Goal: Feedback & Contribution: Submit feedback/report problem

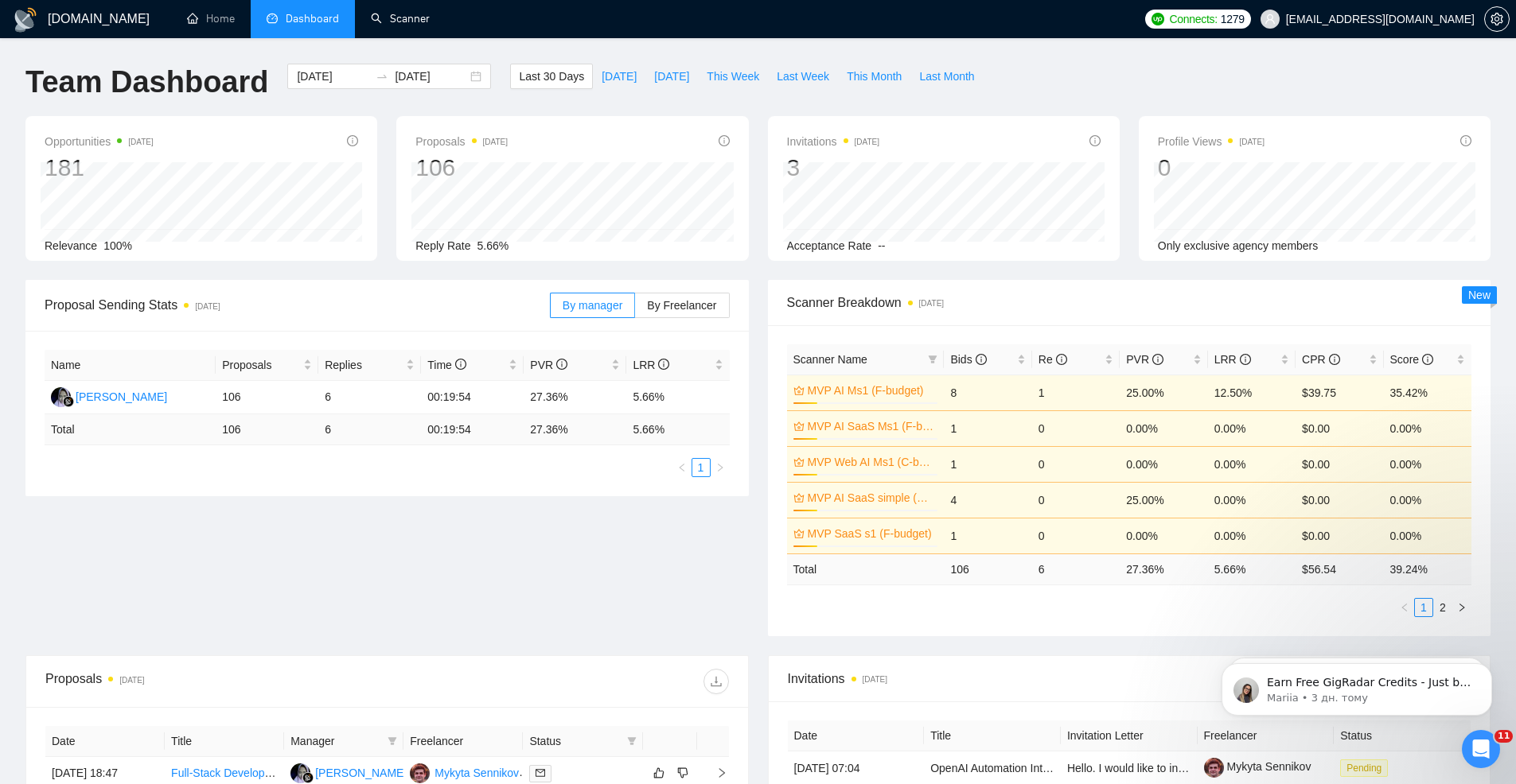
click at [394, 20] on link "Scanner" at bounding box center [401, 18] width 59 height 13
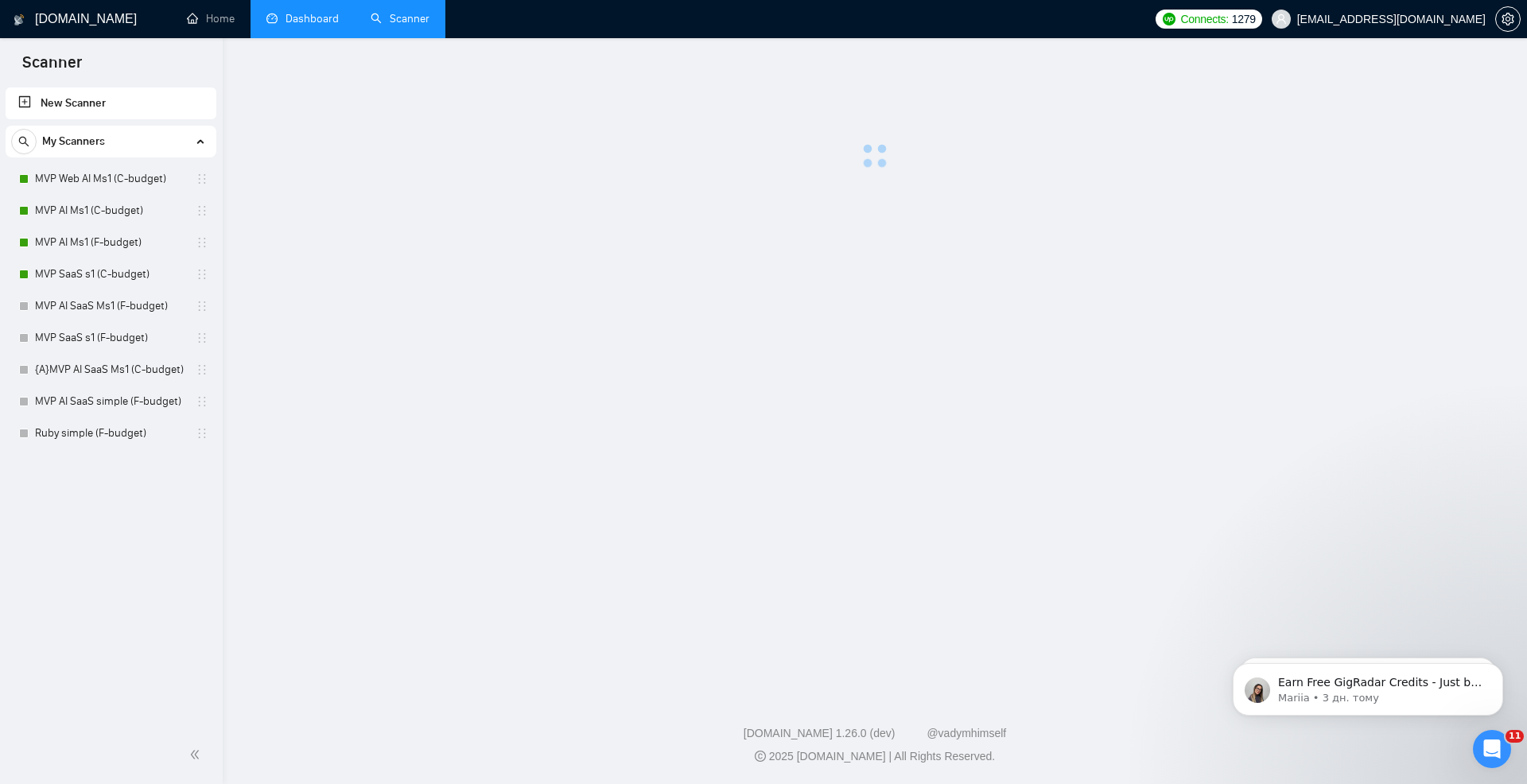
click at [302, 21] on link "Dashboard" at bounding box center [302, 18] width 72 height 13
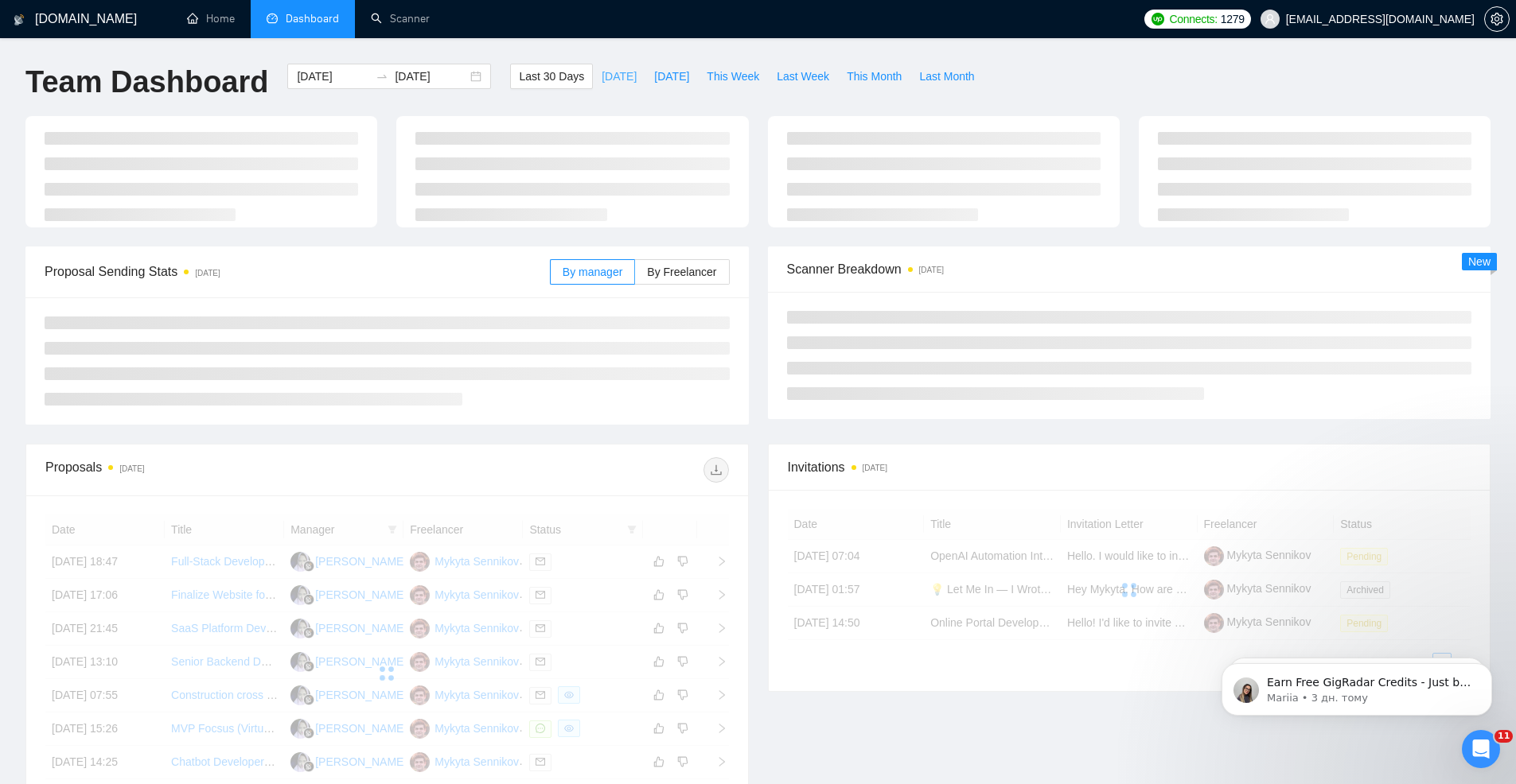
click at [616, 78] on span "Today" at bounding box center [618, 77] width 35 height 18
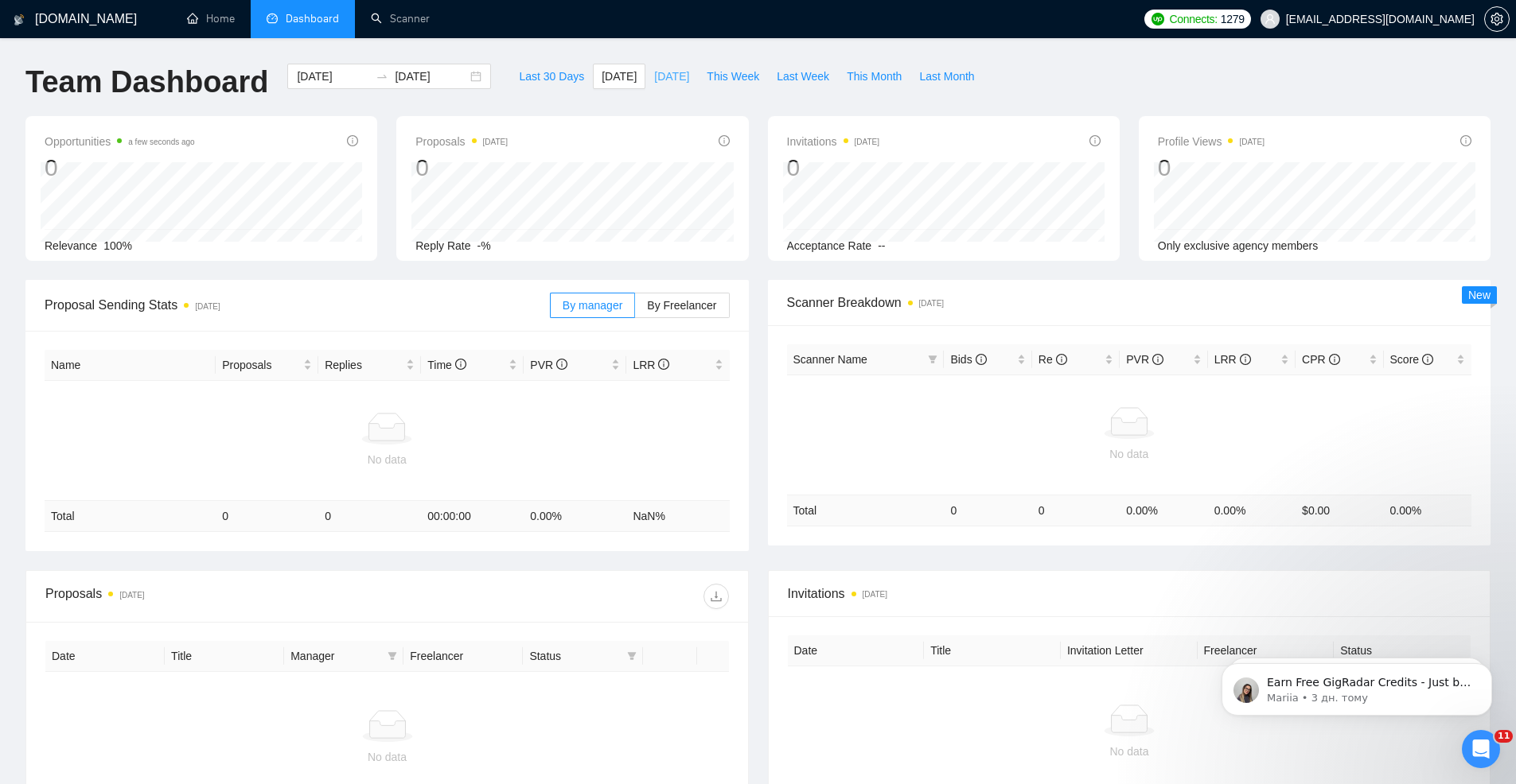
click at [660, 74] on span "Yesterday" at bounding box center [671, 77] width 35 height 18
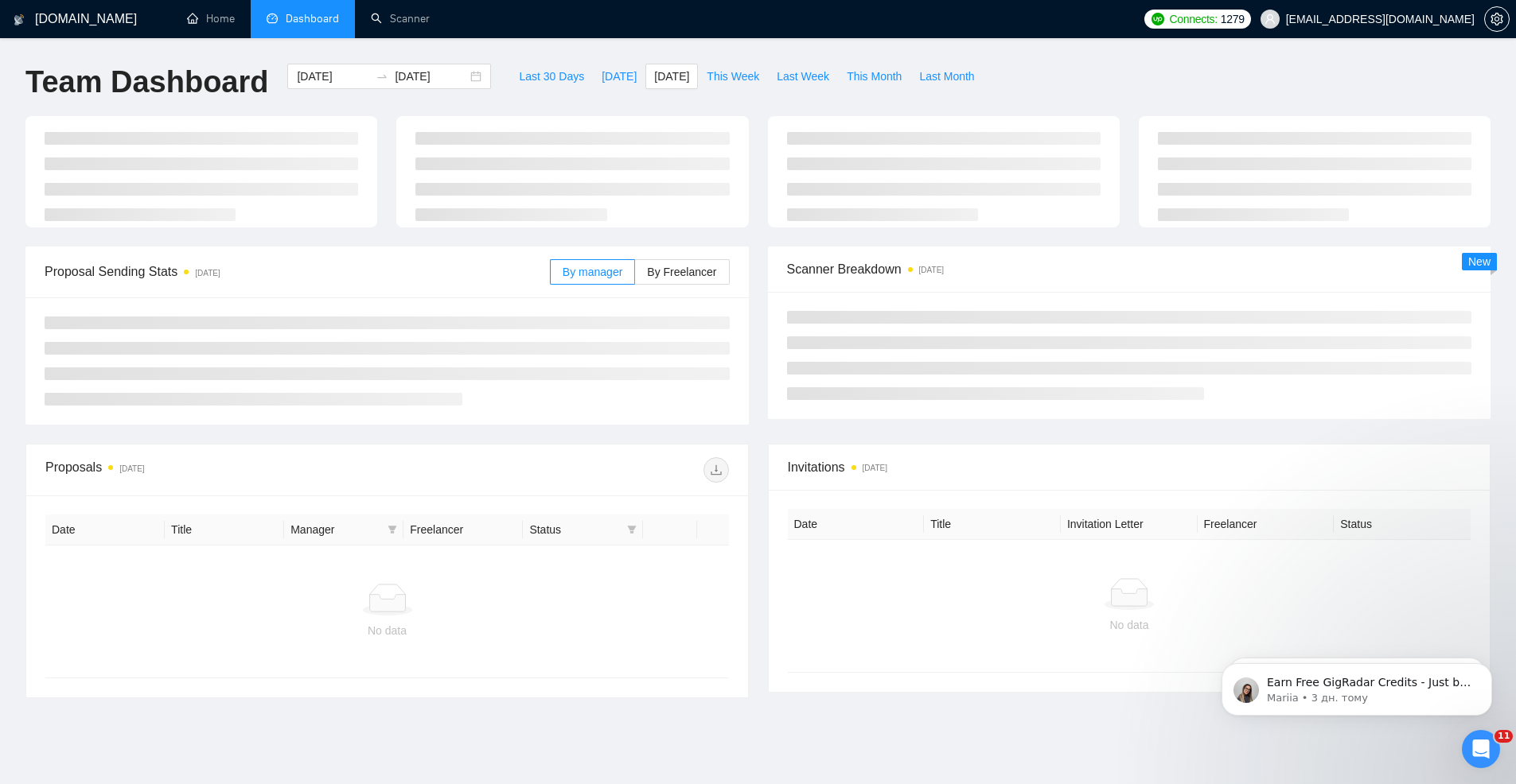
type input "2025-08-28"
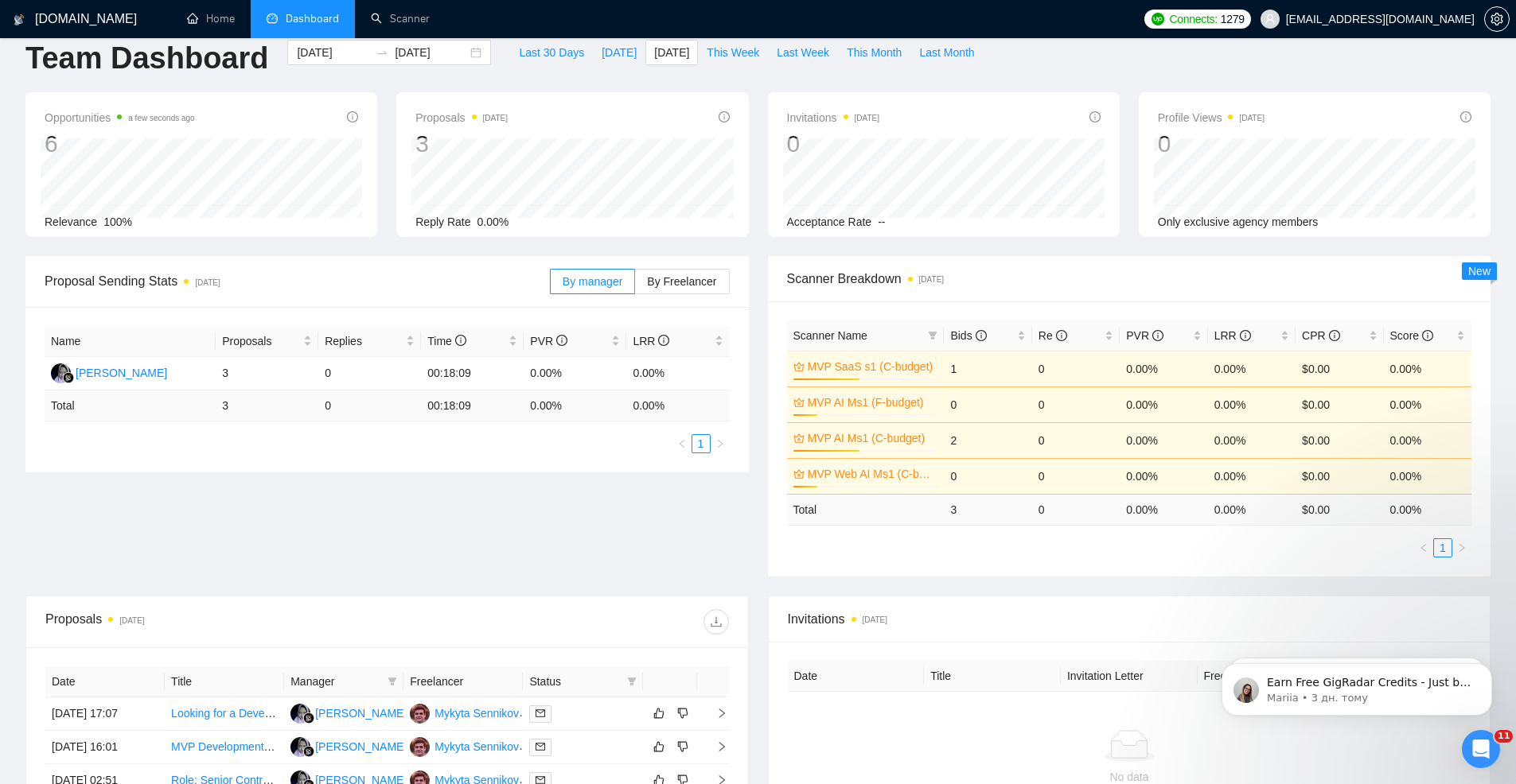
scroll to position [15, 0]
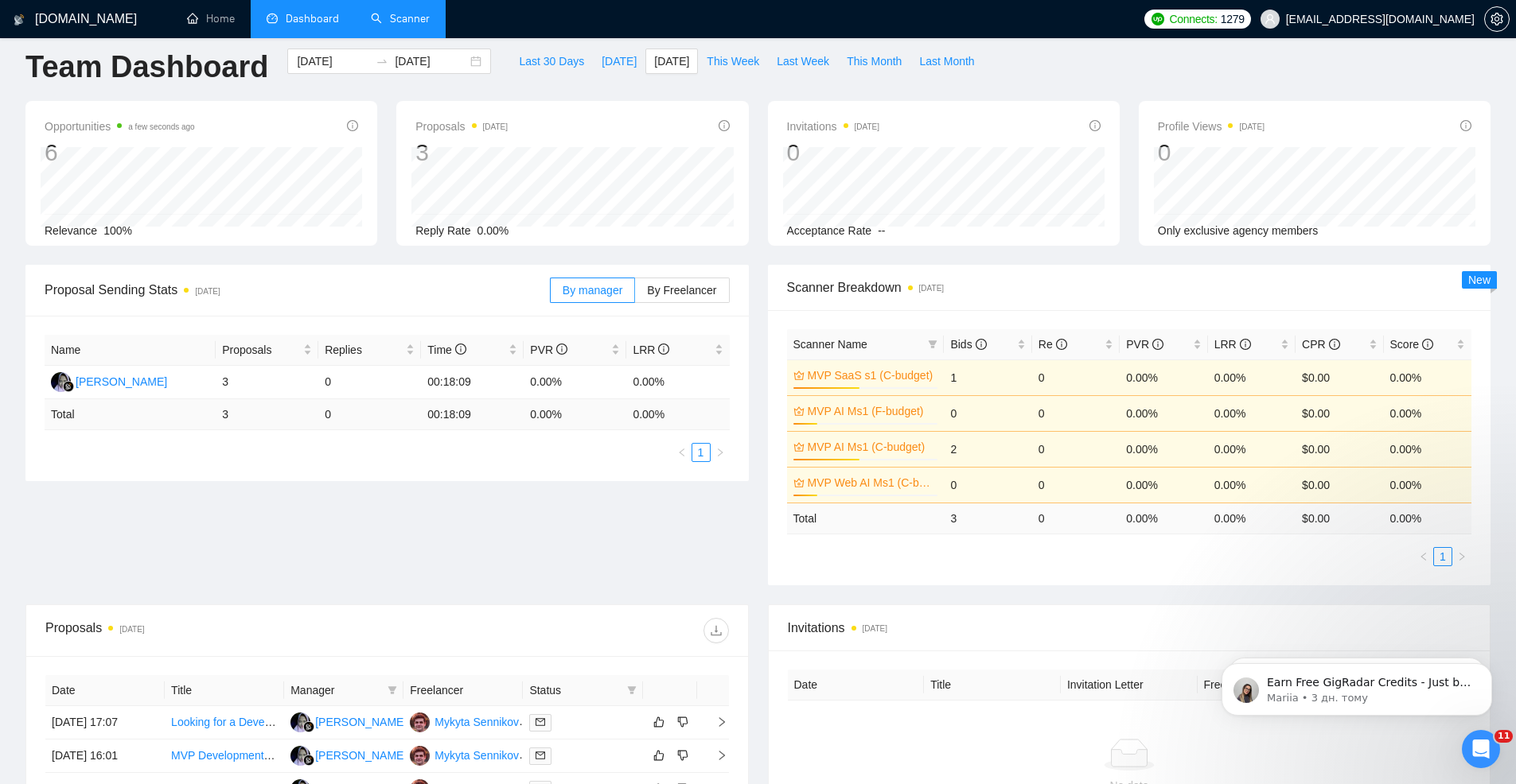
click at [391, 12] on link "Scanner" at bounding box center [401, 18] width 59 height 13
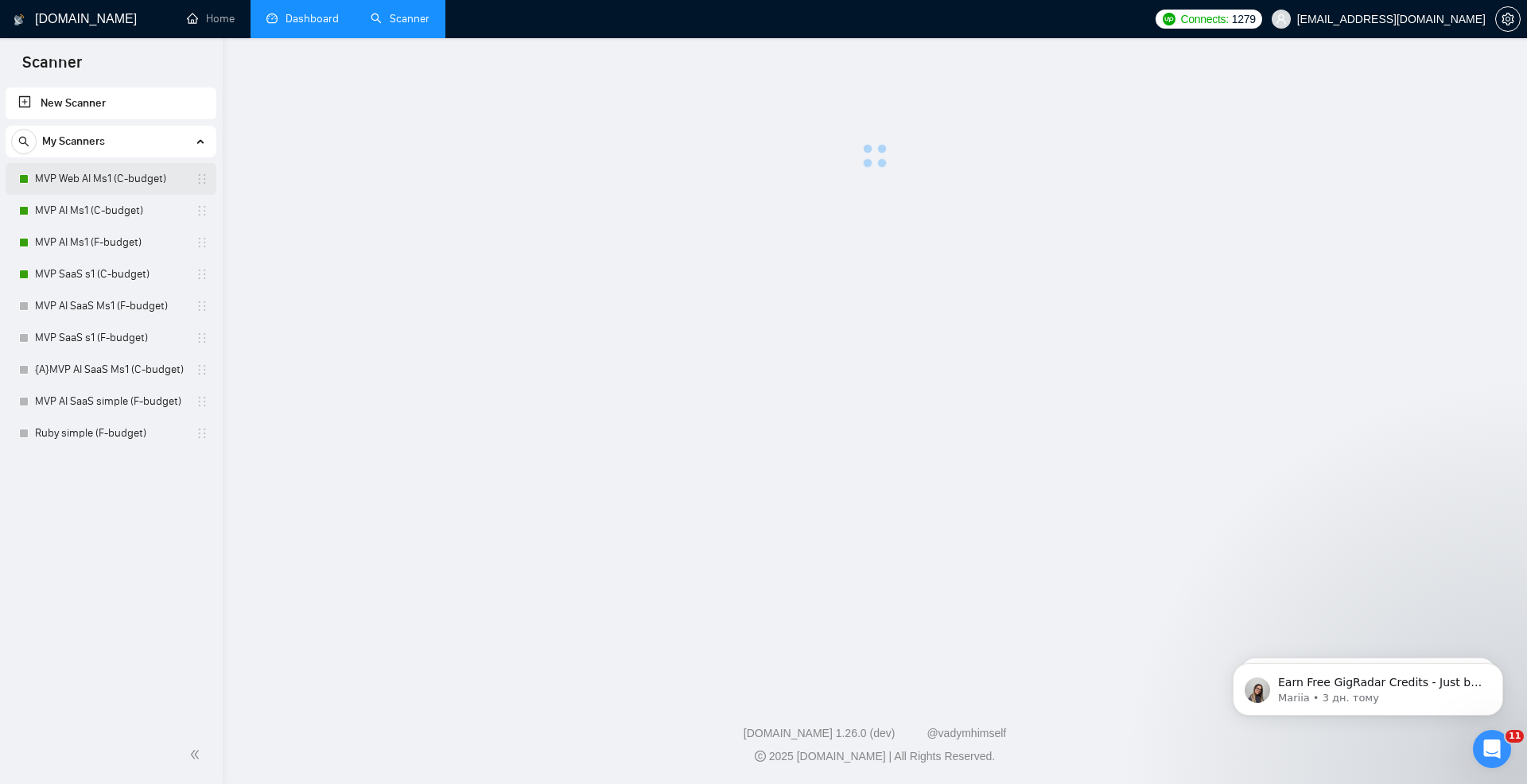
click at [112, 169] on link "MVP Web AI Ms1 (C-budget)" at bounding box center [110, 179] width 151 height 32
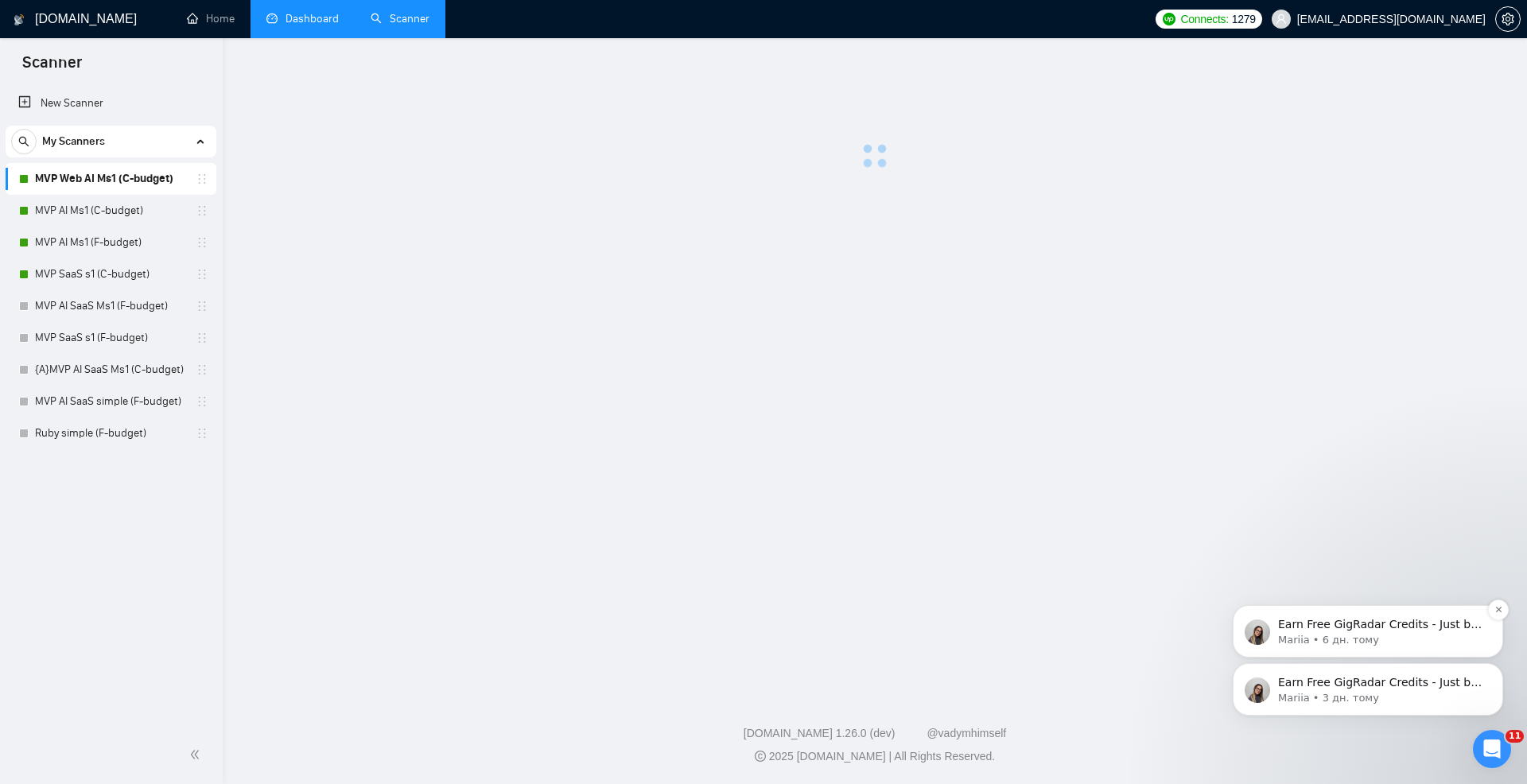
click at [1379, 634] on p "Mariia • 6 дн. тому" at bounding box center [1381, 640] width 205 height 14
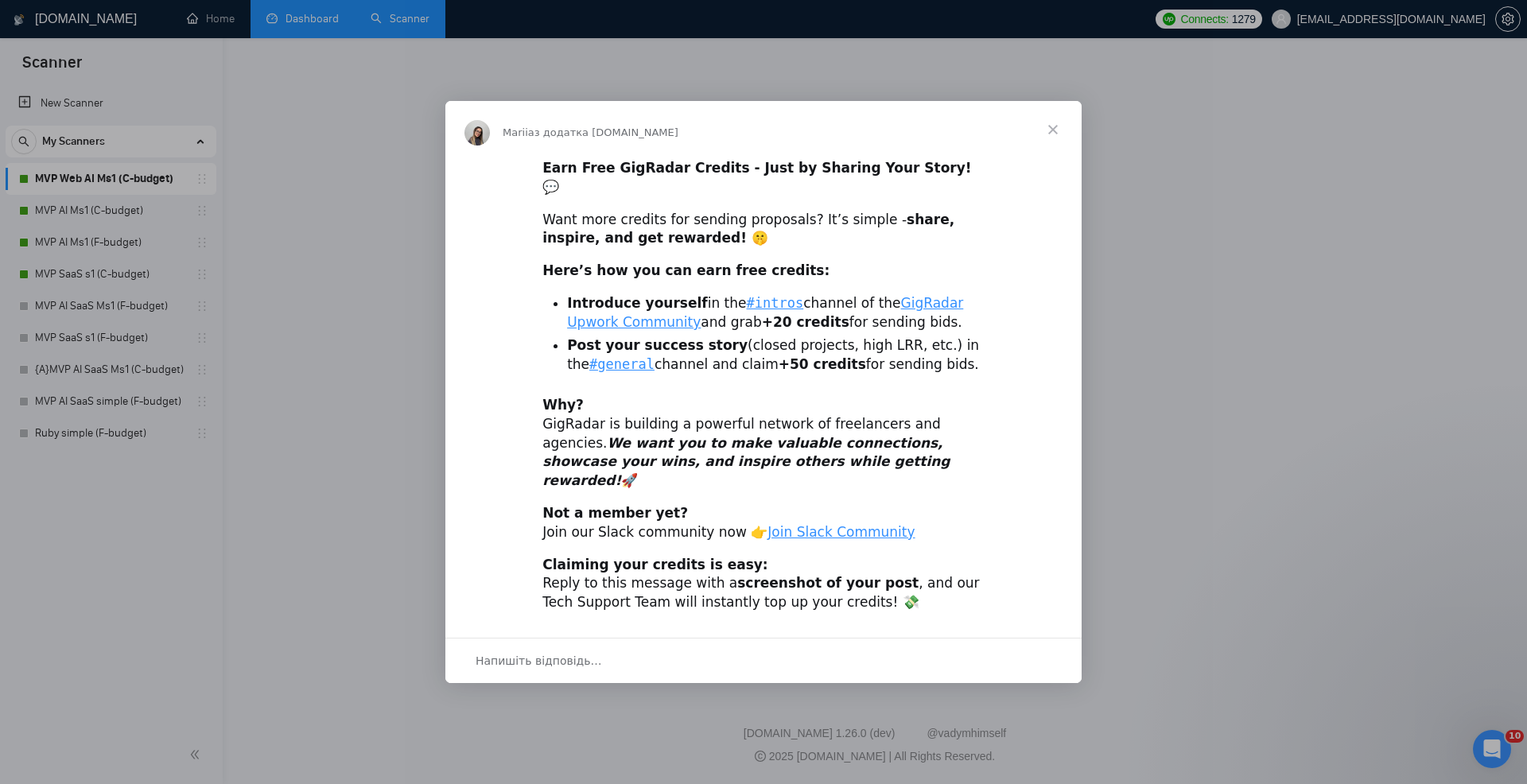
click at [1049, 152] on span "Закрити" at bounding box center [1053, 129] width 57 height 57
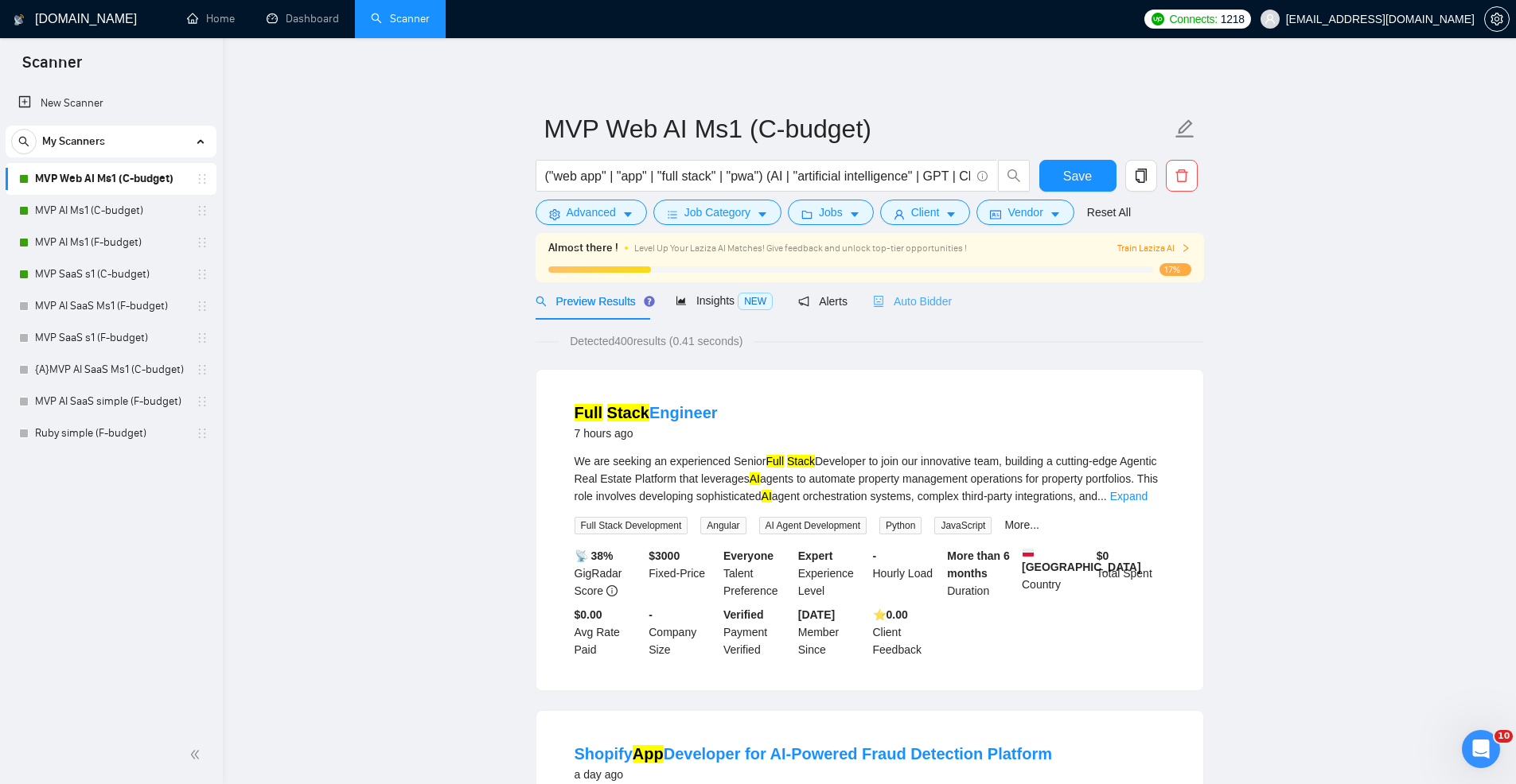
click at [909, 289] on div "Auto Bidder" at bounding box center [912, 301] width 79 height 37
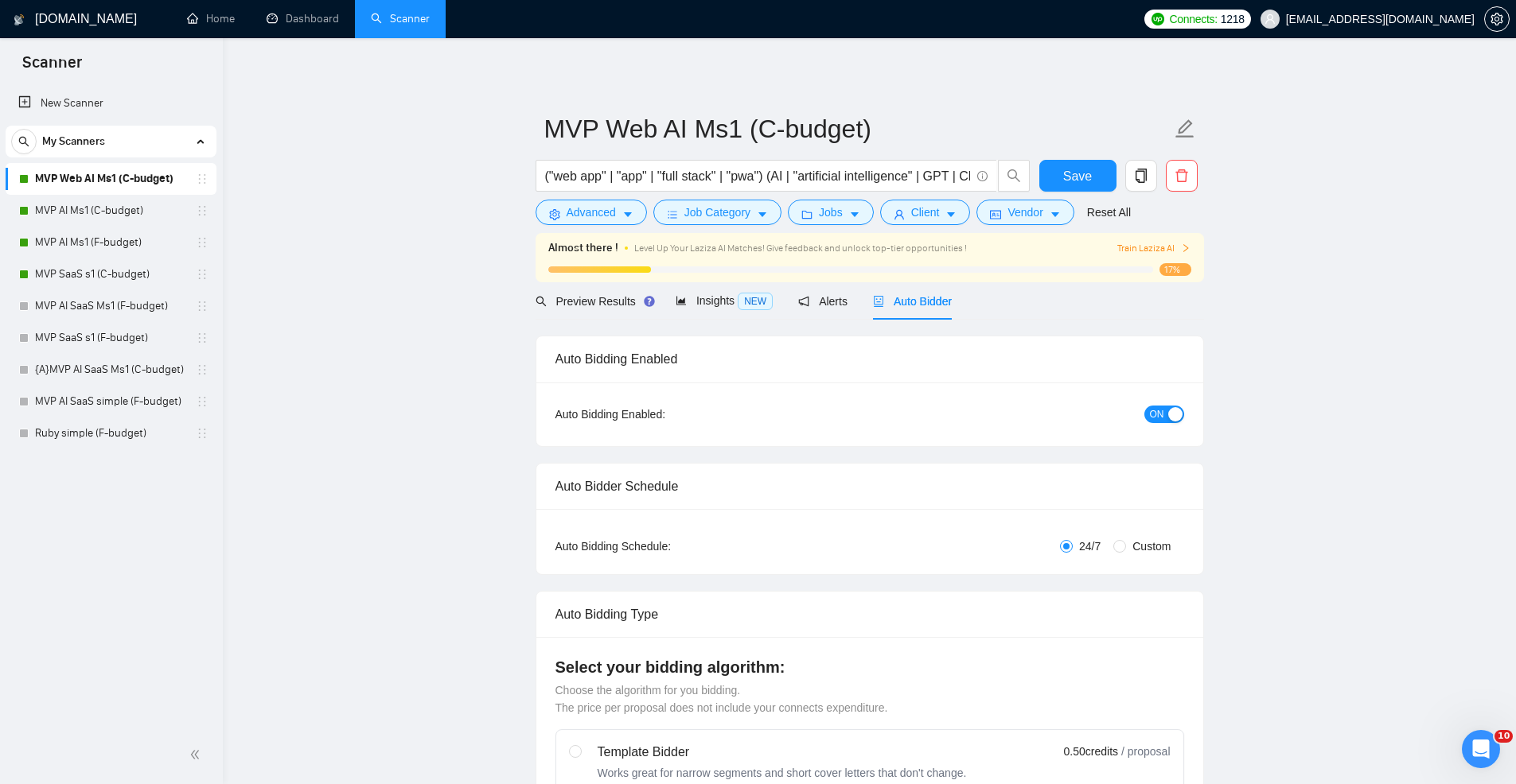
radio input "false"
radio input "true"
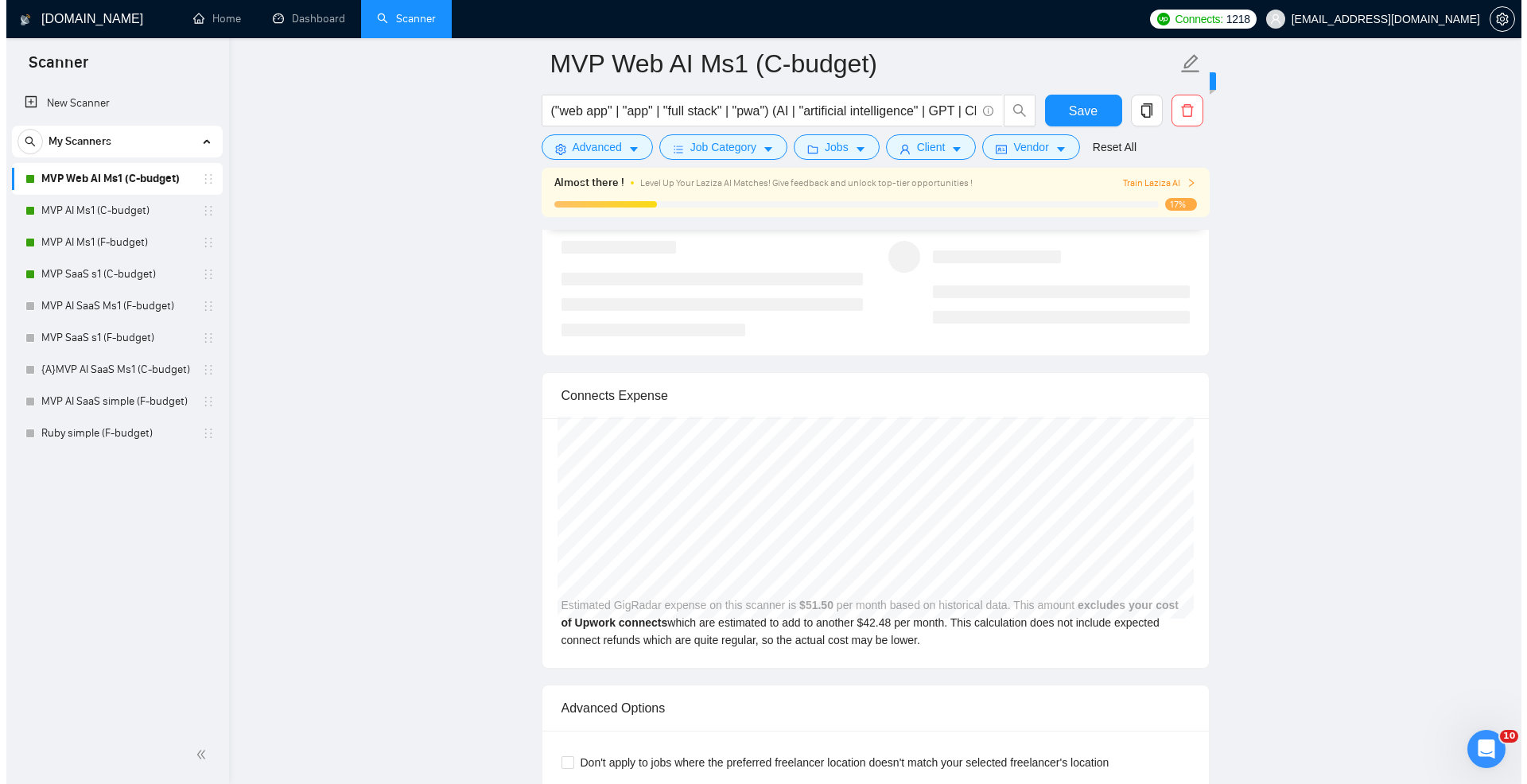
scroll to position [4171, 0]
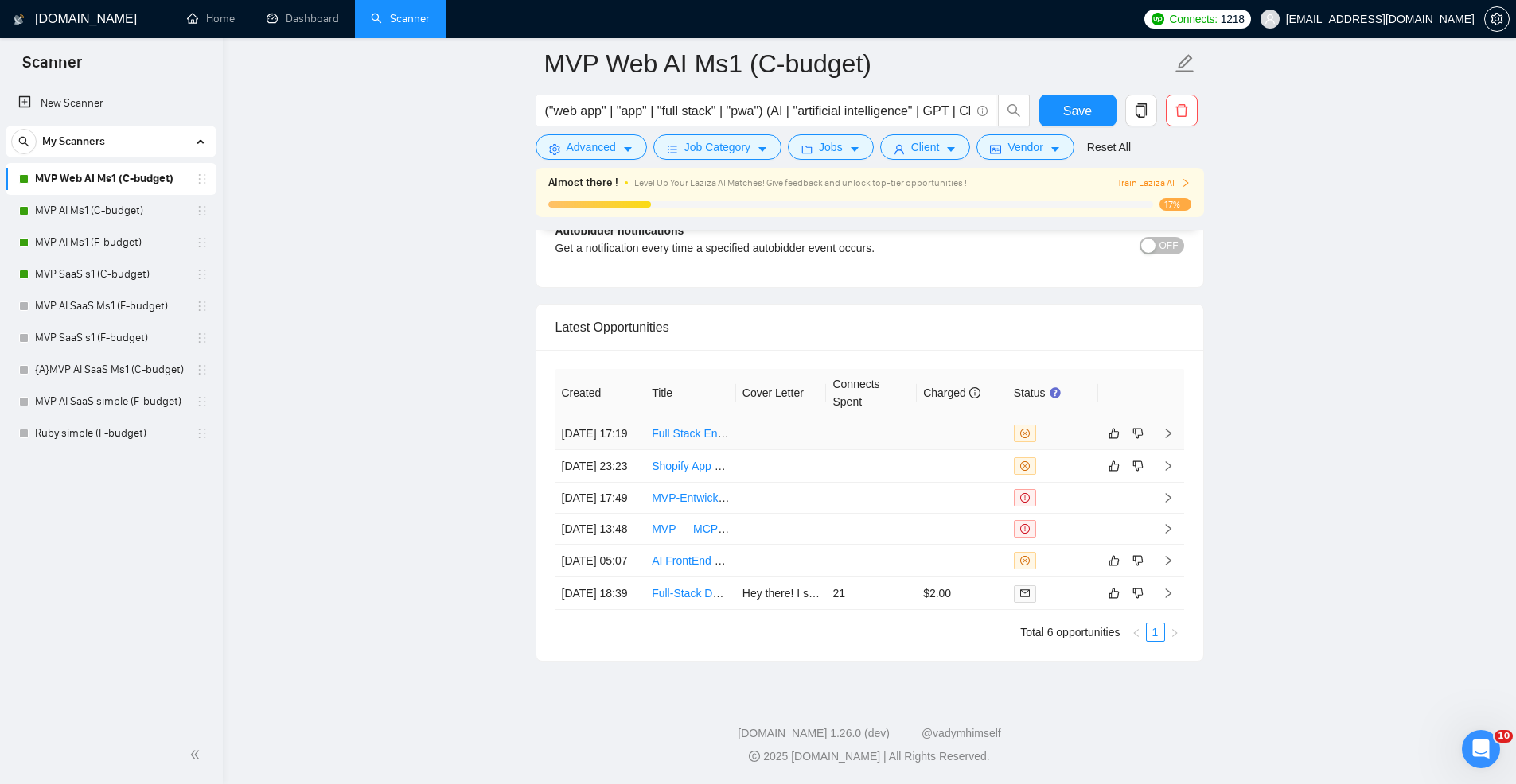
click at [906, 417] on td at bounding box center [872, 433] width 91 height 33
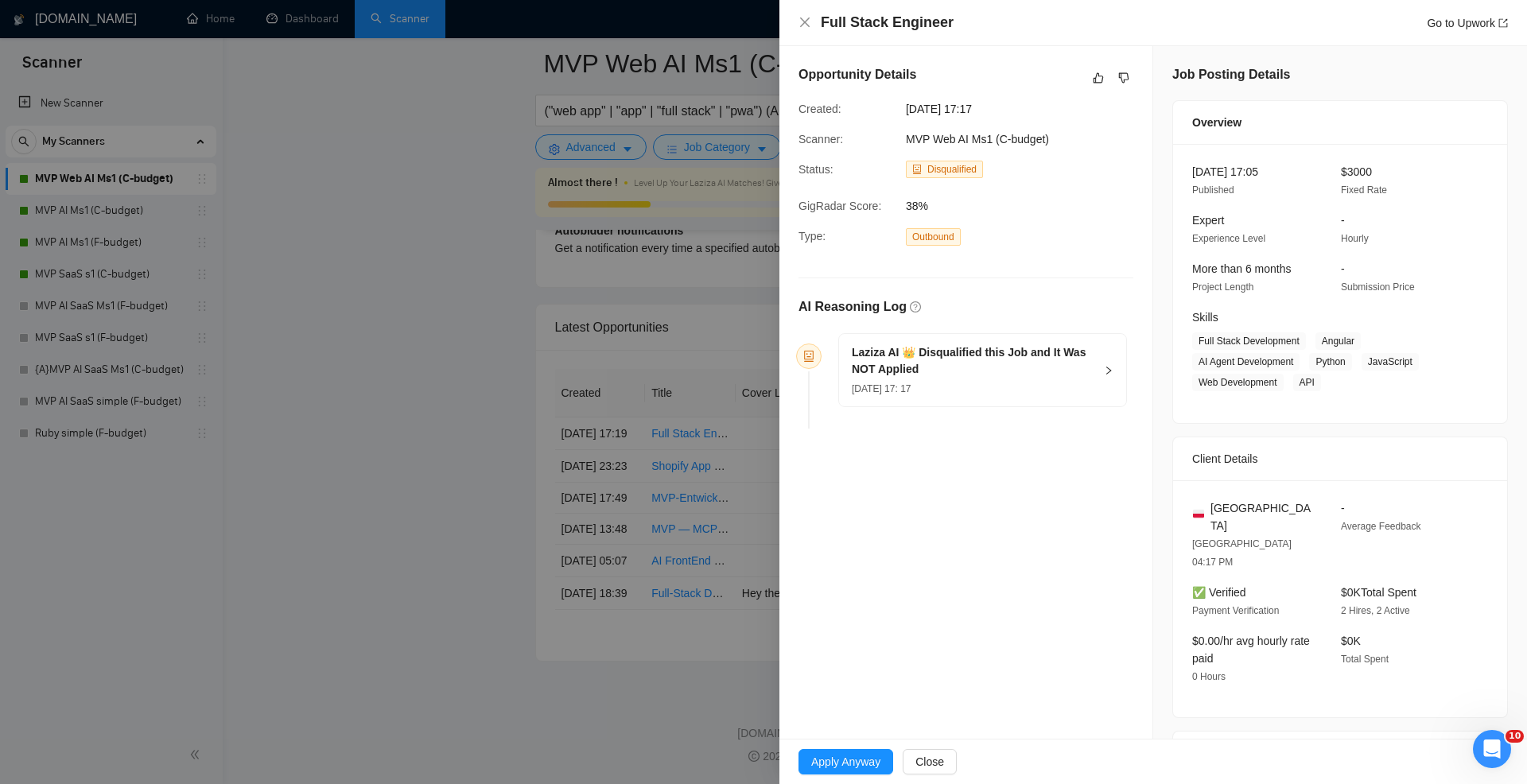
click at [706, 369] on div at bounding box center [764, 392] width 1527 height 784
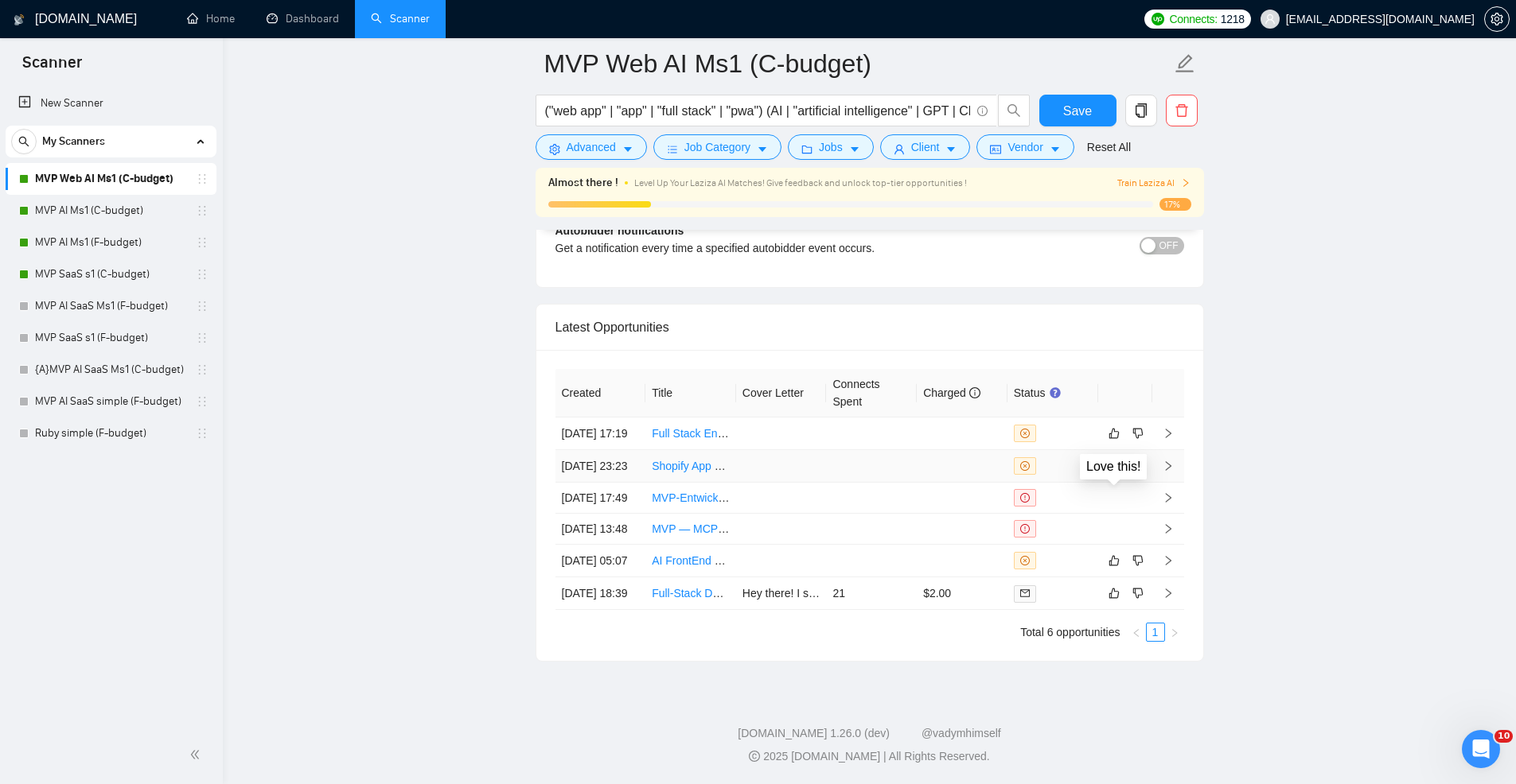
click at [1116, 461] on icon "like" at bounding box center [1114, 466] width 11 height 11
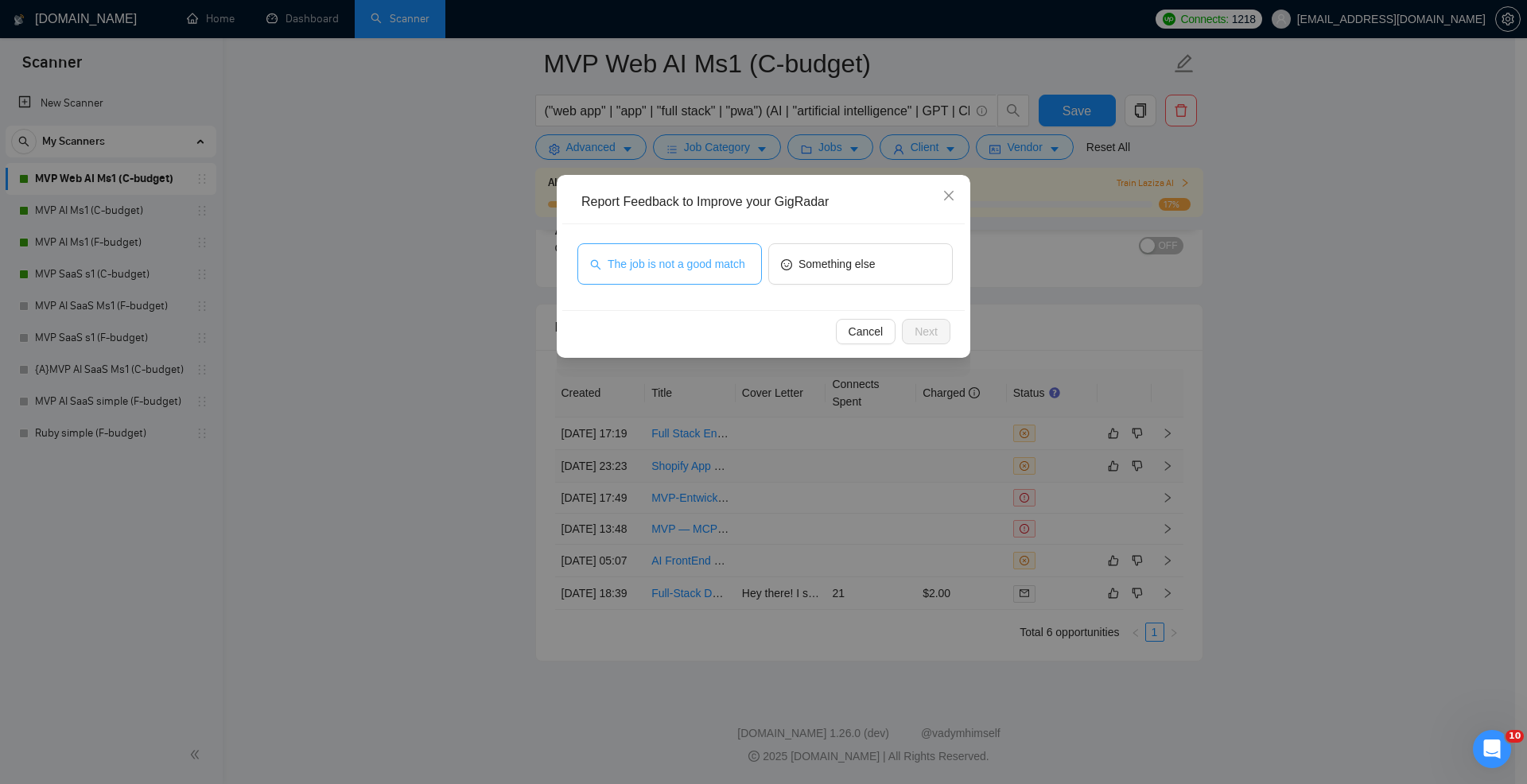
click at [697, 268] on span "The job is not a good match" at bounding box center [676, 264] width 137 height 18
click at [929, 332] on span "Next" at bounding box center [927, 332] width 23 height 18
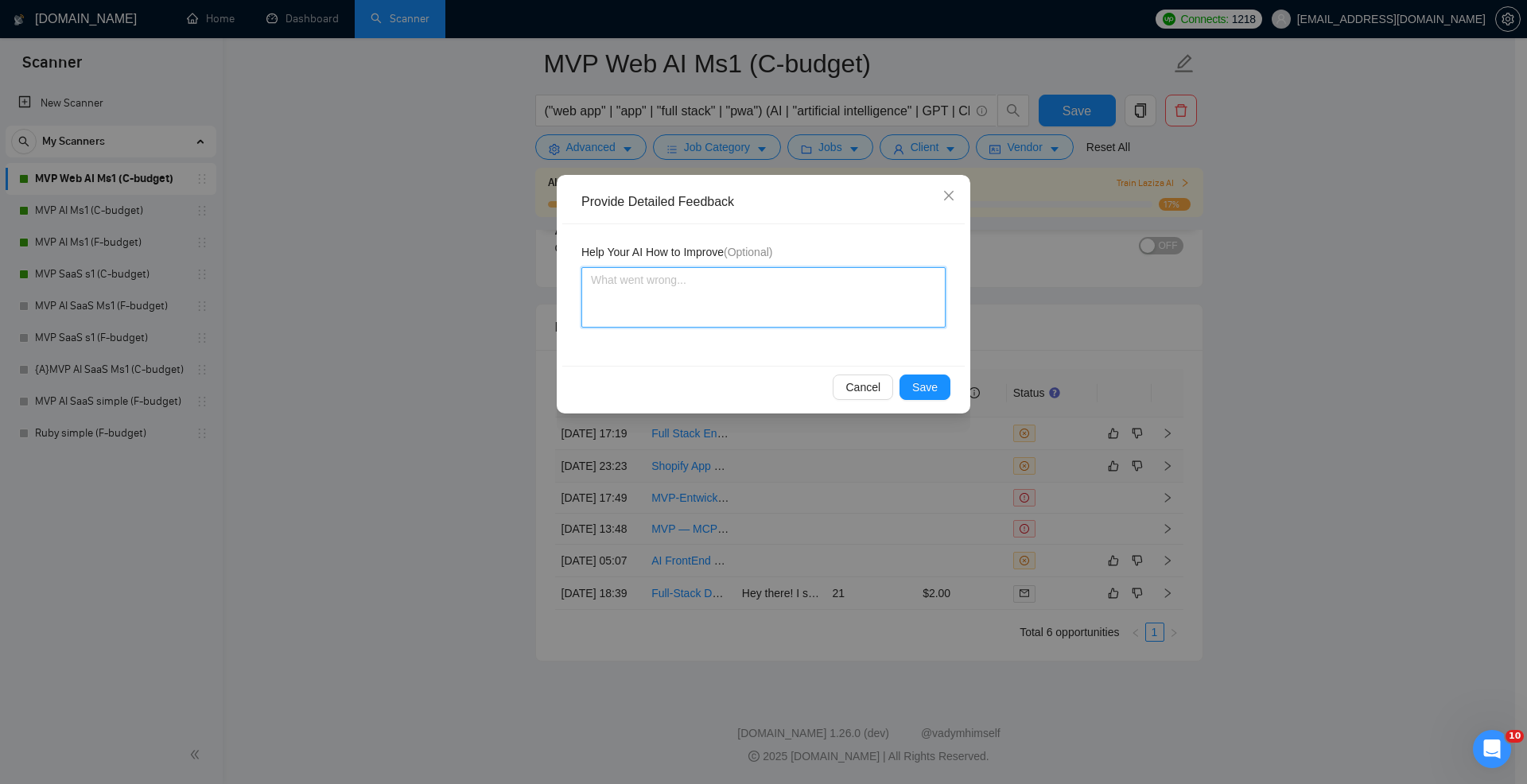
click at [761, 301] on textarea at bounding box center [764, 298] width 364 height 61
type textarea "T"
type textarea "Th"
type textarea "Thi"
type textarea "This"
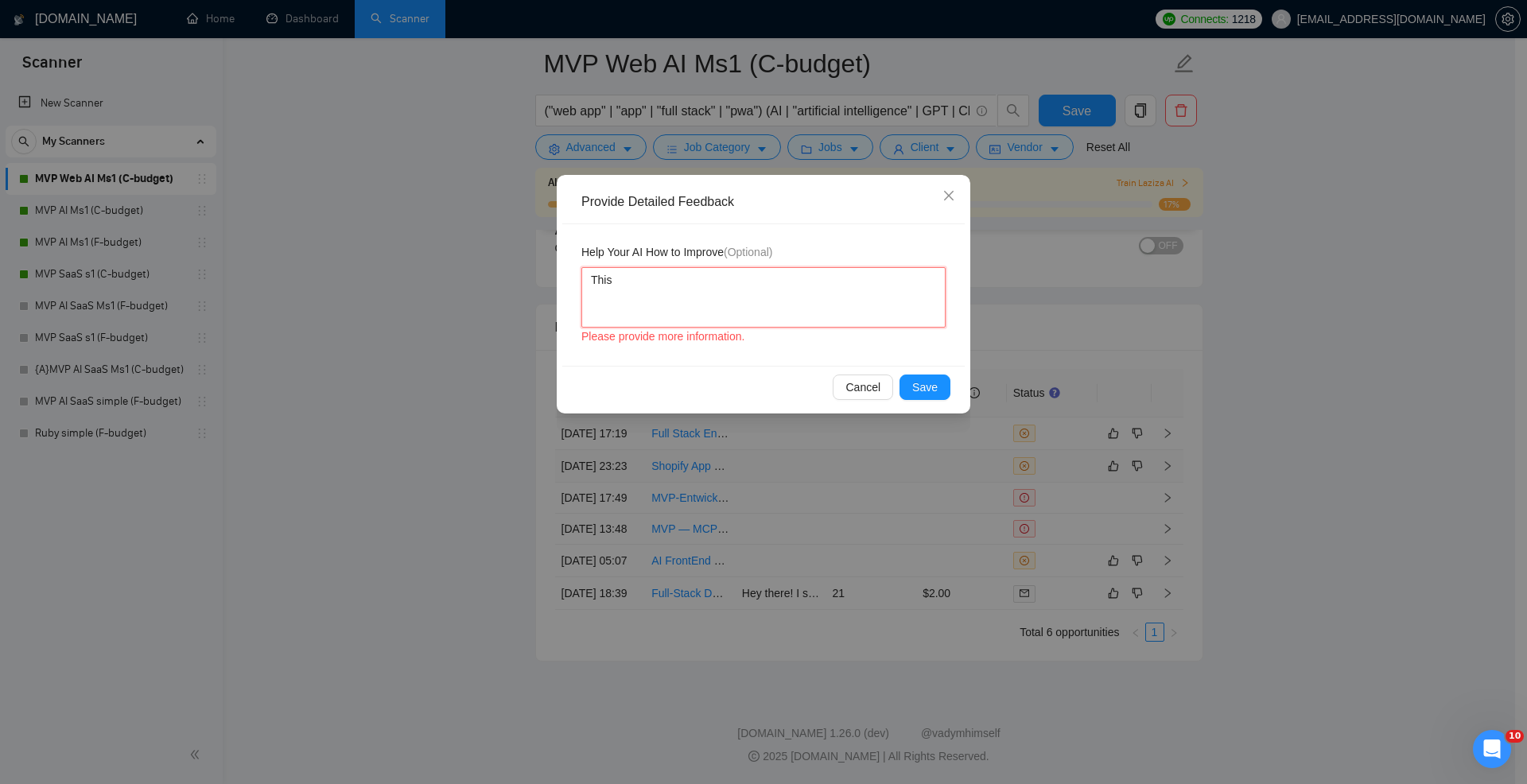
type textarea "This j"
type textarea "This jo"
type textarea "This job"
type textarea "This job i"
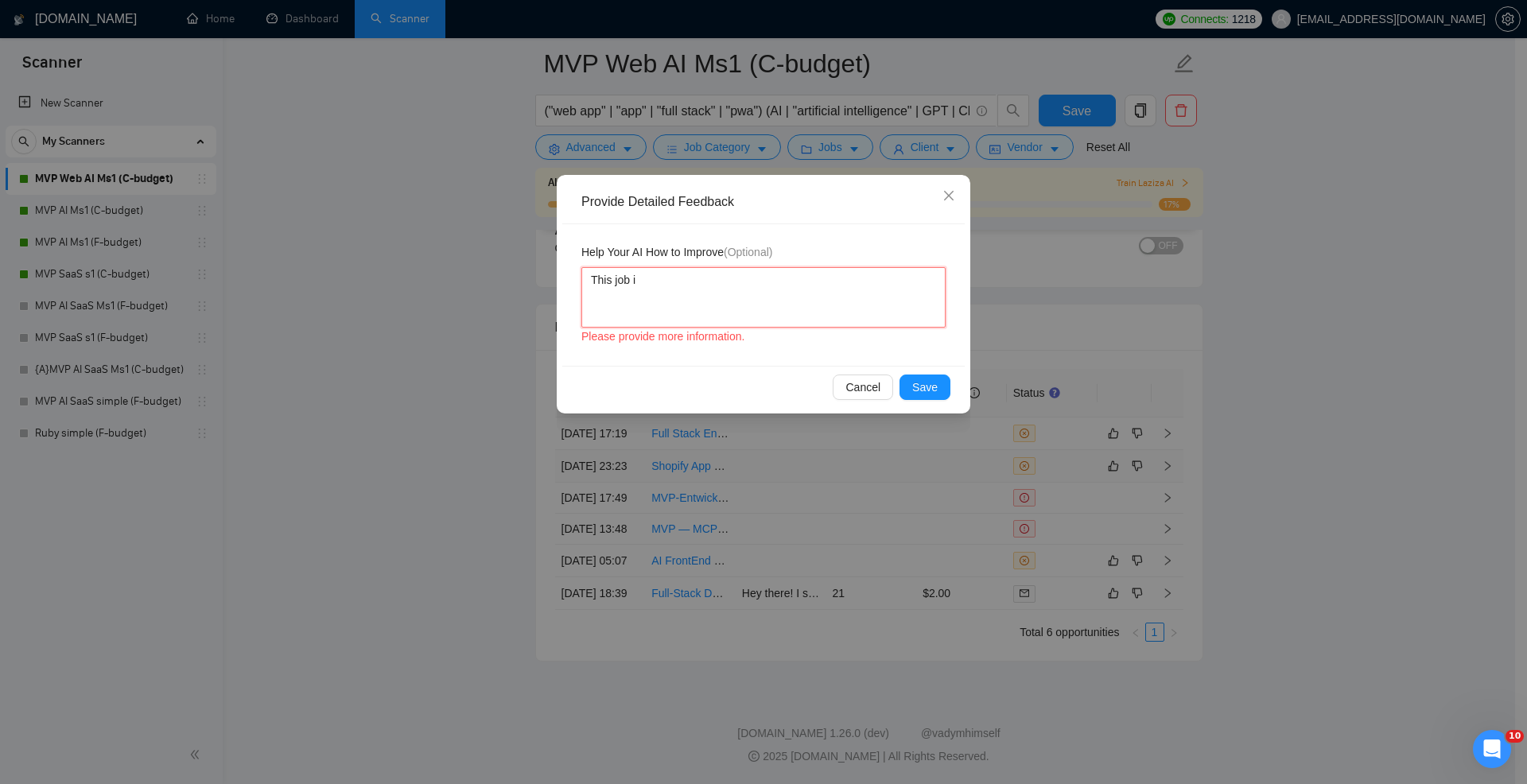
type textarea "This job is"
type textarea "This job is i"
type textarea "This job is ind"
type textarea "This job is [GEOGRAPHIC_DATA]"
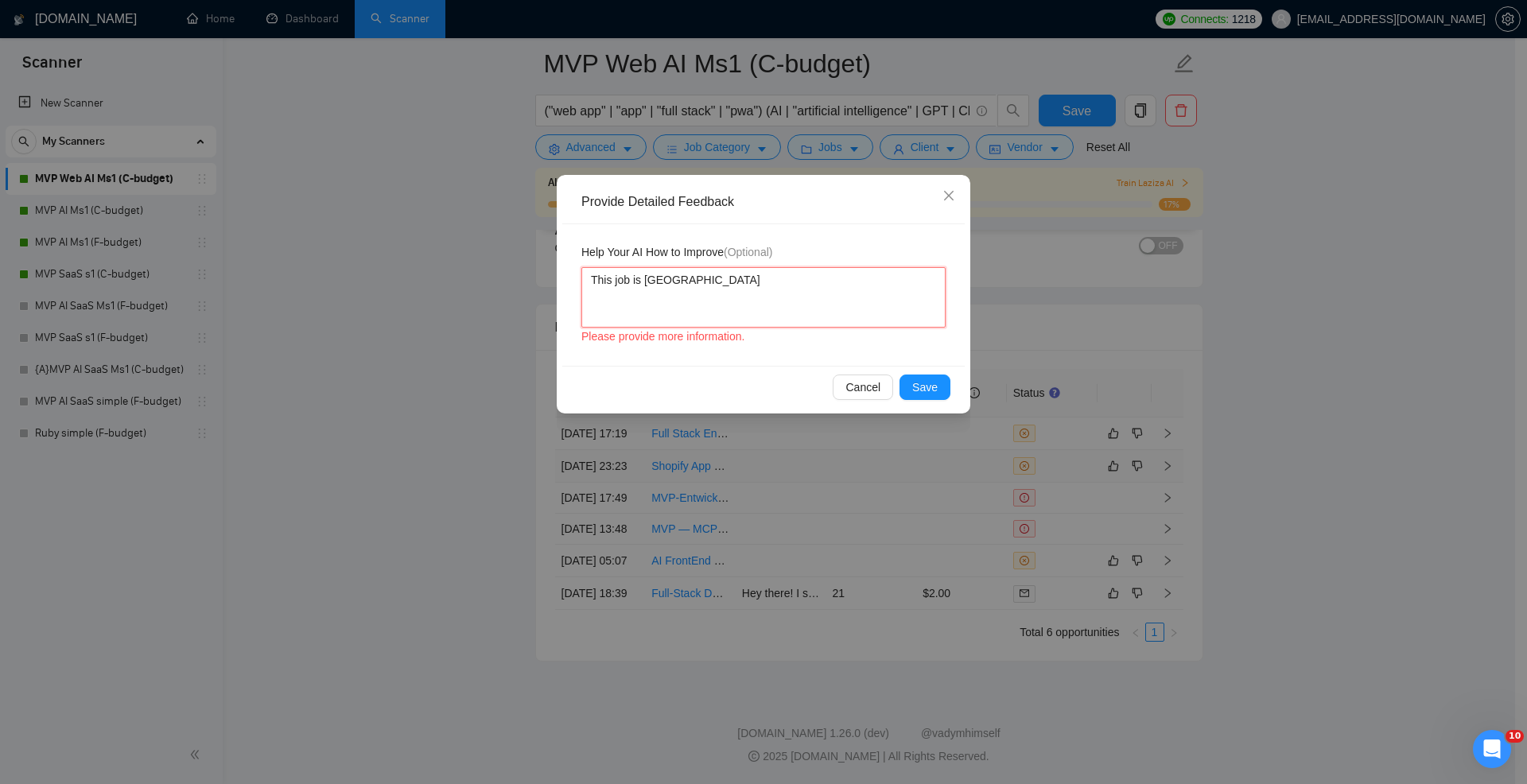
type textarea "This job is indee"
type textarea "This job is indeed"
type textarea "This job is indeed a"
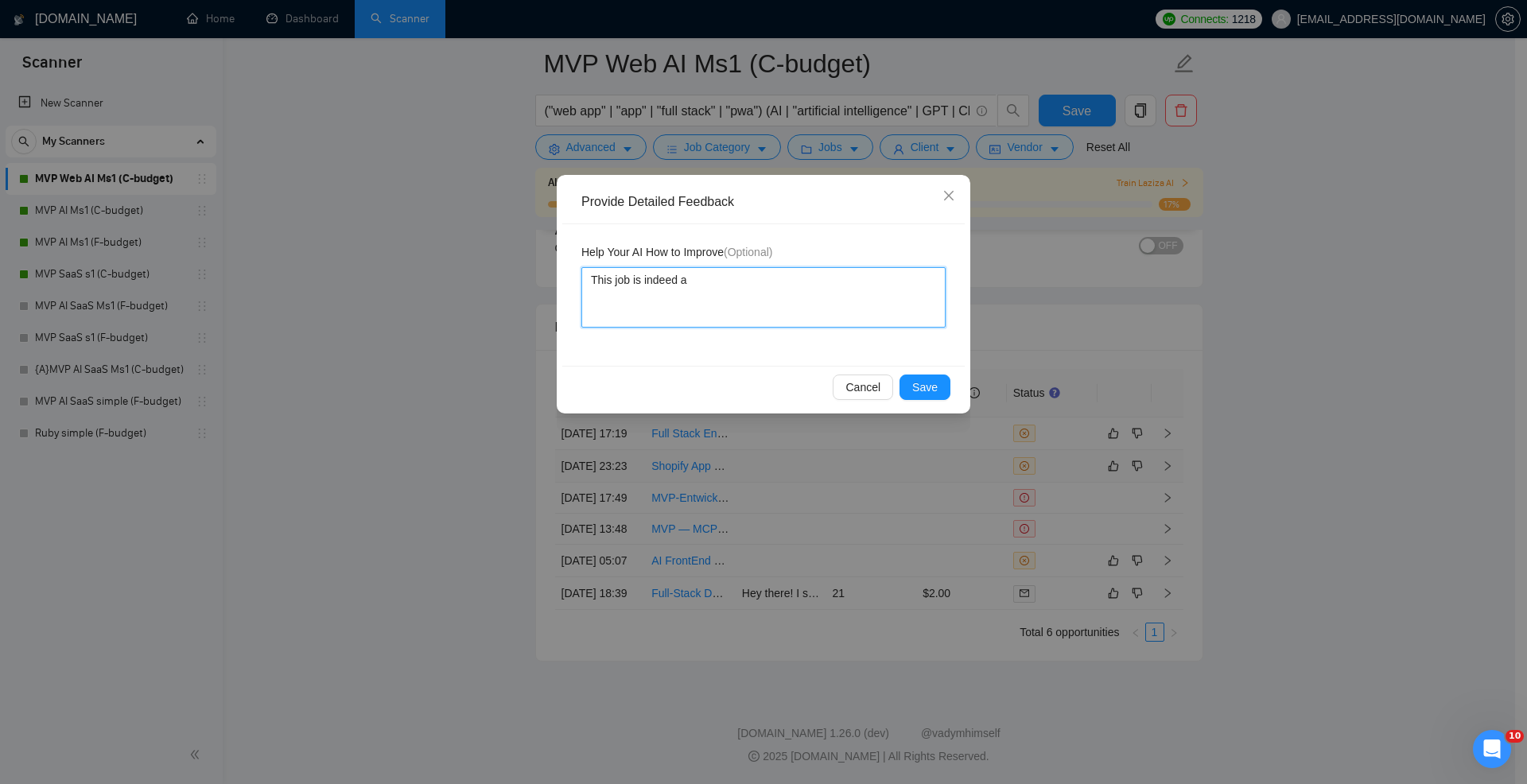
type textarea "This job is indeed a g"
type textarea "This job is indeed a go"
type textarea "This job is indeed a goo"
type textarea "This job is indeed a good"
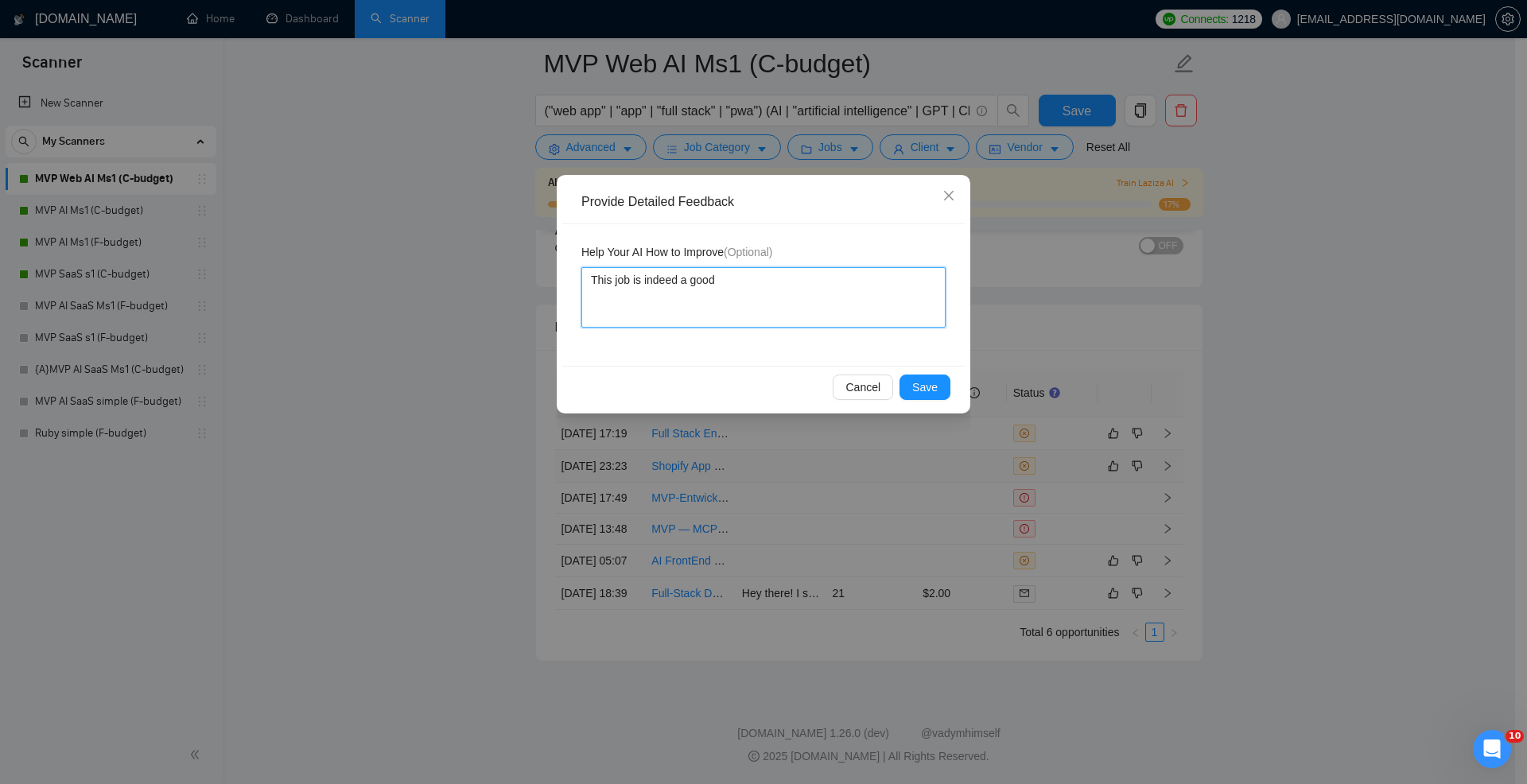
type textarea "This job is indeed a good m"
type textarea "This job is indeed a good ma"
type textarea "This job is indeed a good mat"
type textarea "This job is indeed a good match"
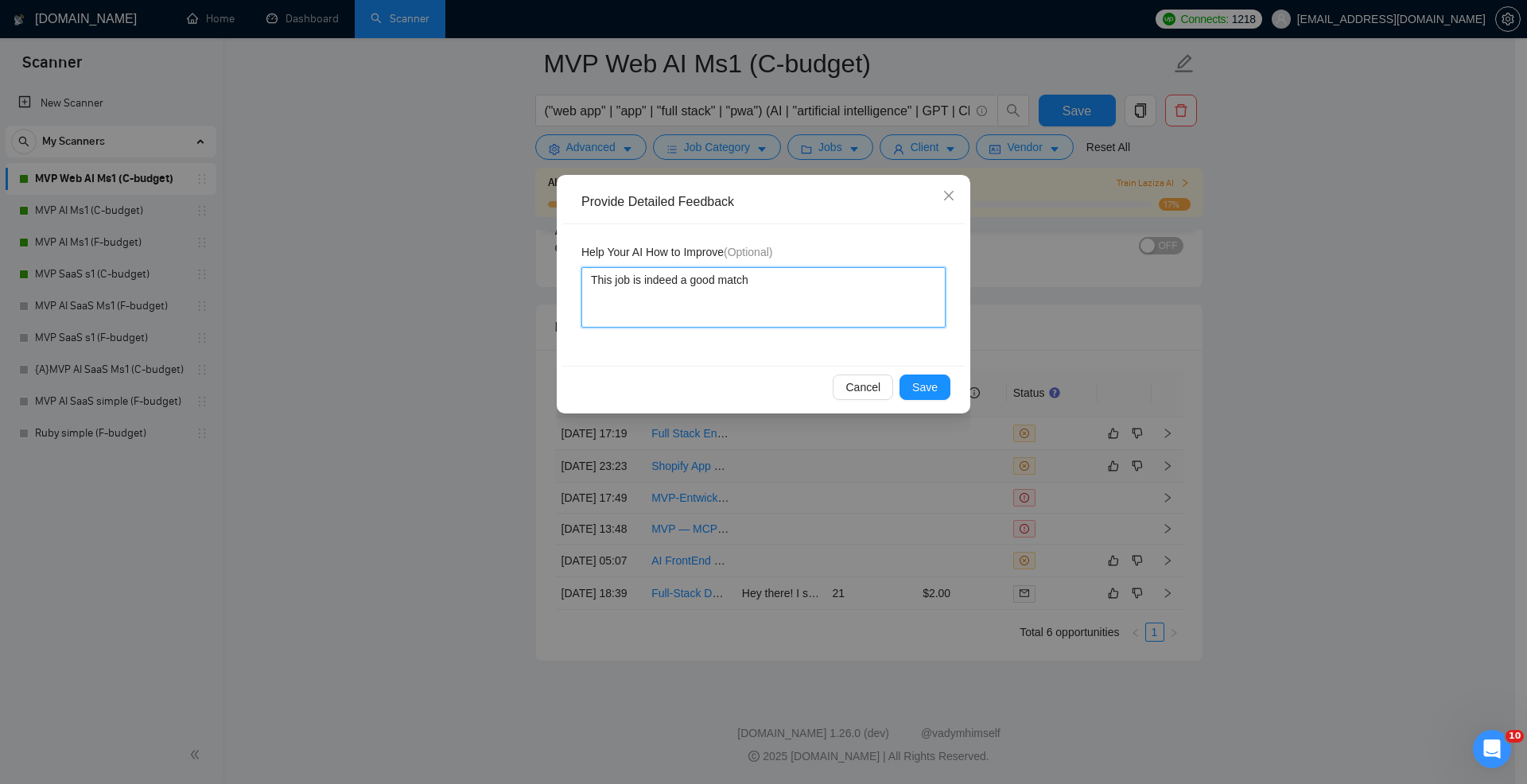
type textarea "This job is indeed a good match I"
type textarea "This job is indeed a good match I t"
type textarea "This job is indeed a good match I th"
type textarea "This job is indeed a good match I the"
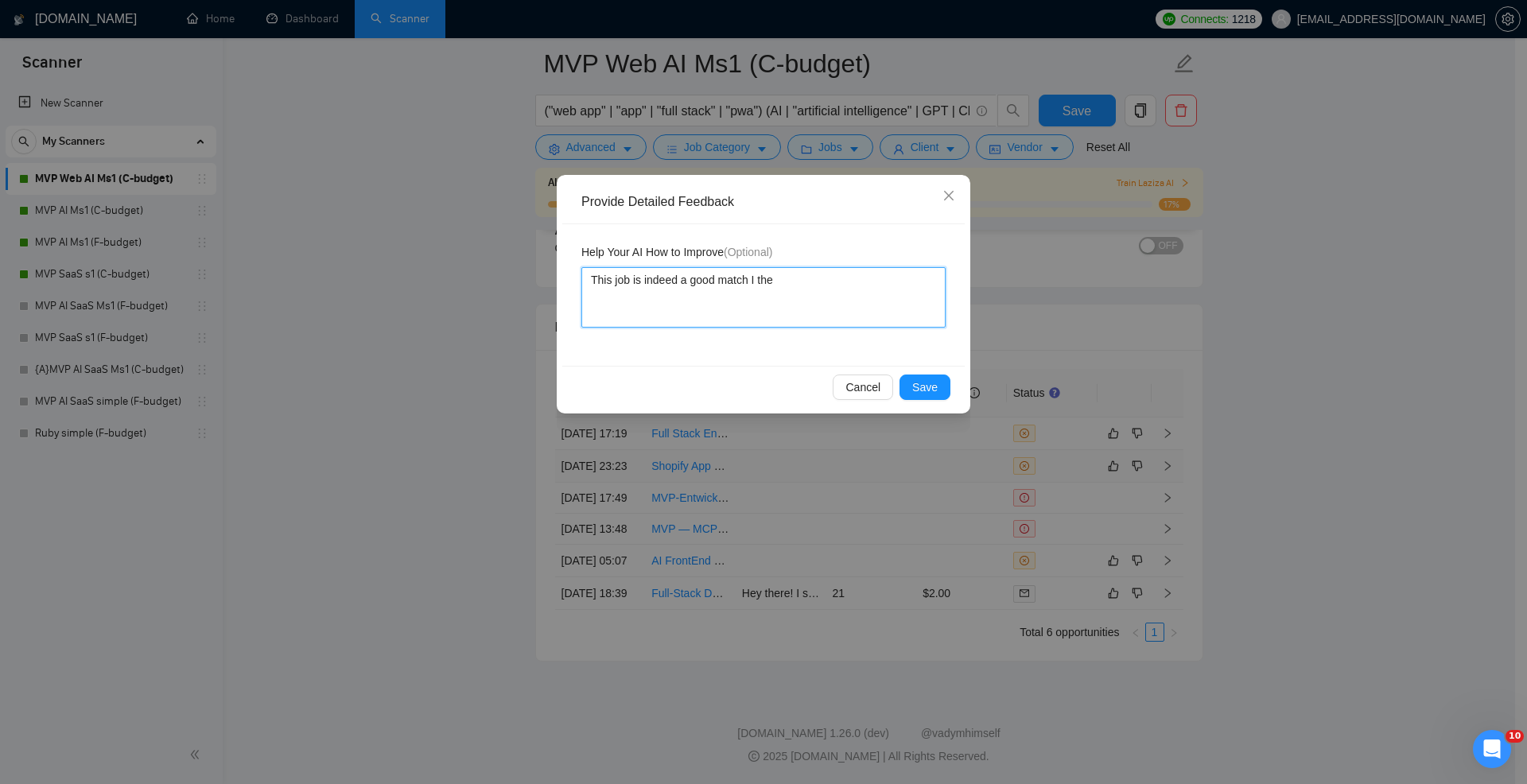
type textarea "This job is indeed a good match I the"
type textarea "This job is indeed a good match I the f"
type textarea "This job is indeed a good match I the fr"
type textarea "This job is indeed a good match I the f"
type textarea "This job is indeed a good match the f"
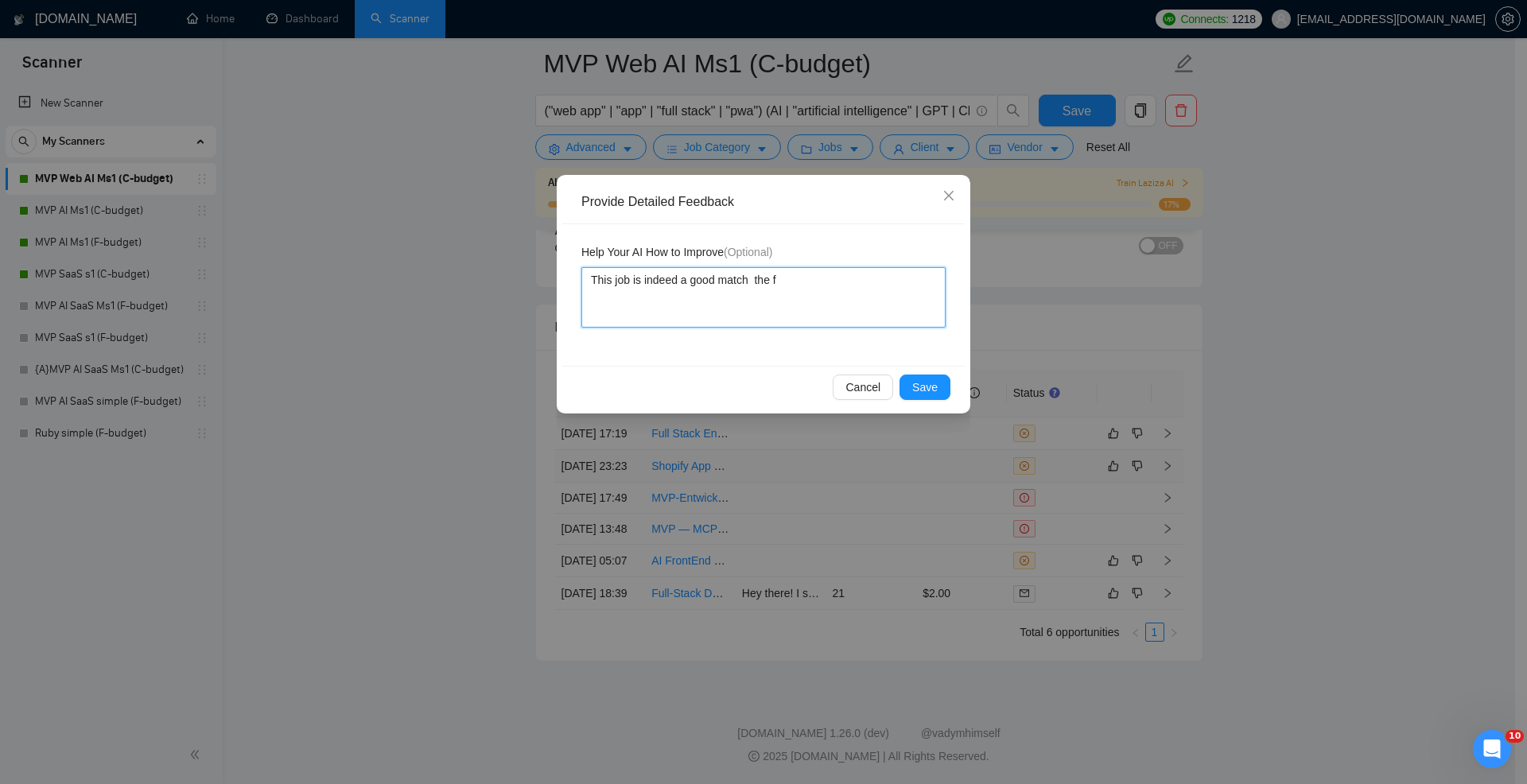
type textarea "This job is indeed a good match a the f"
type textarea "This job is indeed a good match as the f"
type textarea "This job is indeed a good match as the fr"
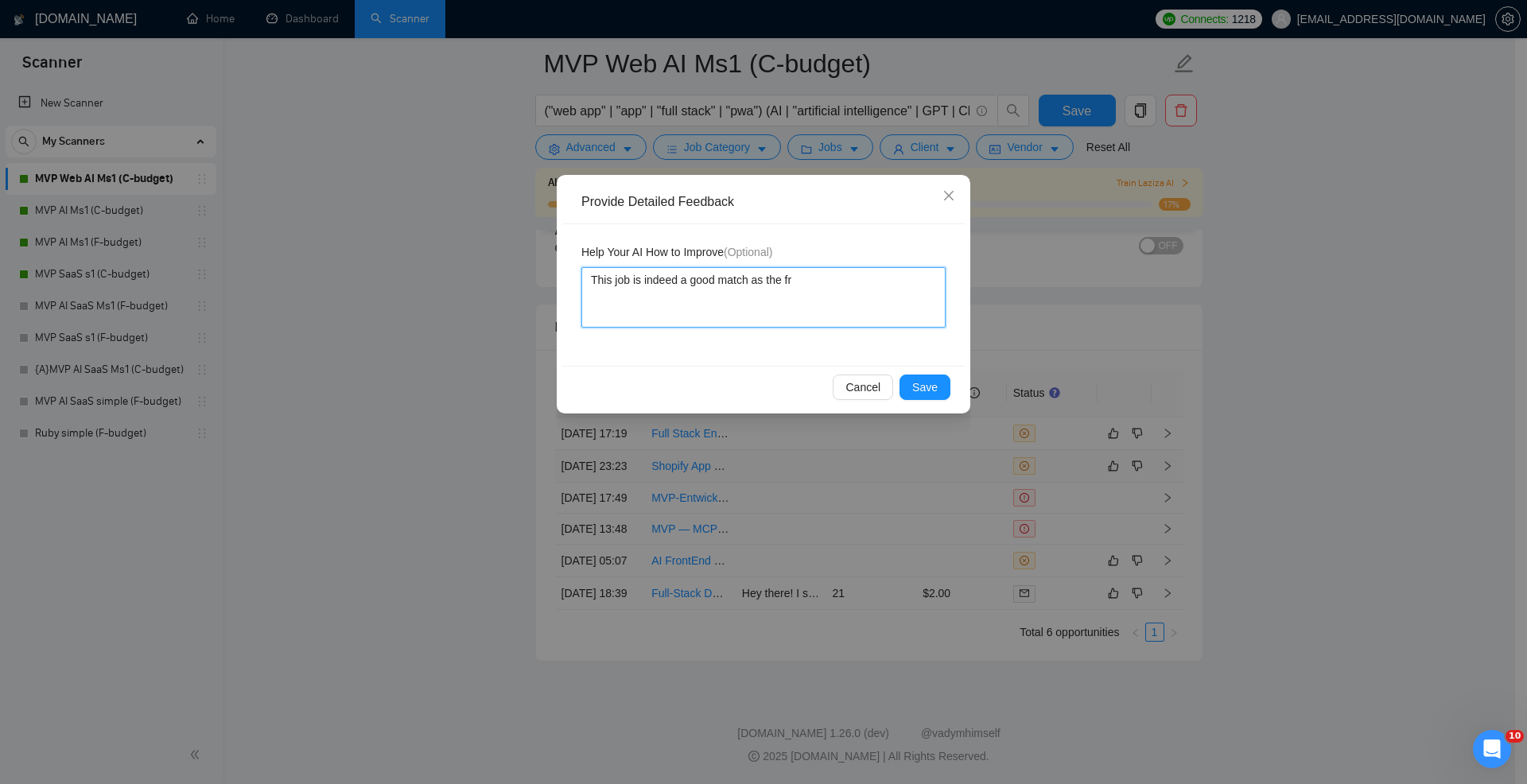
type textarea "This job is indeed a good match as the fre"
type textarea "This job is indeed a good match as the free"
type textarea "This job is indeed a good match as the freela"
type textarea "This job is indeed a good match as the freelan"
type textarea "This job is indeed a good match as the freelanc"
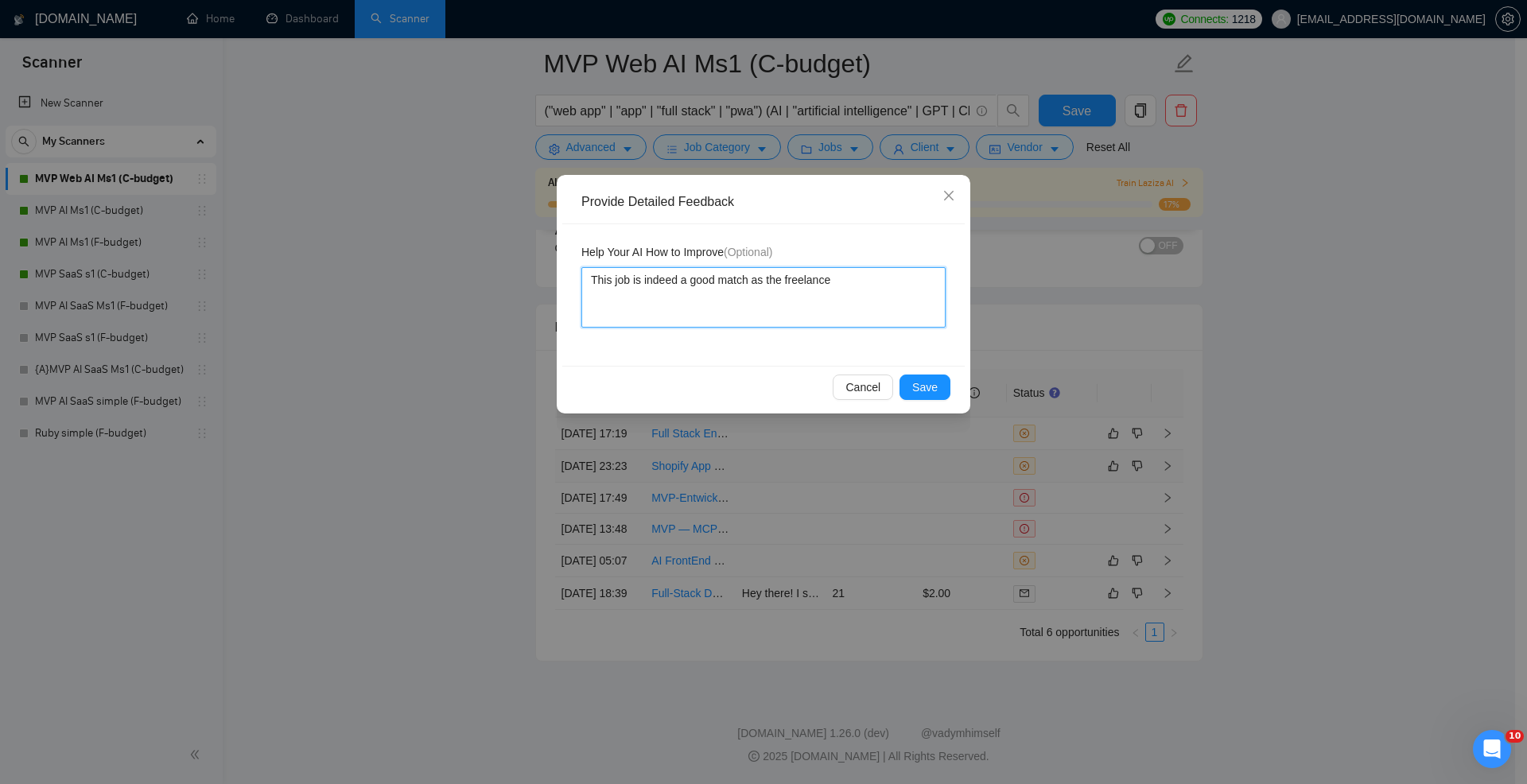
type textarea "This job is indeed a good match as the freelancer"
type textarea "This job is indeed a good match as the freelancer d"
type textarea "This job is indeed a good match as the freelancer do"
type textarea "This job is indeed a good match as the freelancer does"
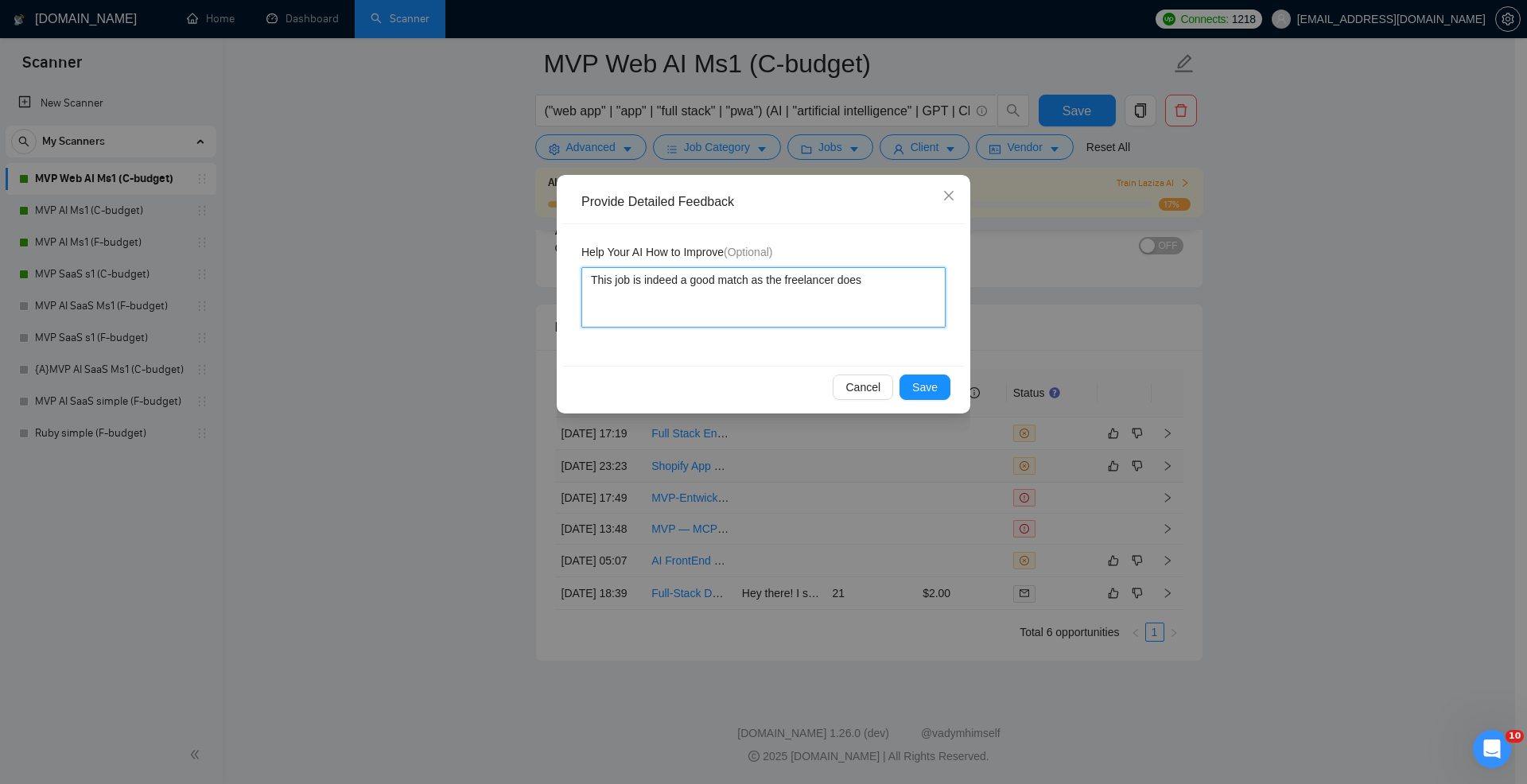
type textarea "This job is indeed a good match as the freelancer does"
type textarea "This job is indeed a good match as the freelancer does n"
type textarea "This job is indeed a good match as the freelancer does not"
type textarea "This job is indeed a good match as the freelancer does not d"
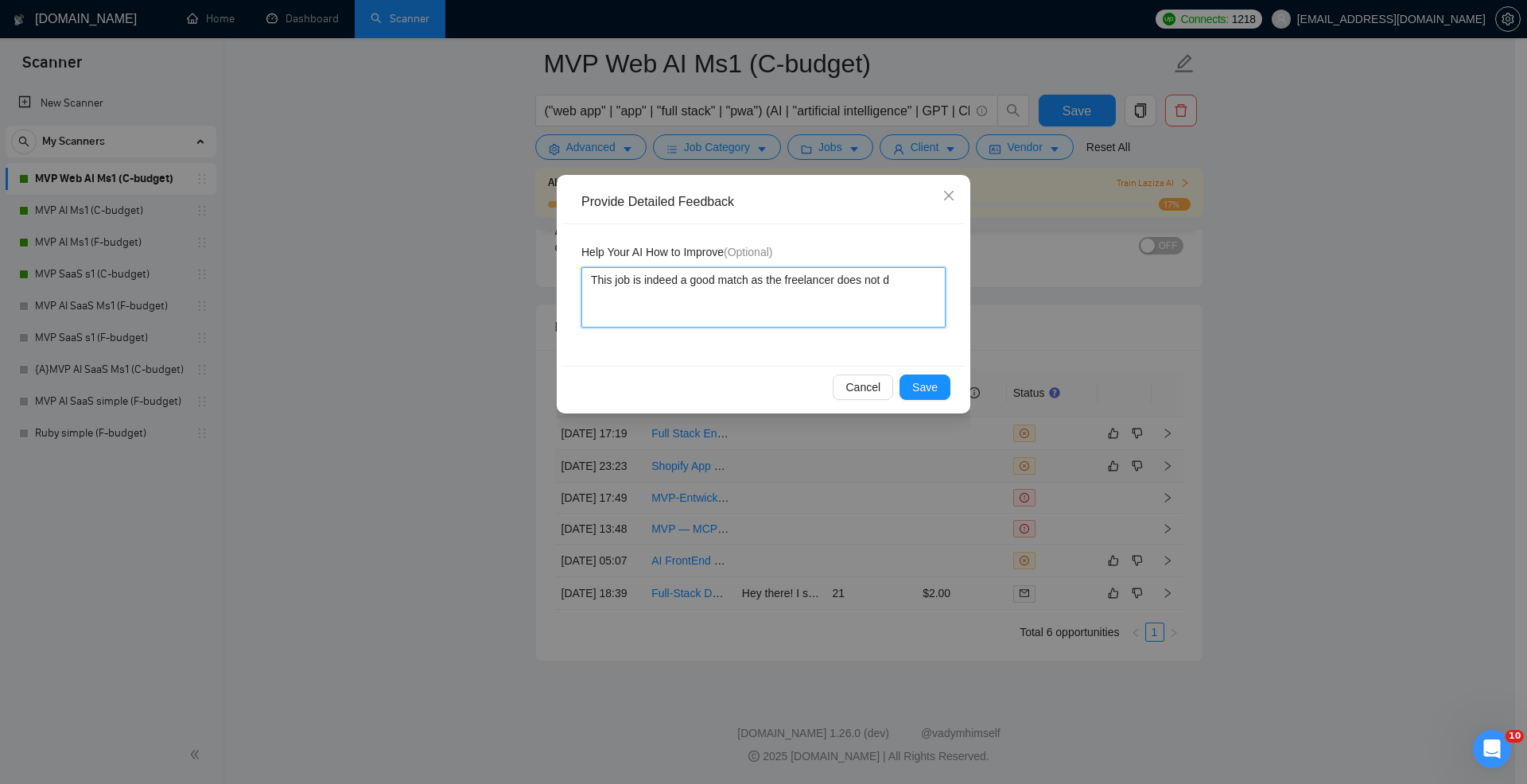
type textarea "This job is indeed a good match as the freelancer does not do"
type textarea "This job is indeed a good match as the freelancer does not do S"
type textarea "This job is indeed a good match as the freelancer does not do Sh"
type textarea "This job is indeed a good match as the freelancer does not do Sho"
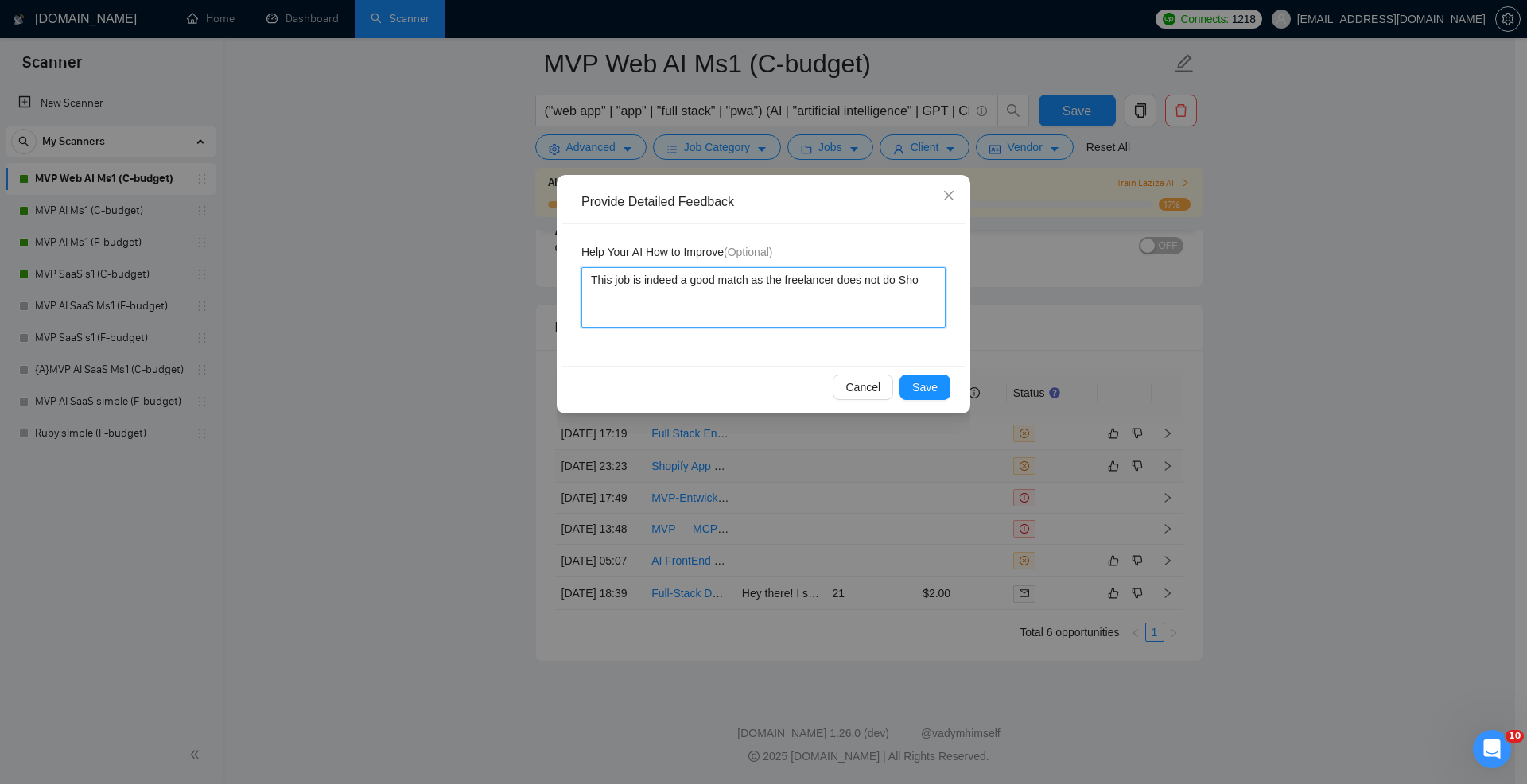
type textarea "This job is indeed a good match as the freelancer does not do Shop"
type textarea "This job is indeed a good match as the freelancer does not do Shopi"
type textarea "This job is indeed a good match as the freelancer does not do Shopif"
type textarea "This job is indeed a good match as the freelancer does not do Shopify"
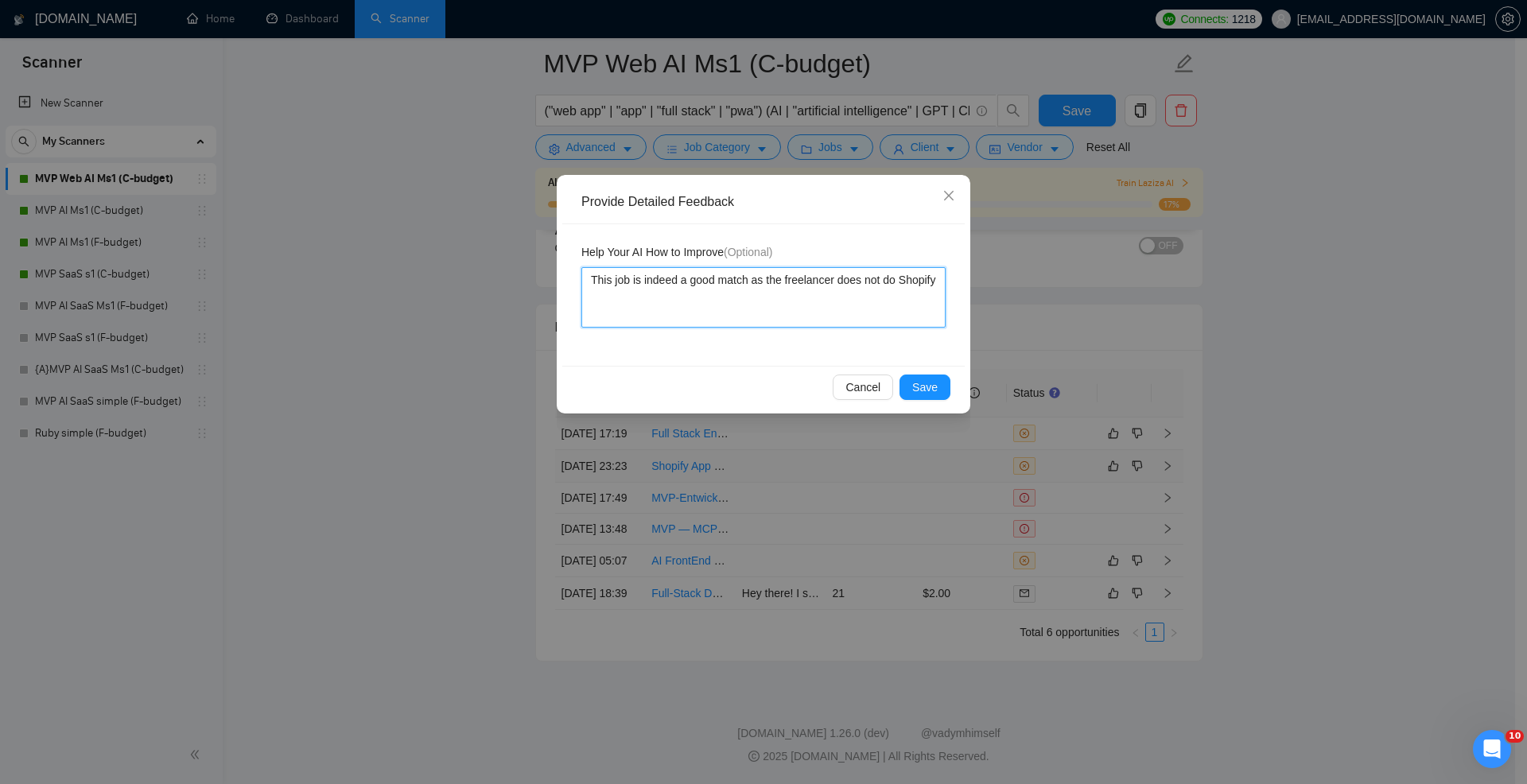
type textarea "This job is indeed a good match as the freelancer does not do Shopify j"
type textarea "This job is indeed a good match as the freelancer does not do Shopify [PERSON_N…"
type textarea "This job is indeed a good match as the freelancer does not do Shopify job"
type textarea "This job is indeed a good match as the freelancer does not do Shopify jobs"
click at [928, 392] on span "Save" at bounding box center [925, 388] width 26 height 18
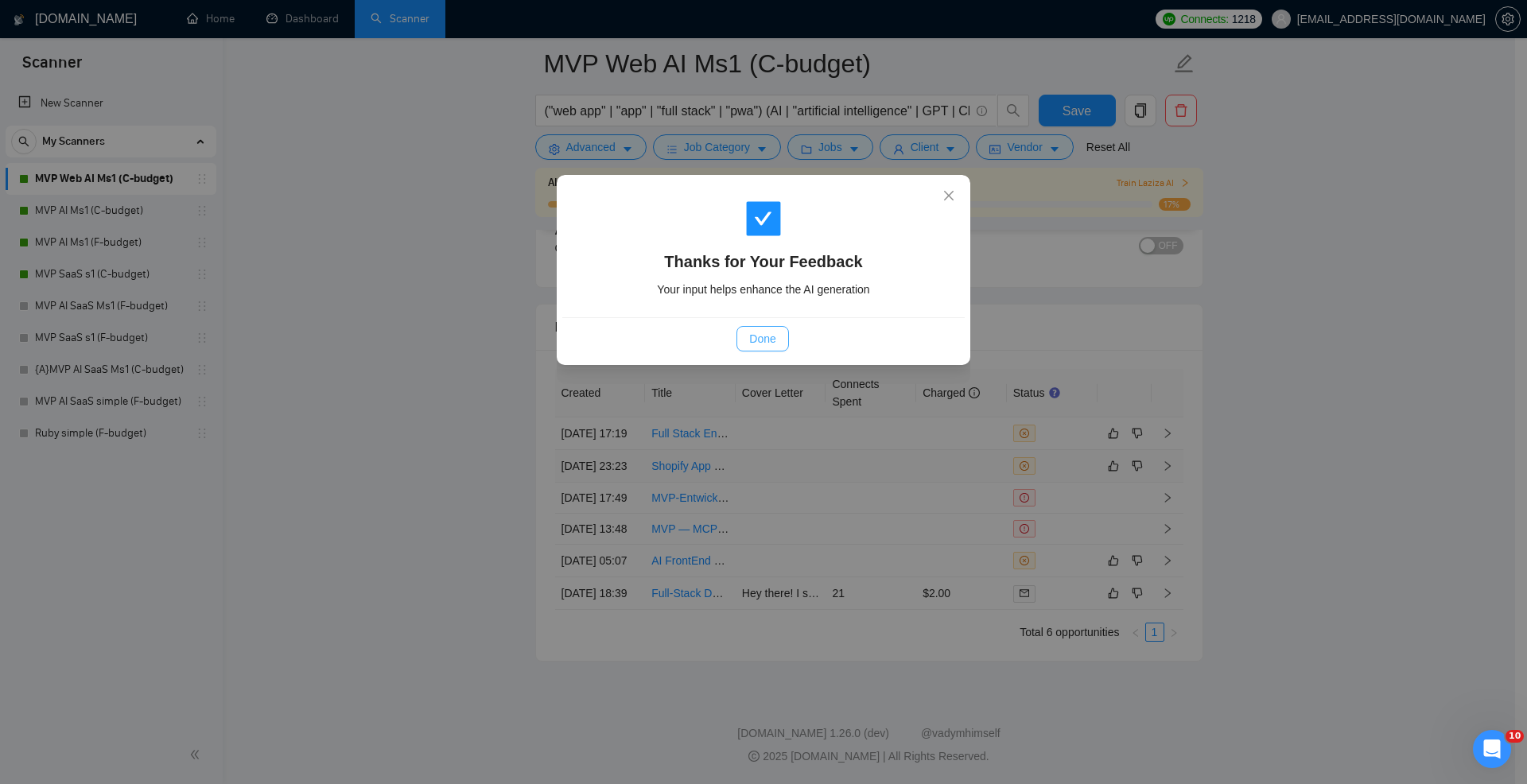
click at [768, 342] on span "Done" at bounding box center [762, 339] width 26 height 18
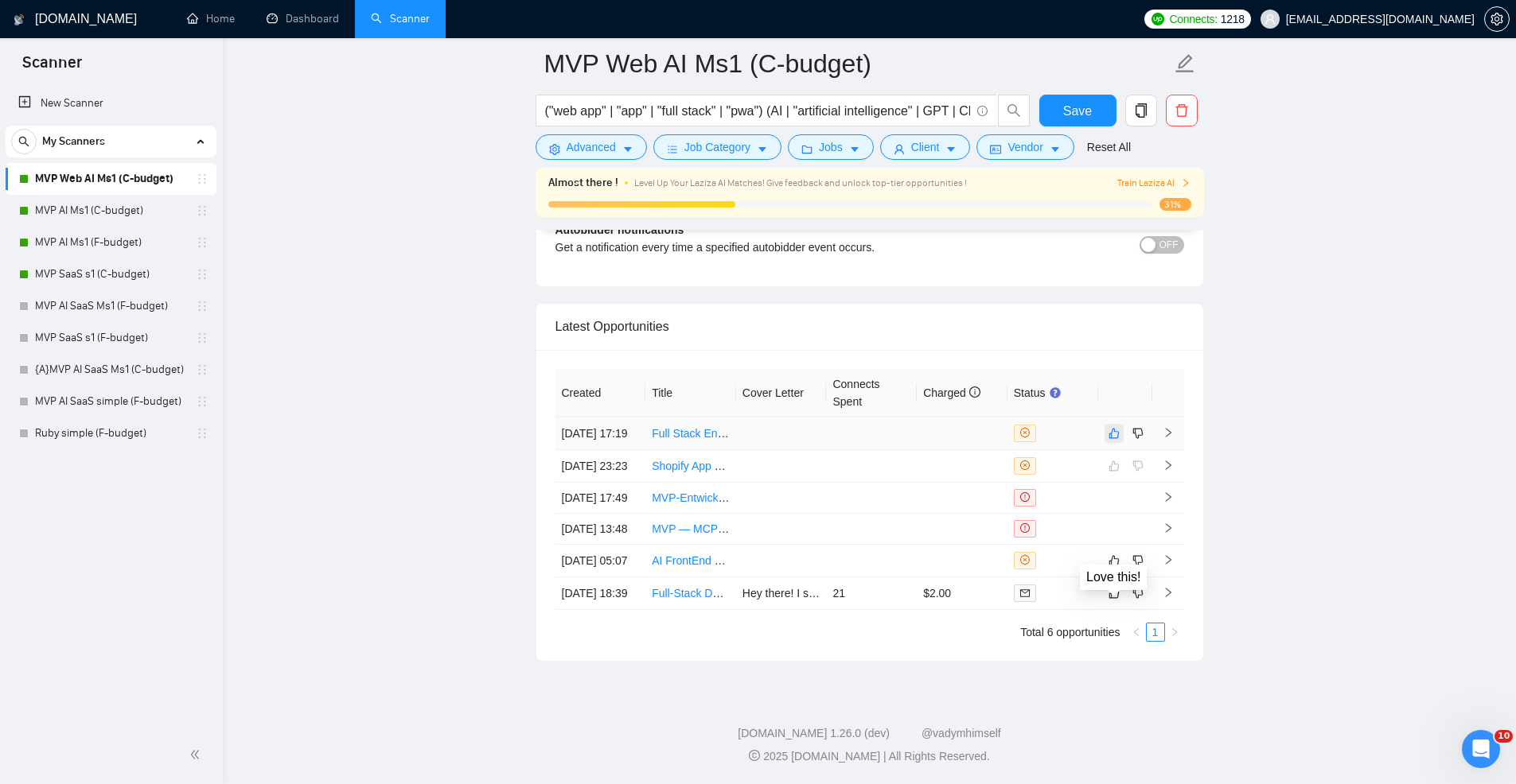
scroll to position [4011, 0]
click at [1114, 427] on icon "like" at bounding box center [1114, 433] width 11 height 12
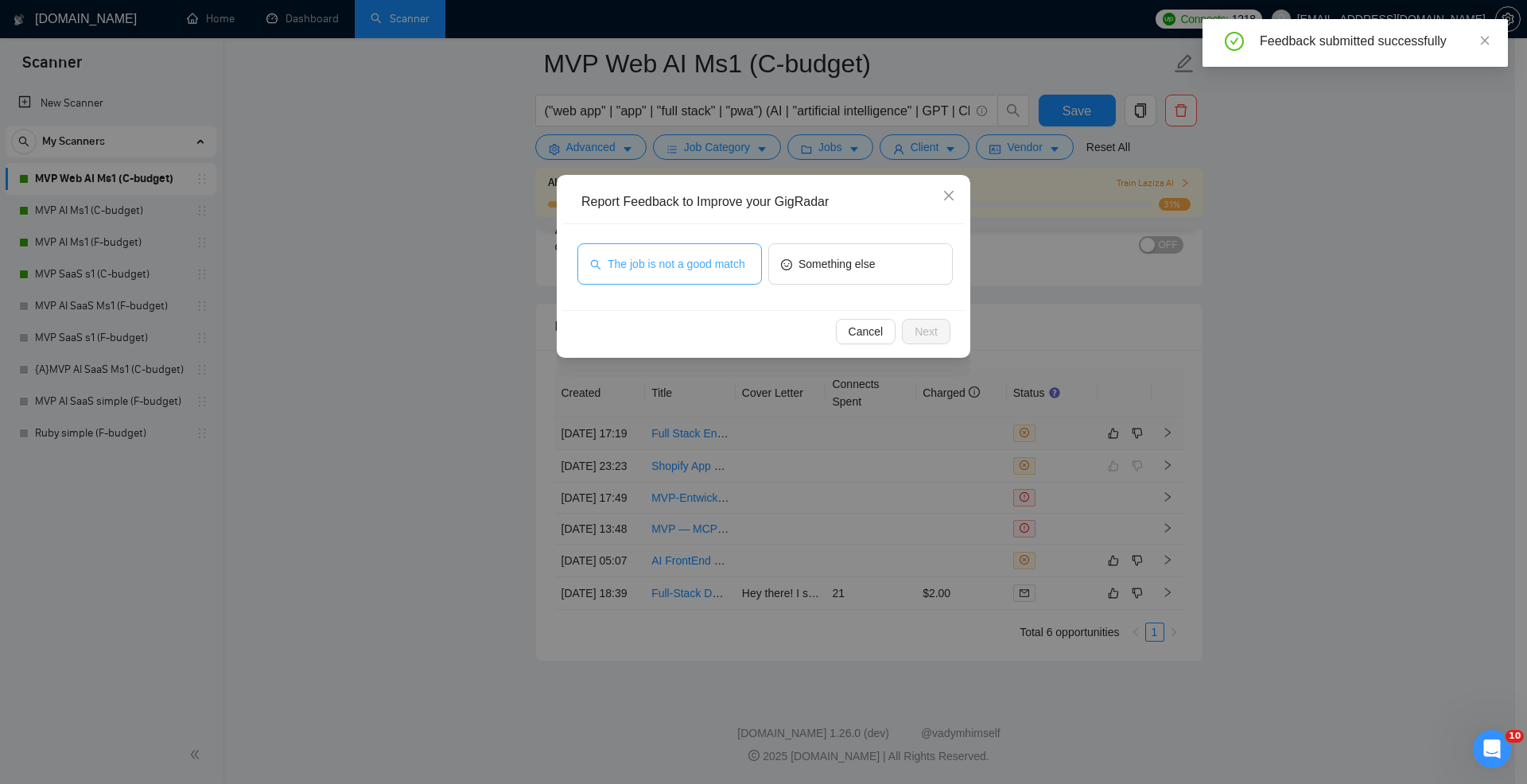
click at [719, 262] on span "The job is not a good match" at bounding box center [676, 264] width 137 height 18
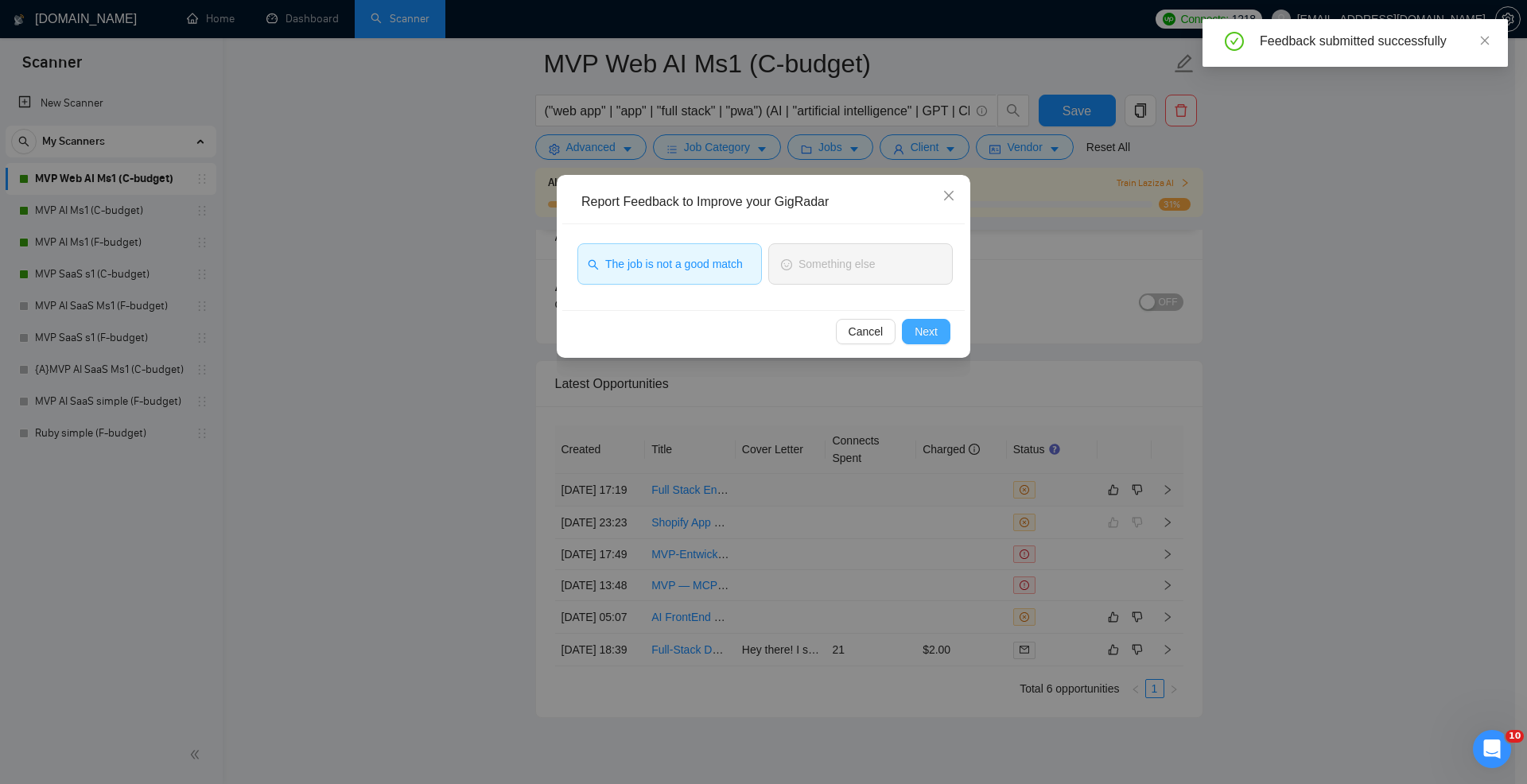
click at [907, 328] on button "Next" at bounding box center [926, 332] width 48 height 26
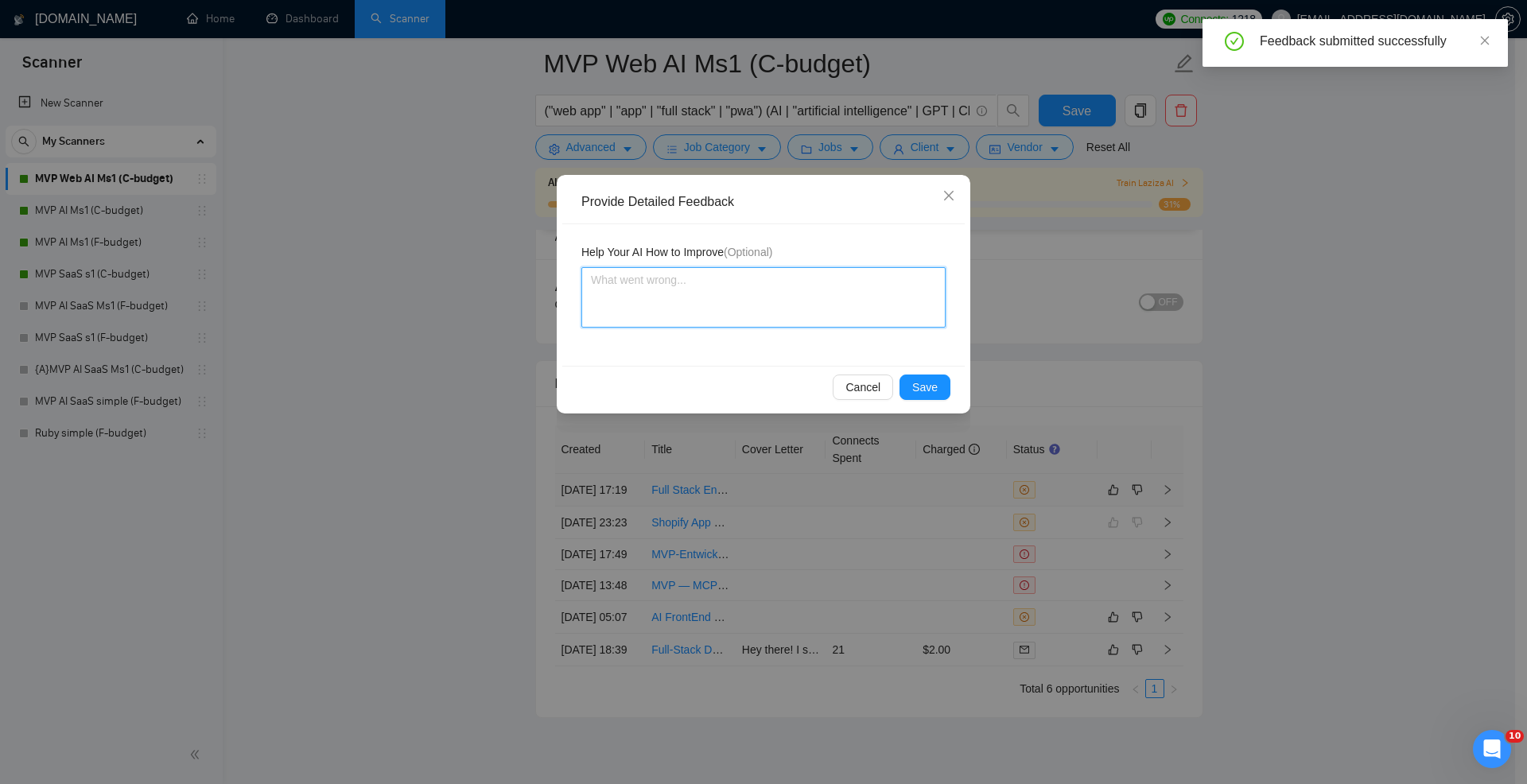
click at [758, 314] on textarea at bounding box center [764, 298] width 364 height 61
type textarea "T"
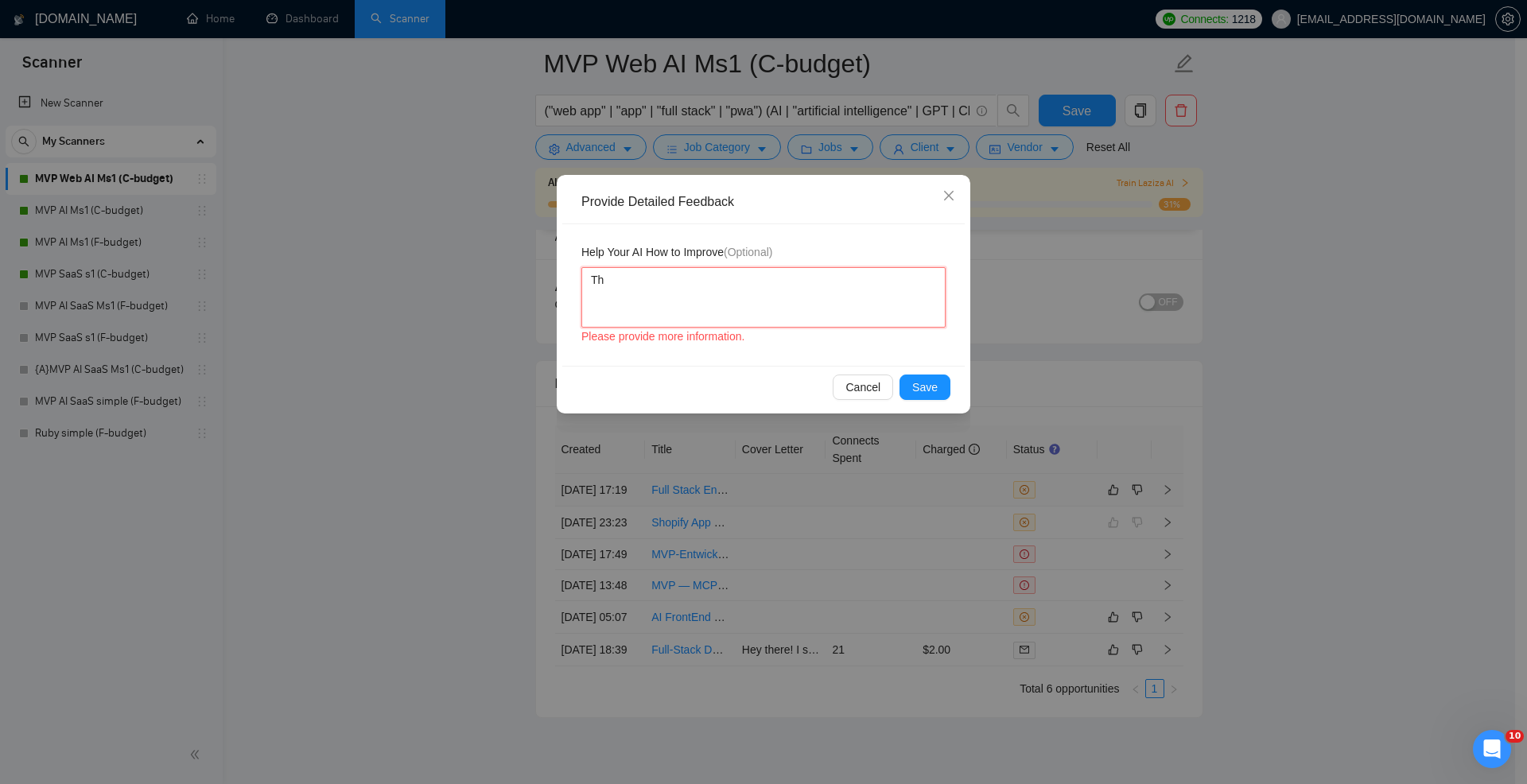
type textarea "Thi"
type textarea "This"
type textarea "This jo"
type textarea "This job"
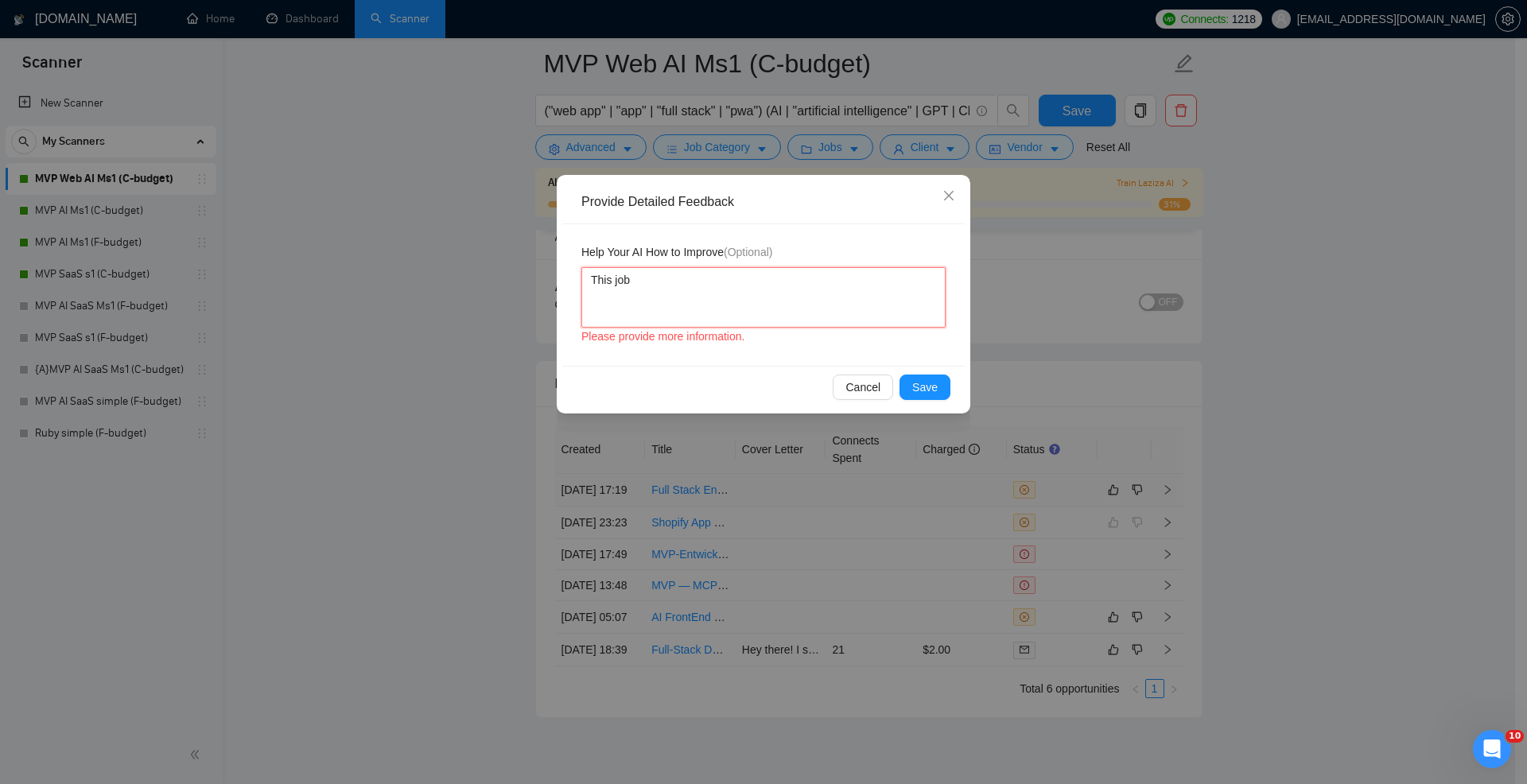
type textarea "This job i"
type textarea "This job is"
type textarea "This job is i"
type textarea "This job is in"
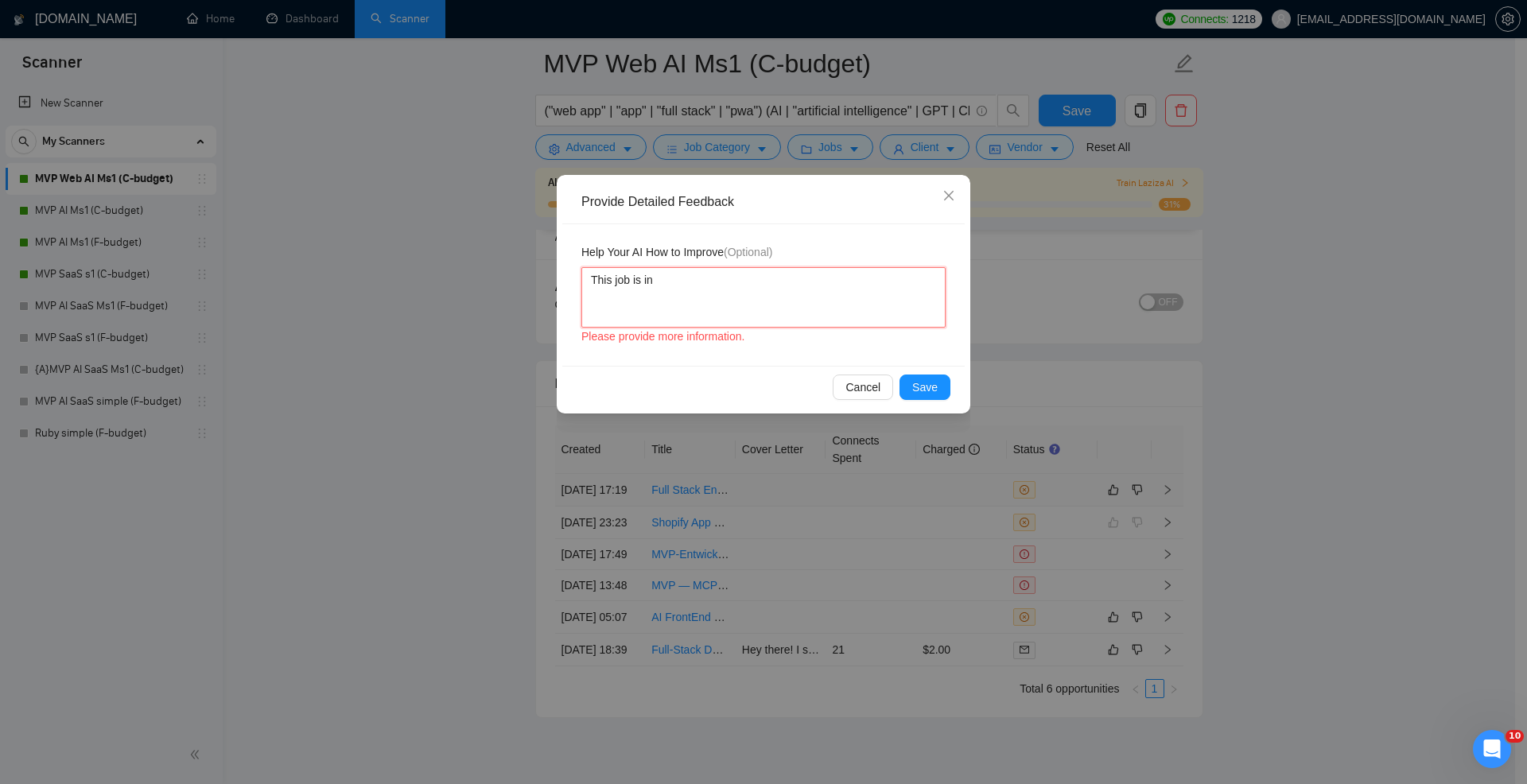
type textarea "This job is ind"
type textarea "This job is [GEOGRAPHIC_DATA]"
type textarea "This job is indeed"
type textarea "This job is indeed n"
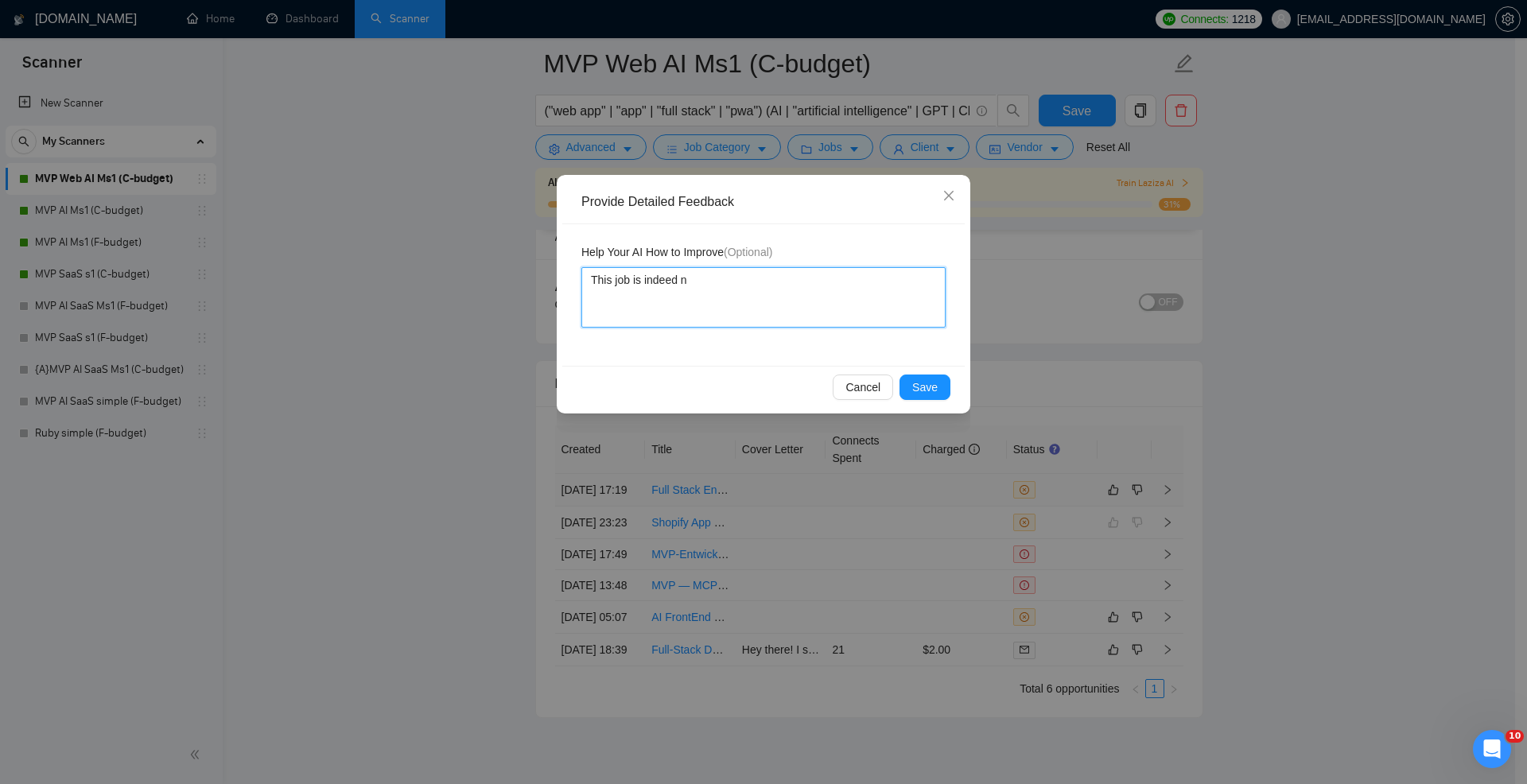
type textarea "This job is indeed no"
type textarea "This job is indeed not"
type textarea "This job is indeed not a"
type textarea "This job is indeed not a g"
type textarea "This job is indeed not a go"
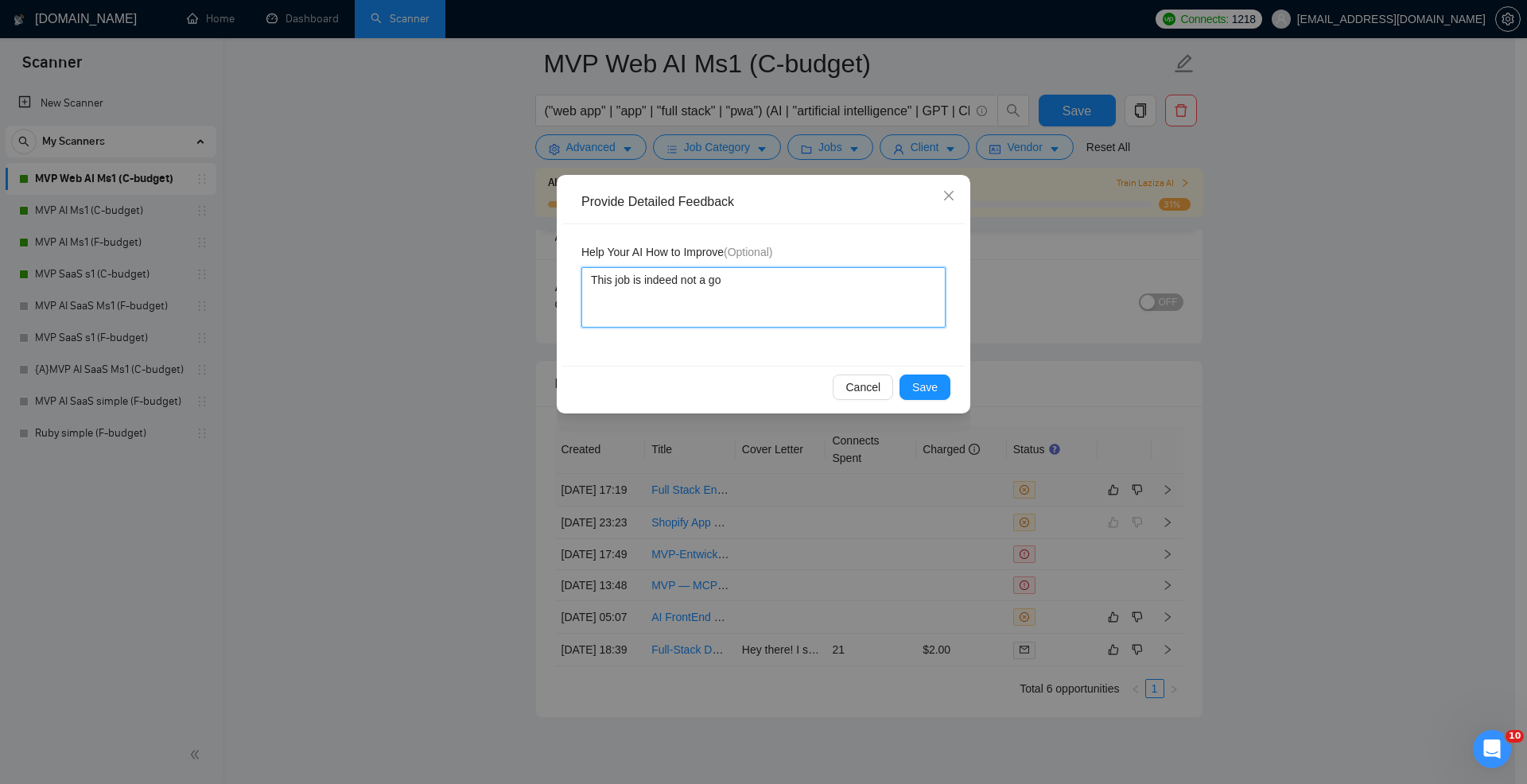
type textarea "This job is indeed not a goo"
type textarea "This job is indeed not a good"
type textarea "This job is indeed not a good m"
type textarea "This job is indeed not a good ma"
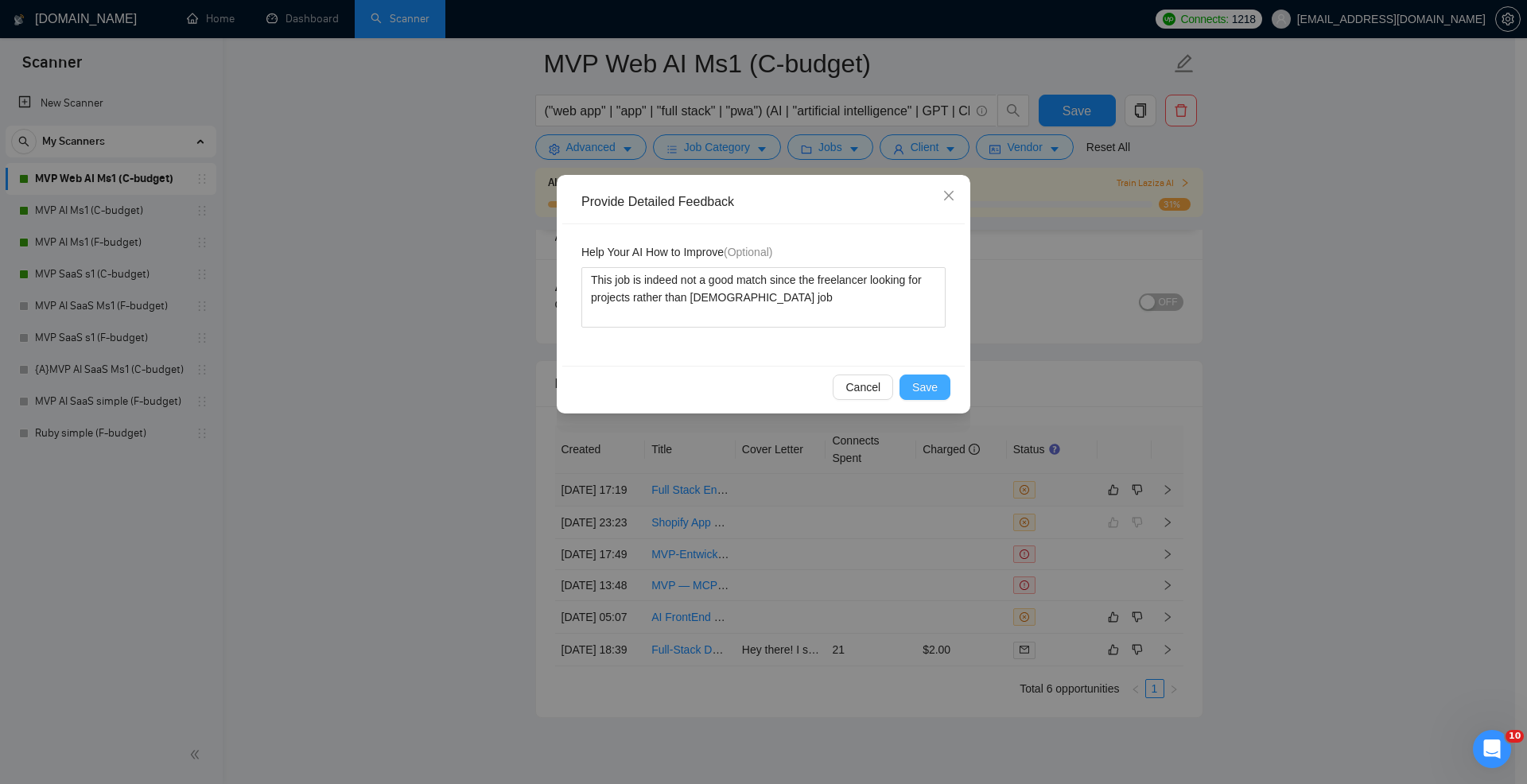
click at [930, 383] on span "Save" at bounding box center [925, 388] width 26 height 18
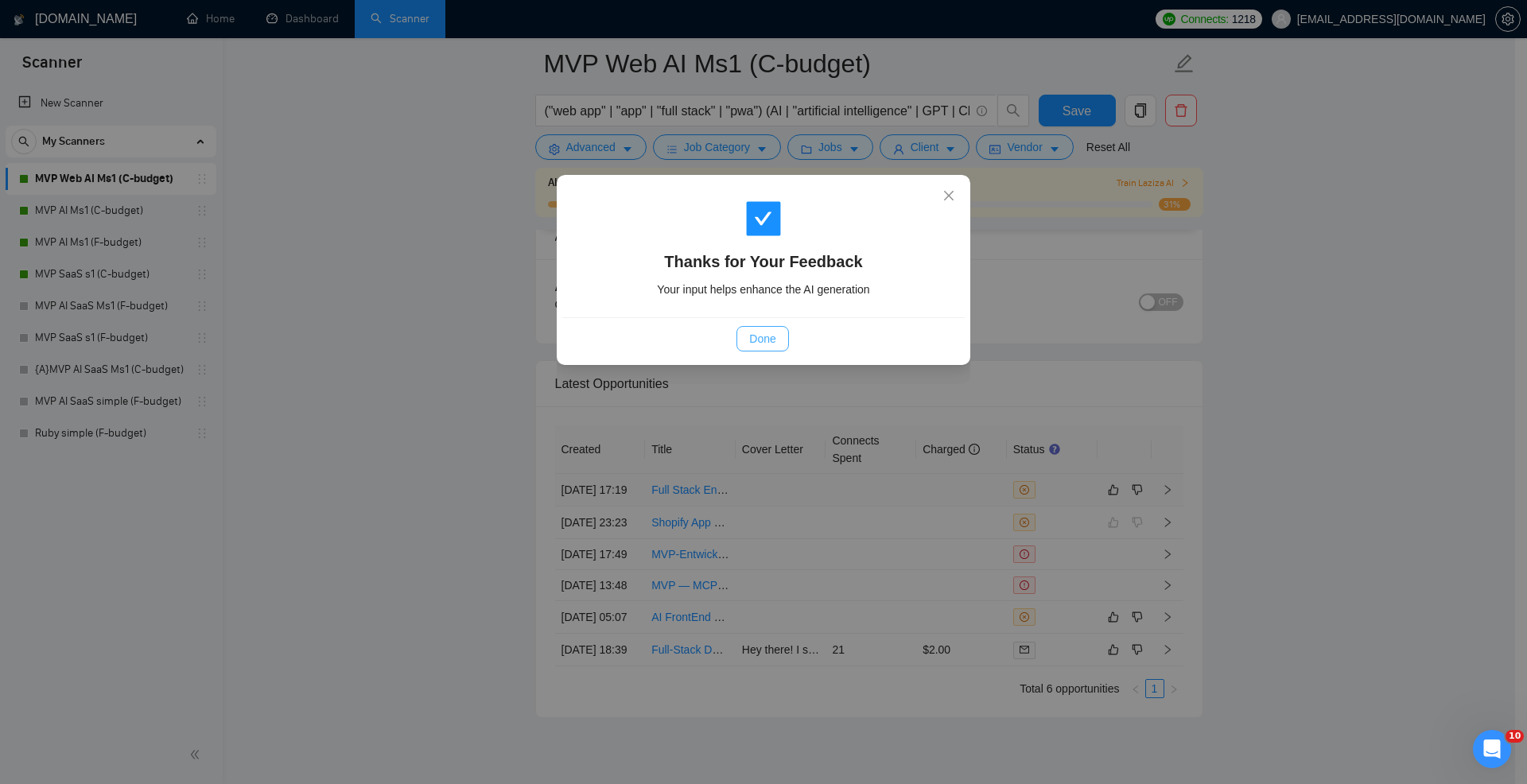
click at [747, 334] on button "Done" at bounding box center [763, 339] width 52 height 26
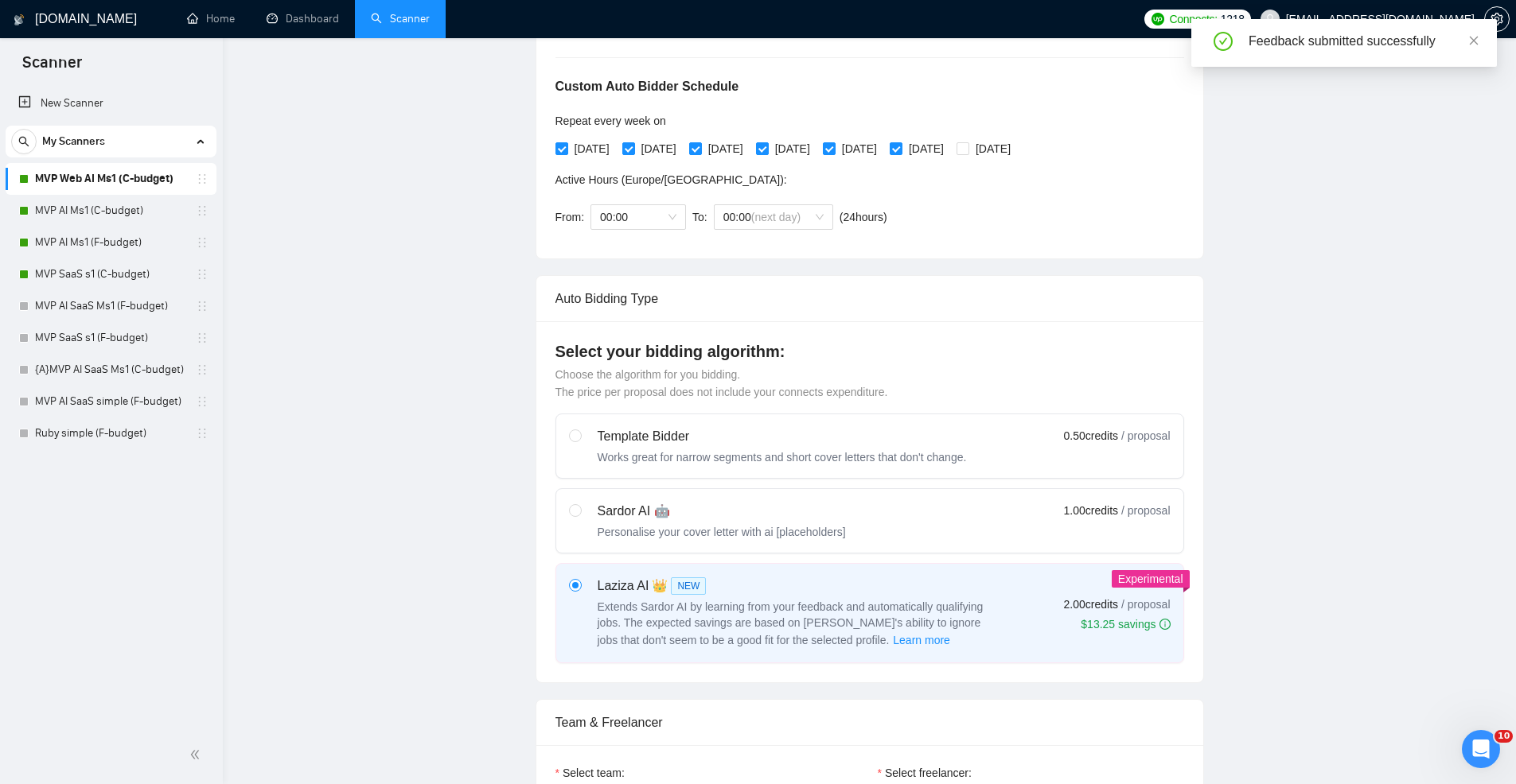
scroll to position [0, 0]
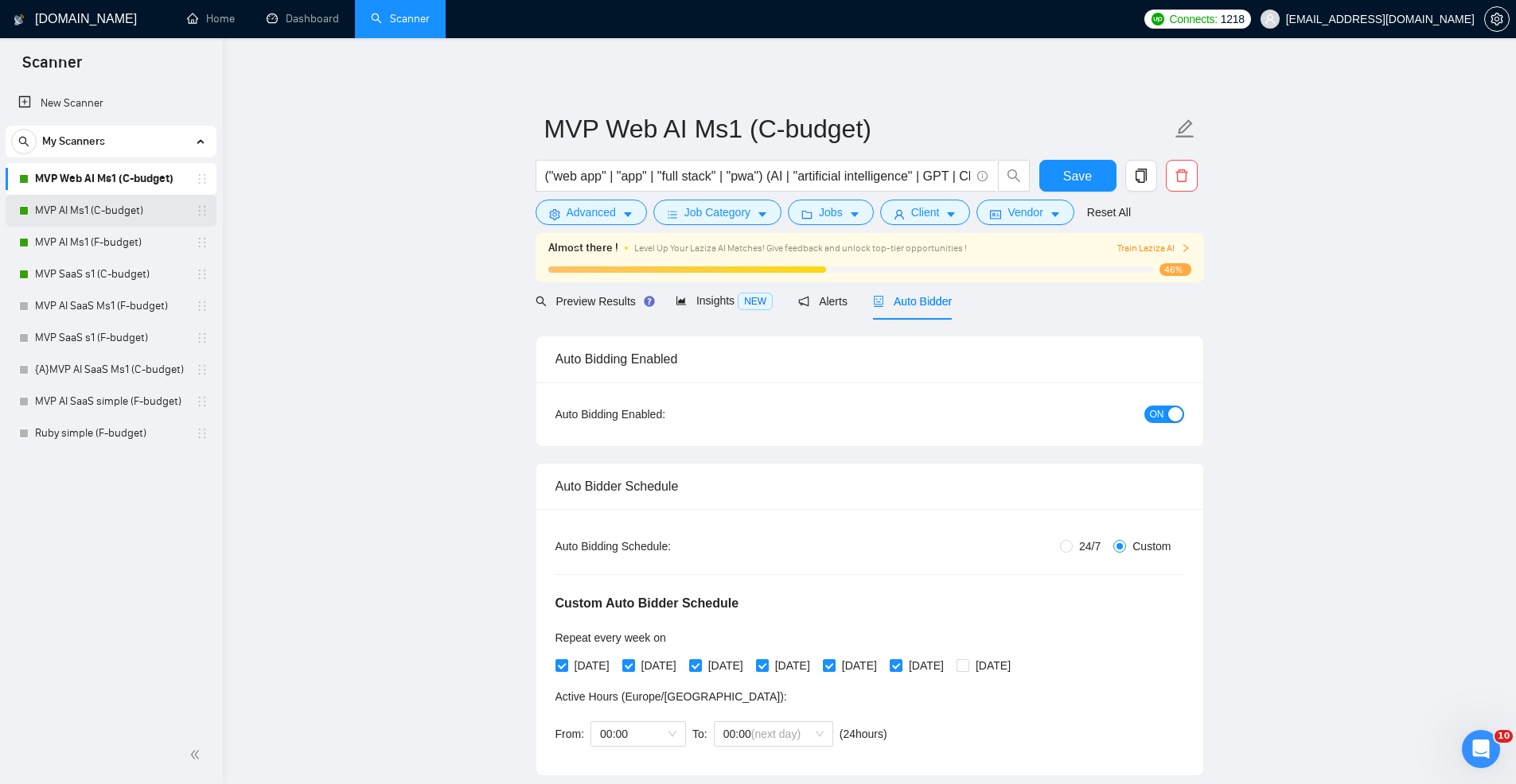
click at [136, 211] on link "MVP AI Ms1 (C-budget)" at bounding box center [110, 210] width 151 height 32
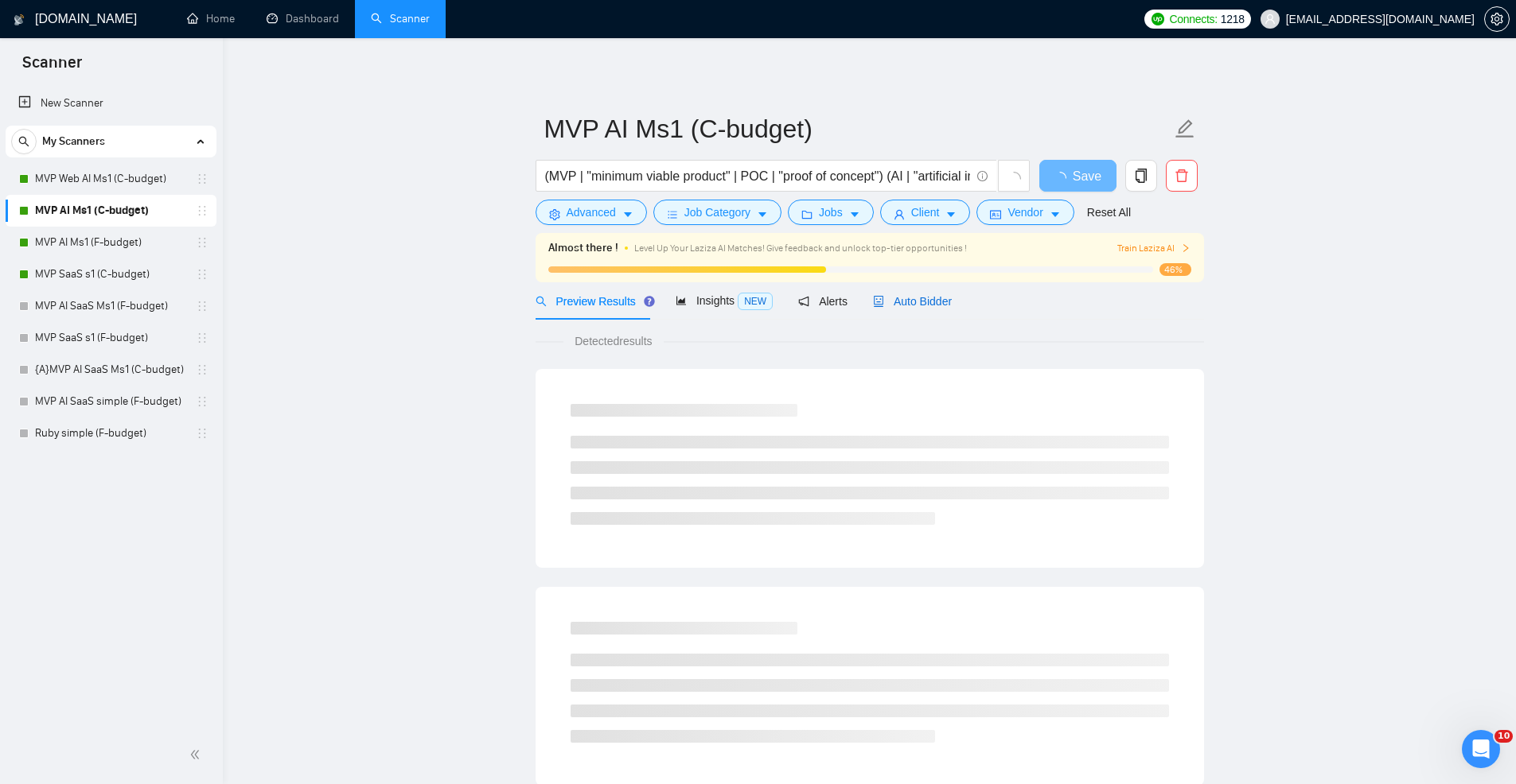
click at [898, 308] on span "Auto Bidder" at bounding box center [912, 301] width 79 height 12
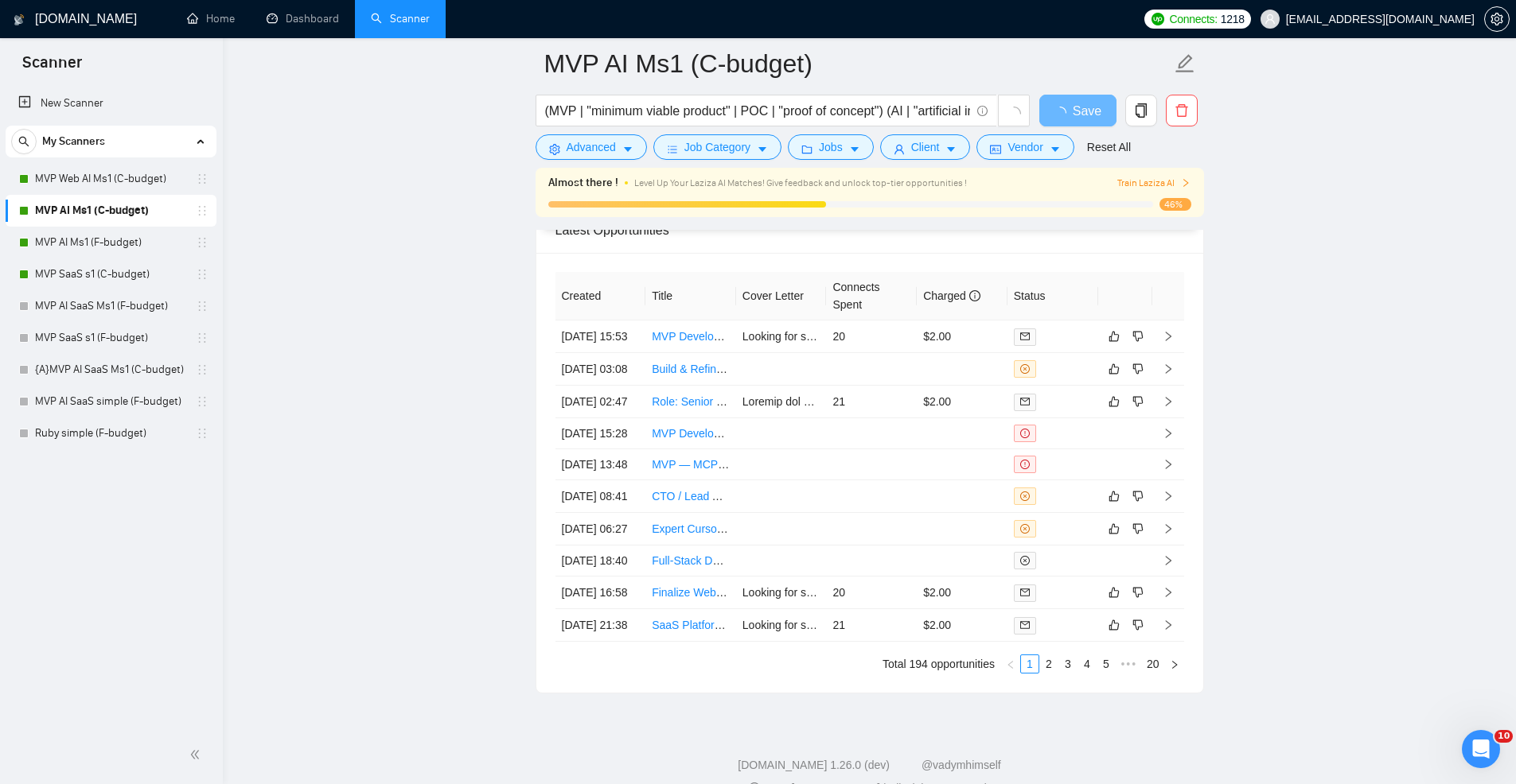
scroll to position [4055, 0]
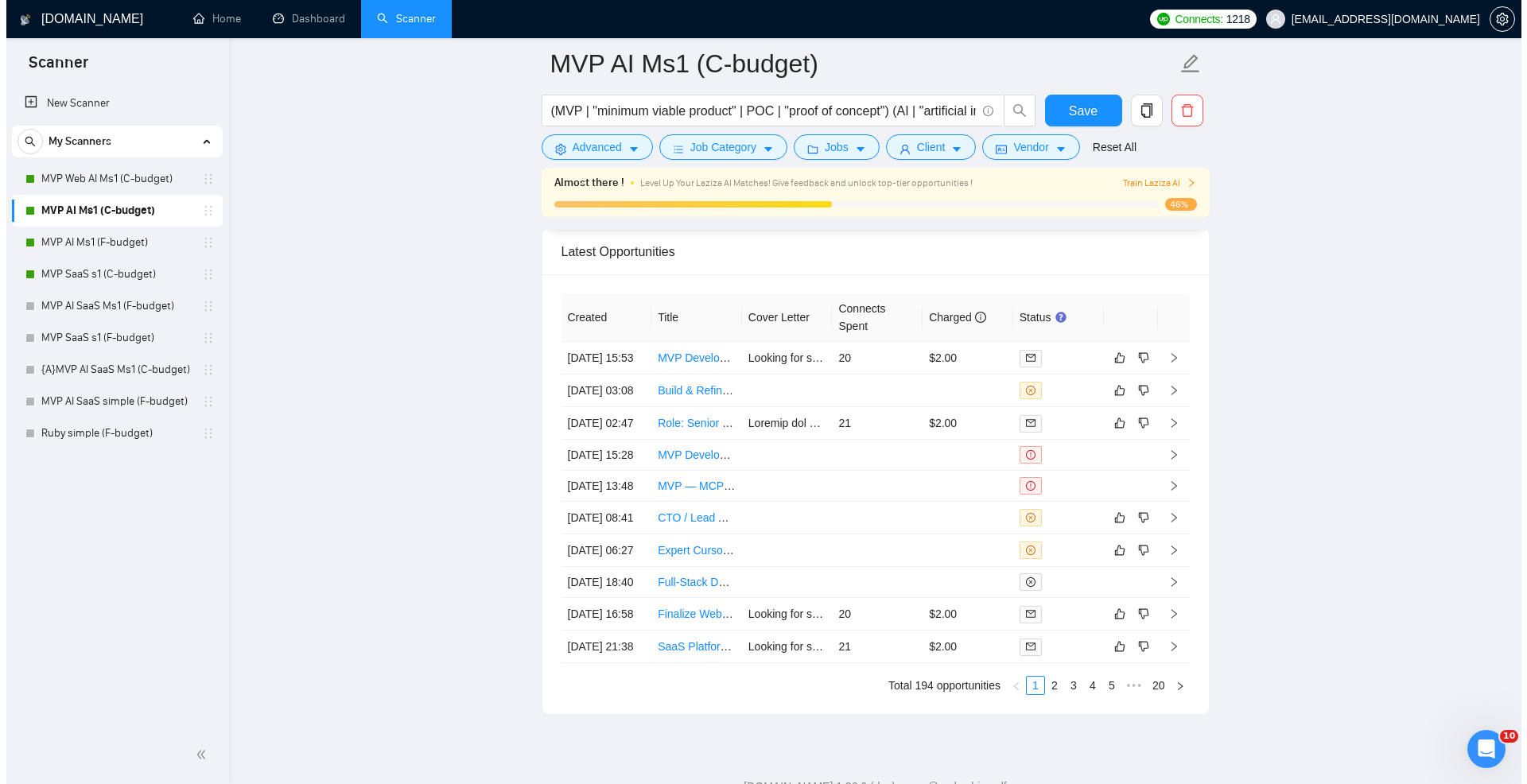
scroll to position [4203, 0]
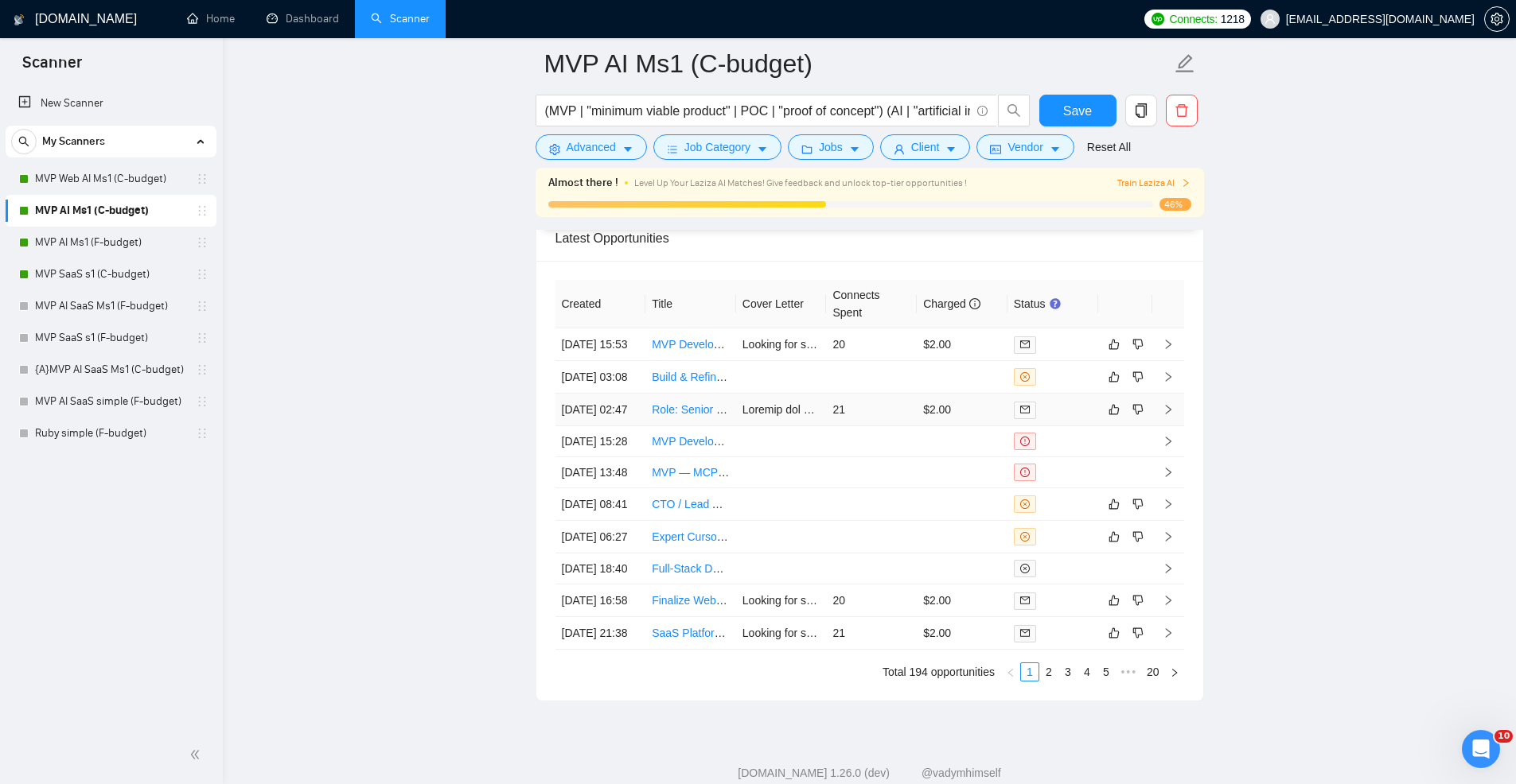
click at [868, 426] on td "21" at bounding box center [872, 409] width 91 height 33
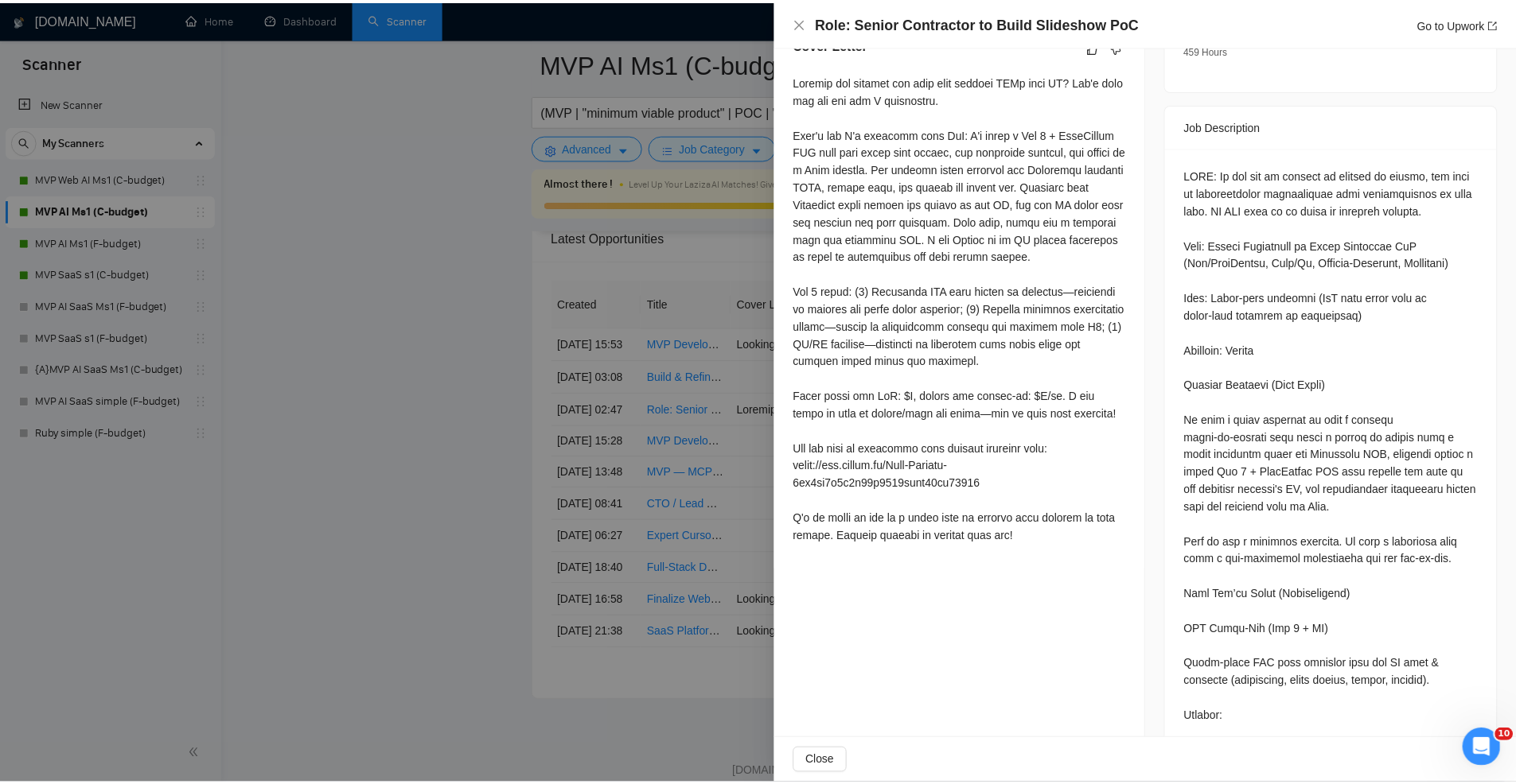
scroll to position [615, 0]
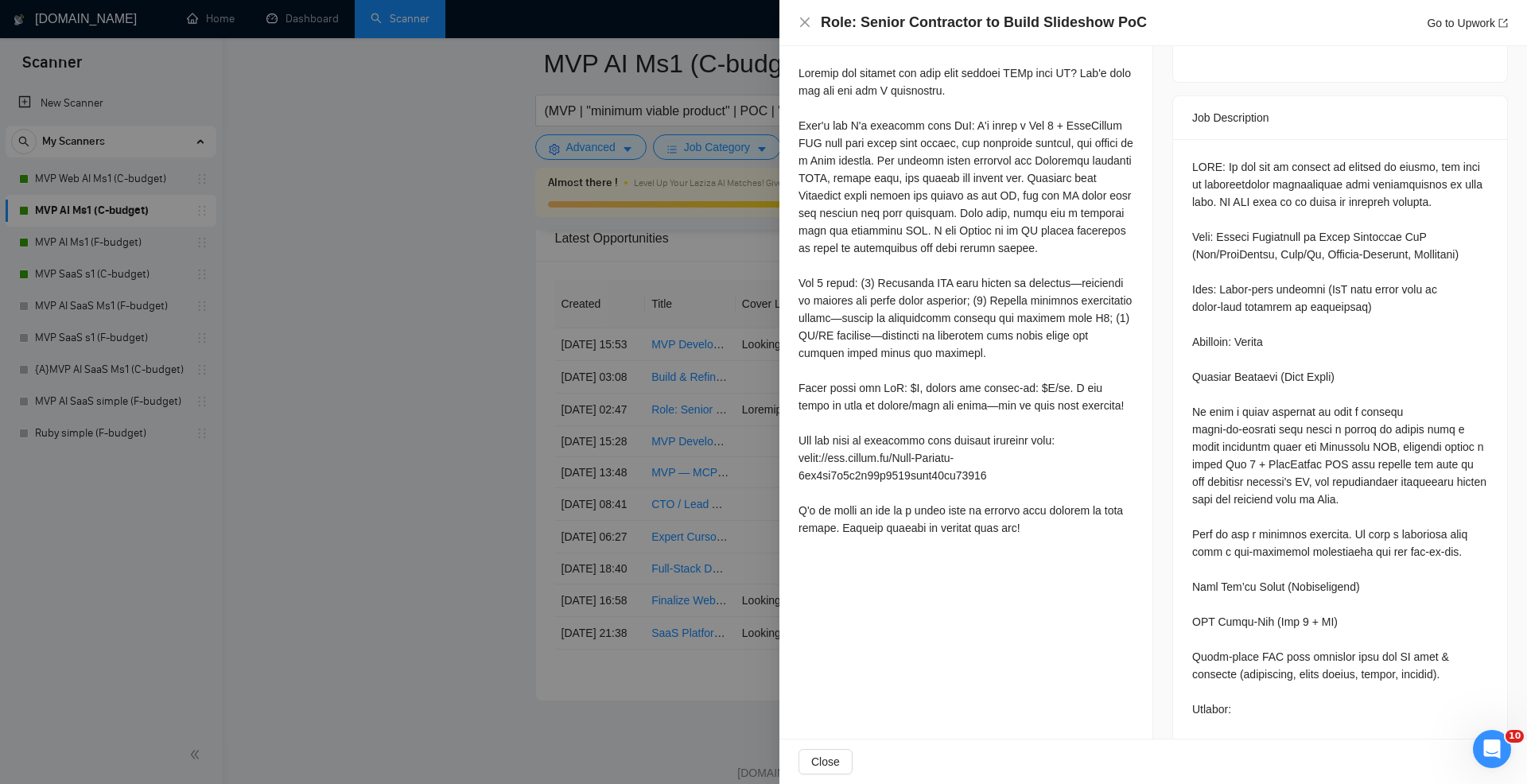
click at [629, 346] on div at bounding box center [764, 392] width 1527 height 784
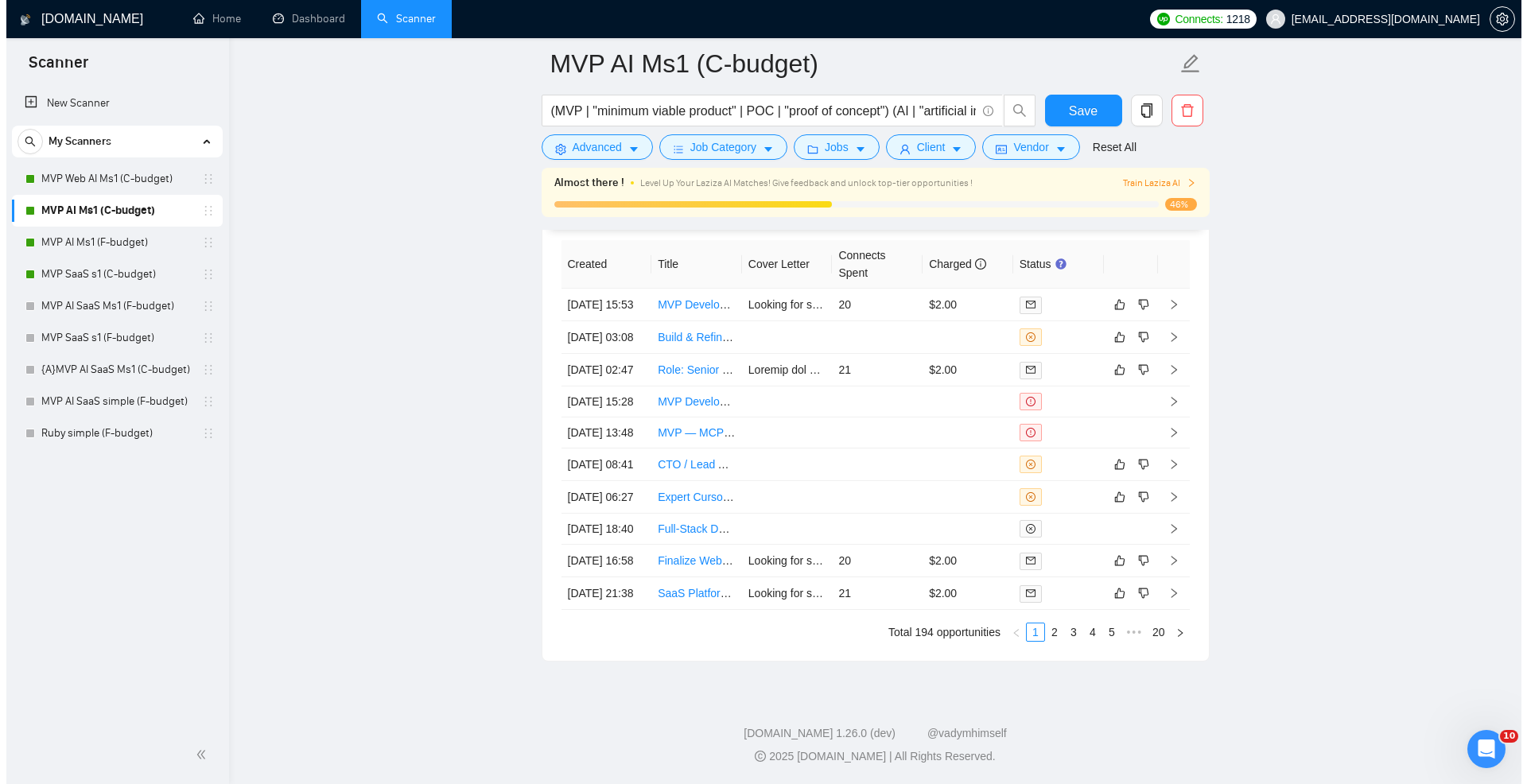
scroll to position [4318, 0]
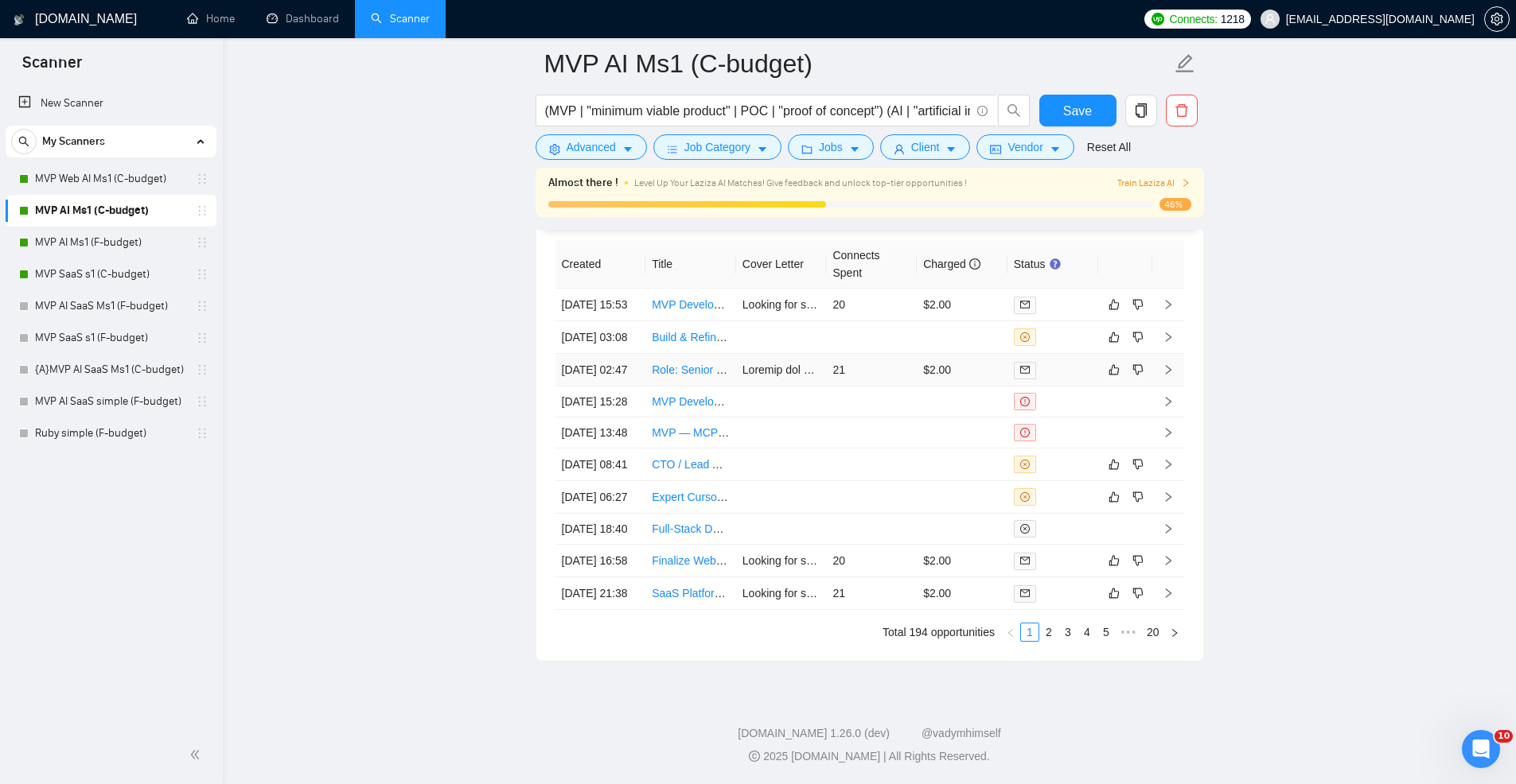
click at [929, 354] on td "$2.00" at bounding box center [962, 370] width 91 height 33
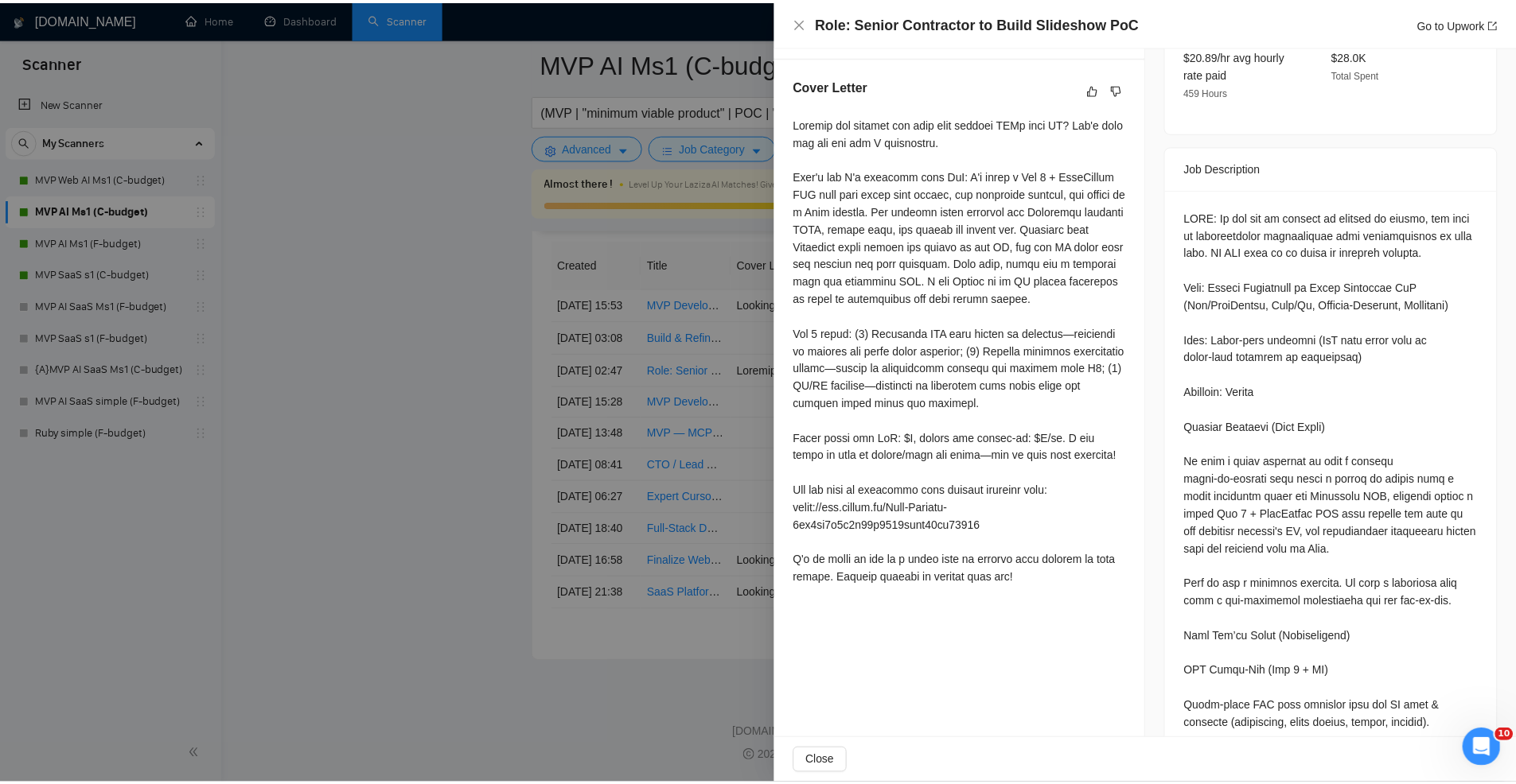
scroll to position [567, 0]
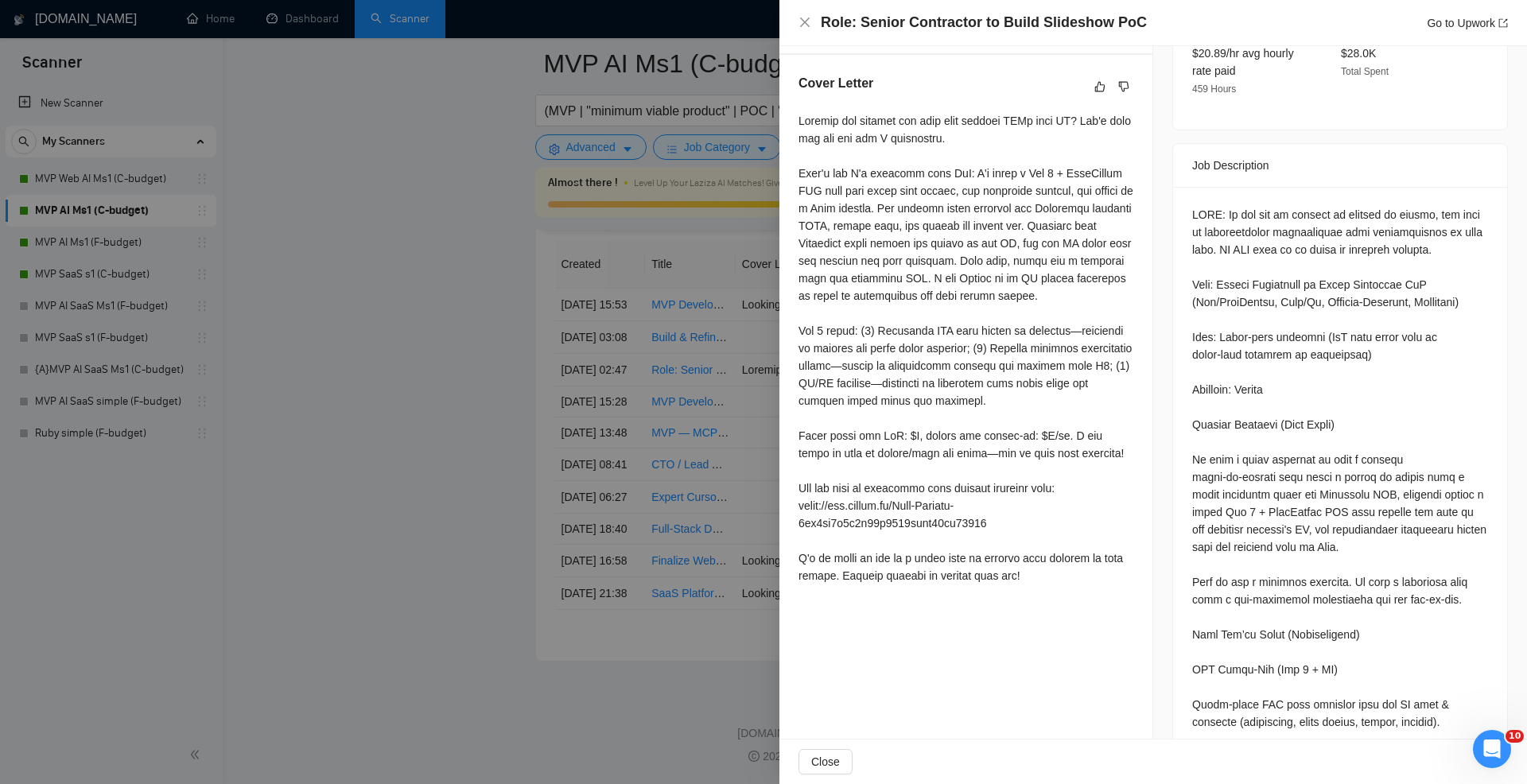
click at [620, 435] on div at bounding box center [764, 392] width 1527 height 784
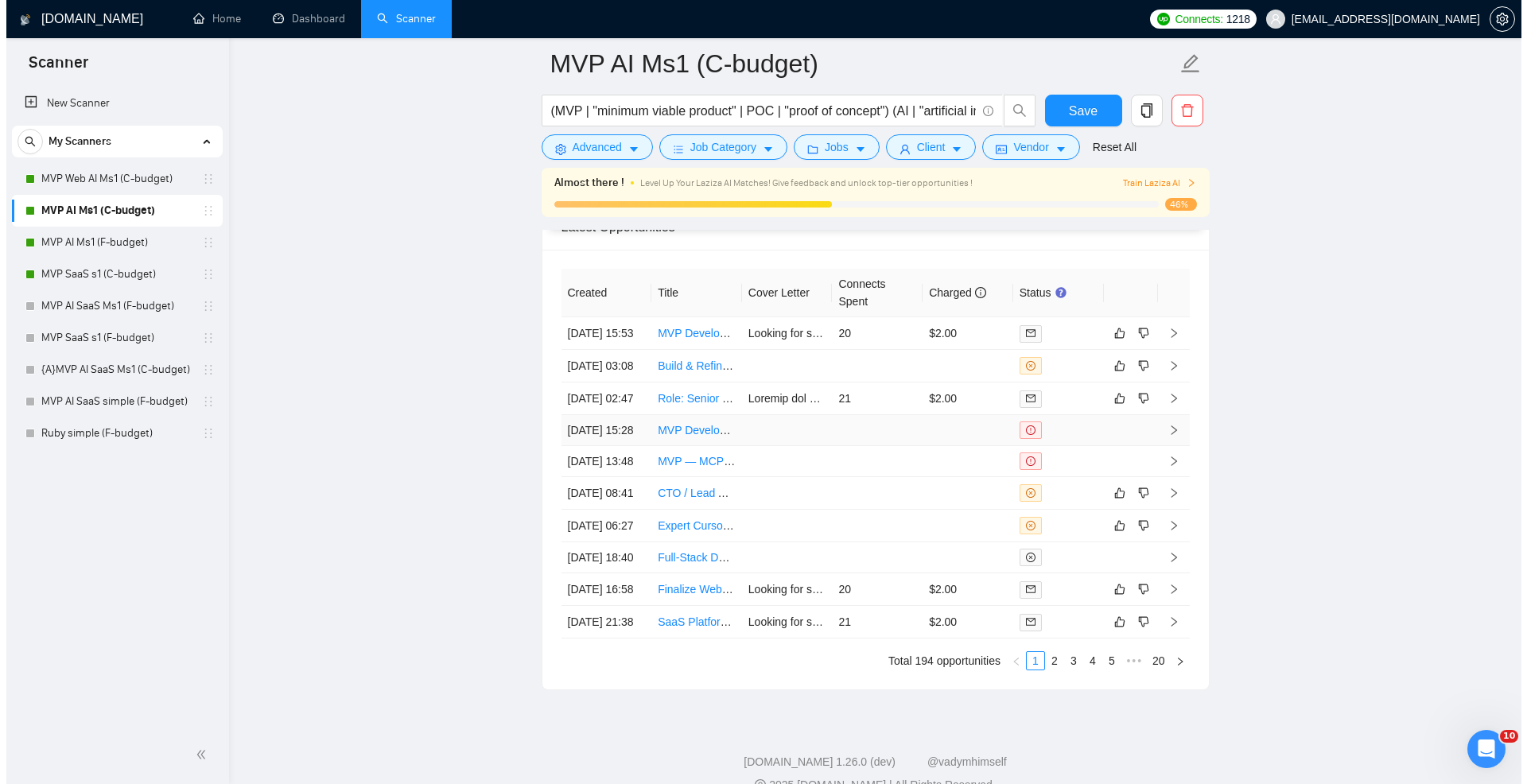
scroll to position [4211, 0]
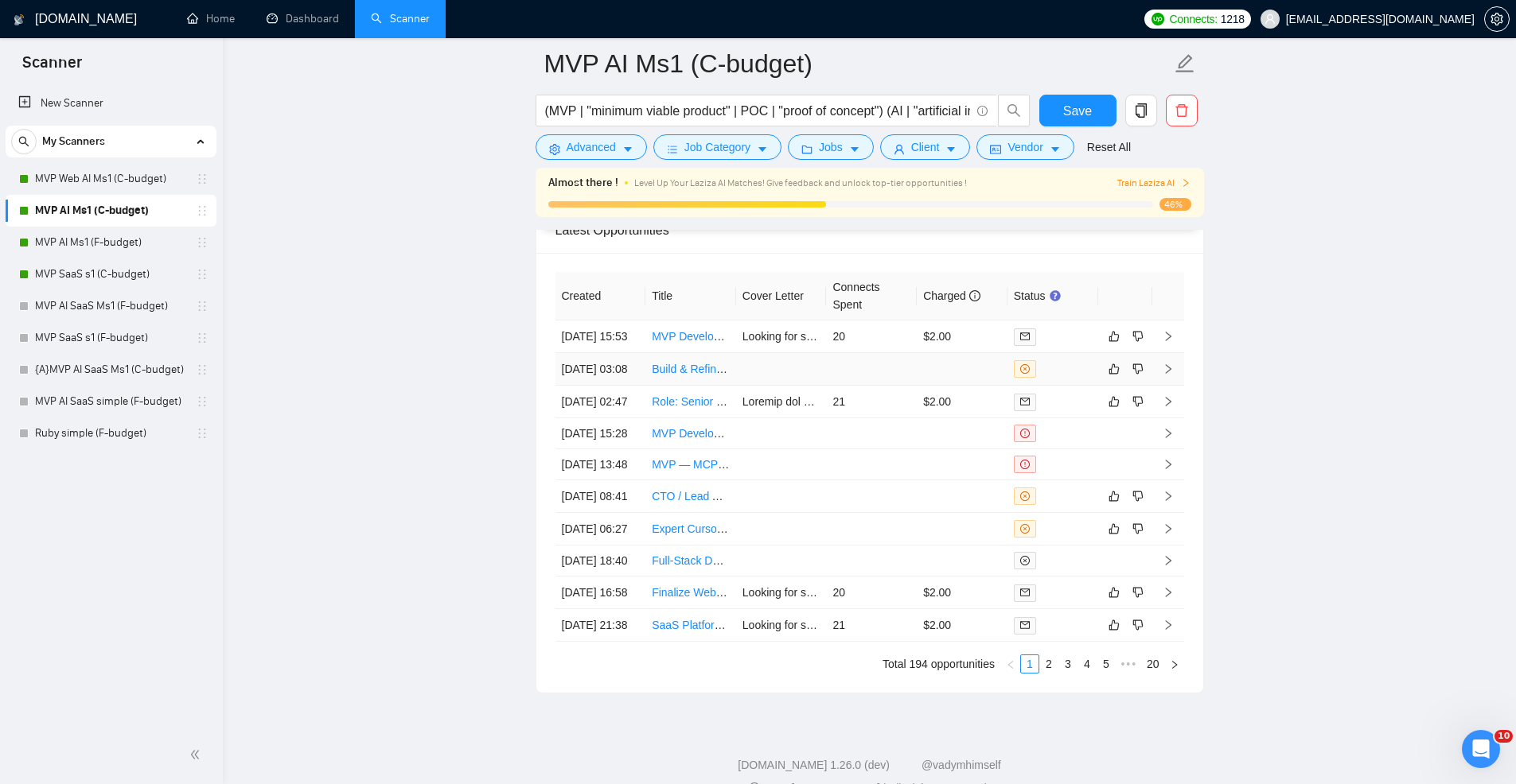
click at [901, 386] on td at bounding box center [872, 369] width 91 height 33
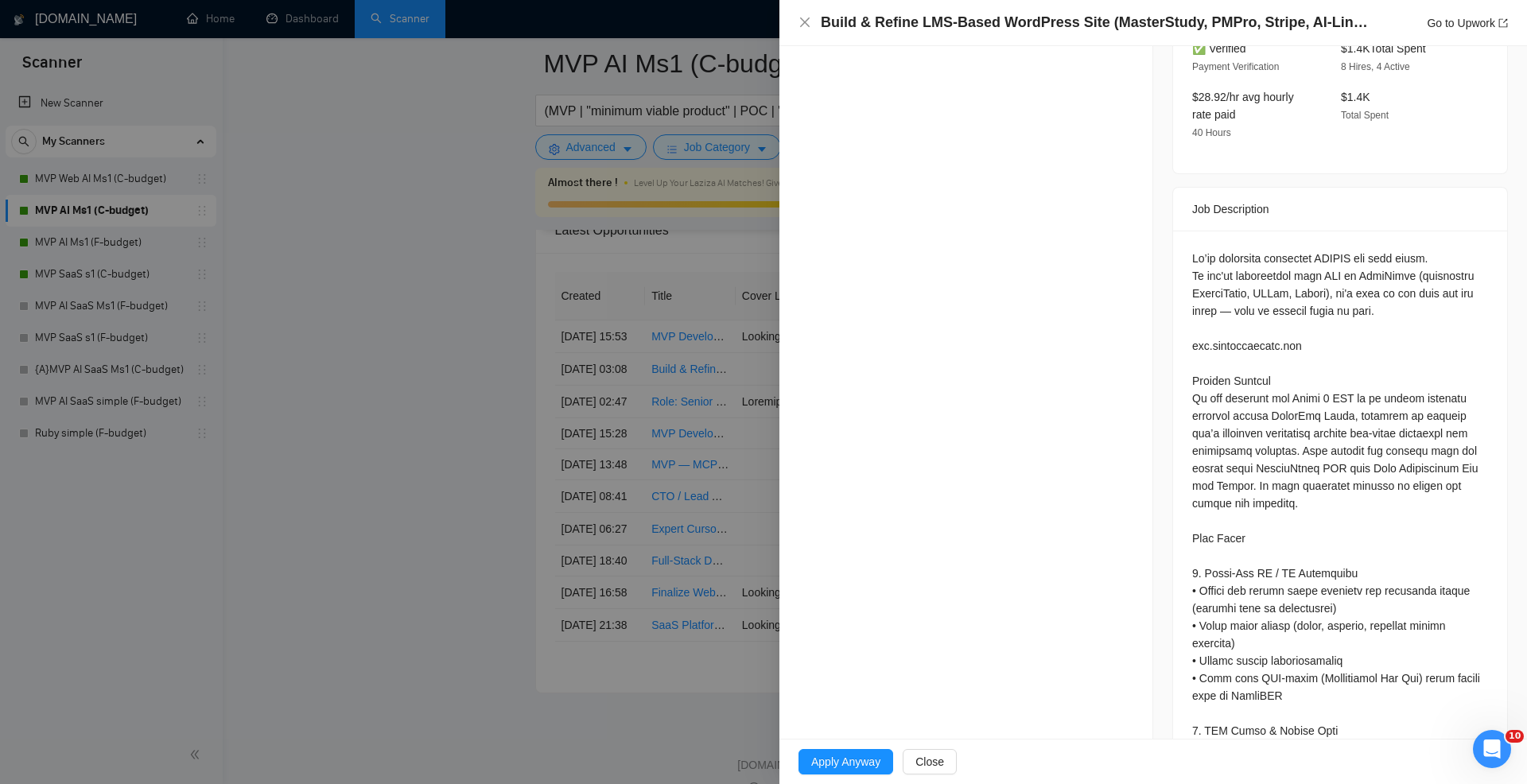
click at [701, 370] on div at bounding box center [764, 392] width 1527 height 784
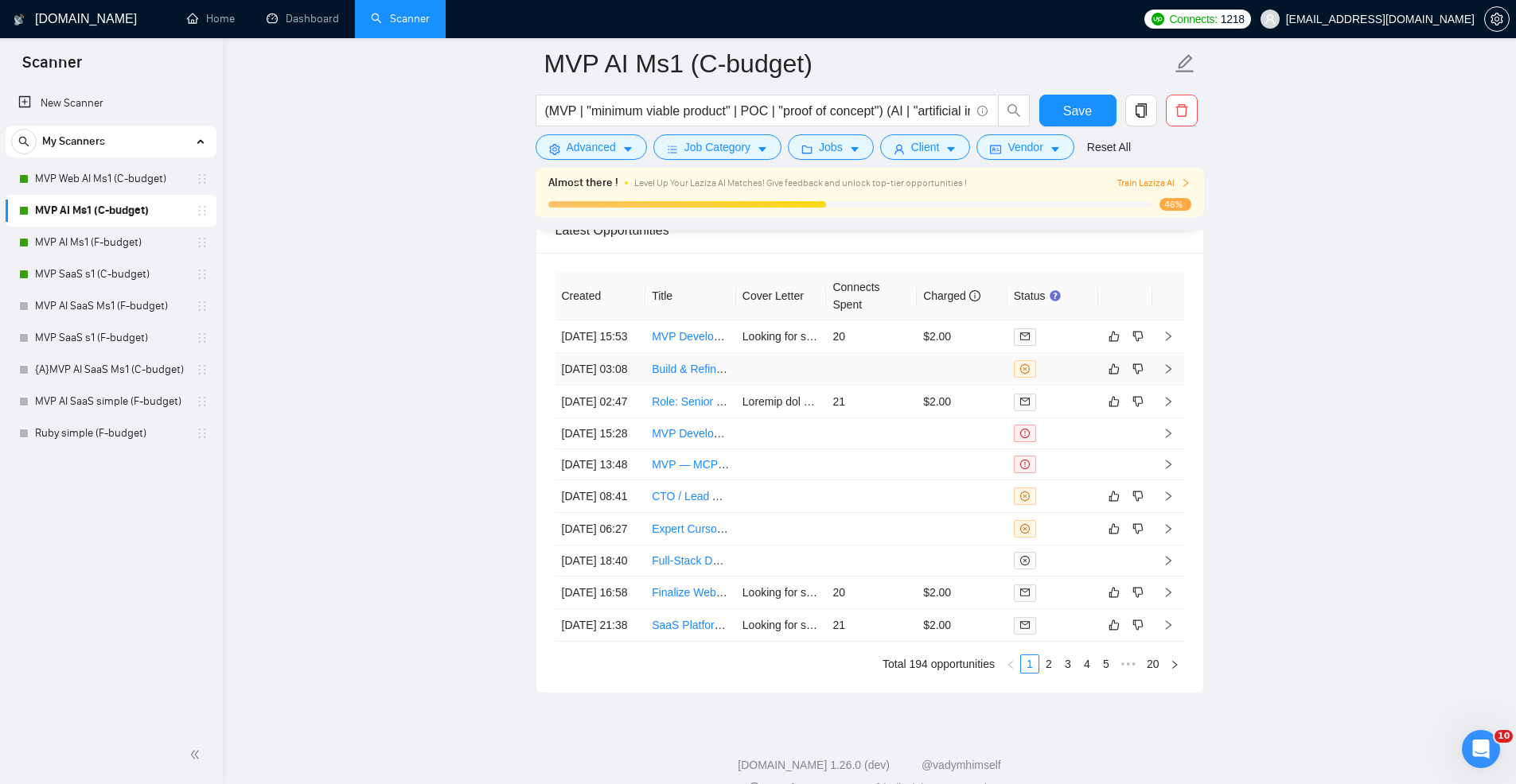
click at [907, 386] on td at bounding box center [872, 369] width 91 height 33
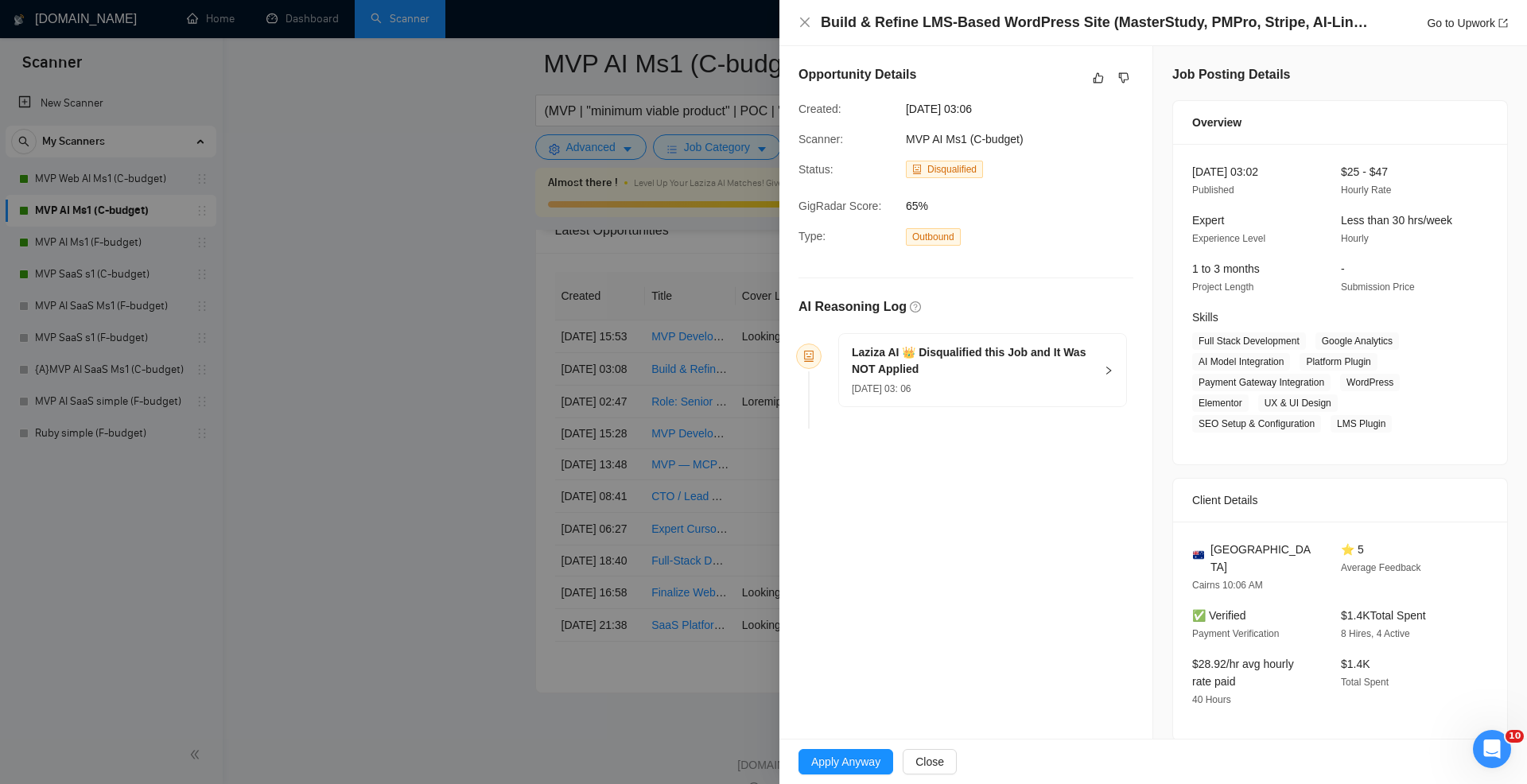
click at [633, 342] on div at bounding box center [764, 392] width 1527 height 784
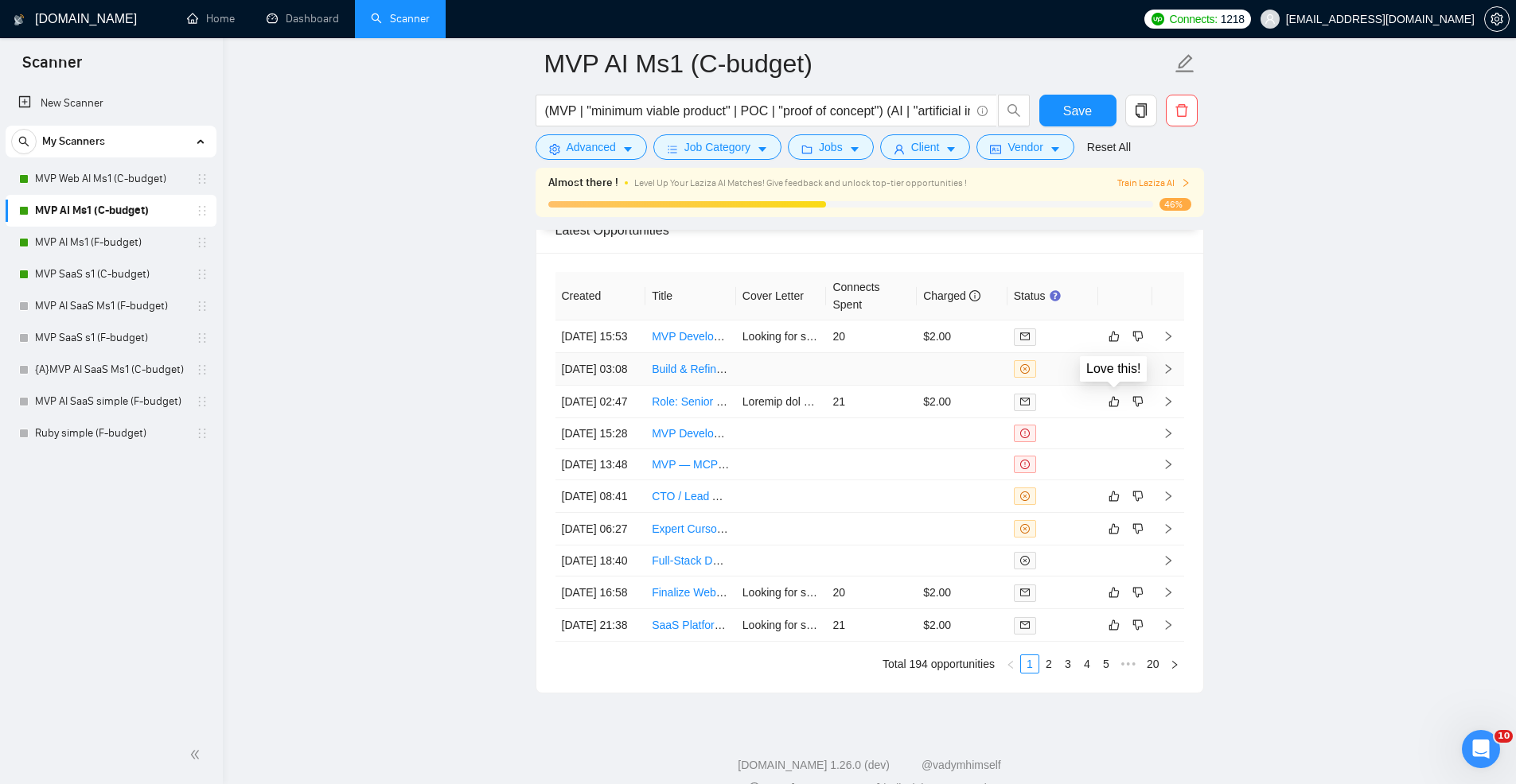
click at [1112, 375] on icon "like" at bounding box center [1114, 369] width 11 height 12
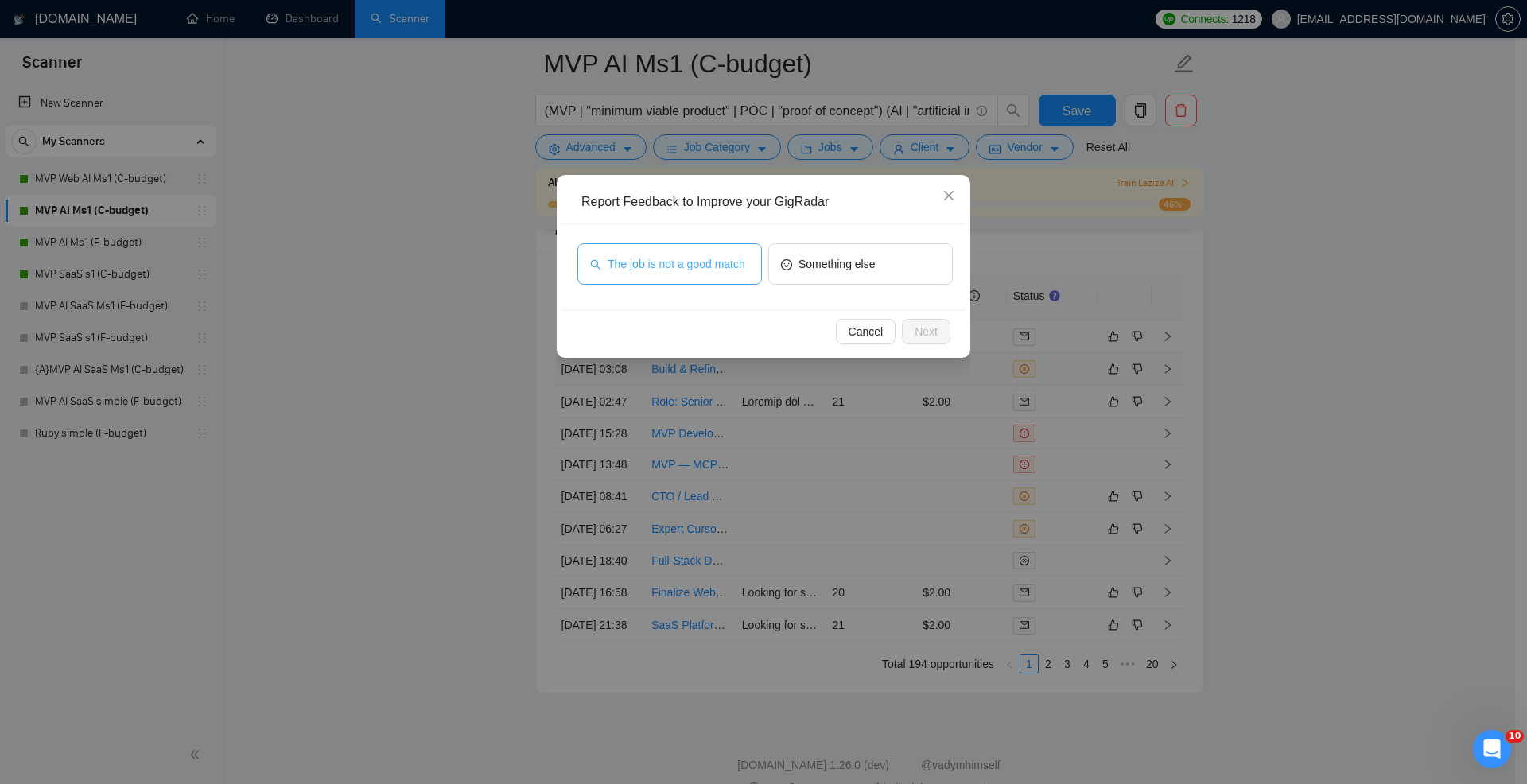
click at [707, 270] on span "The job is not a good match" at bounding box center [676, 264] width 137 height 18
click at [932, 324] on span "Next" at bounding box center [927, 332] width 23 height 18
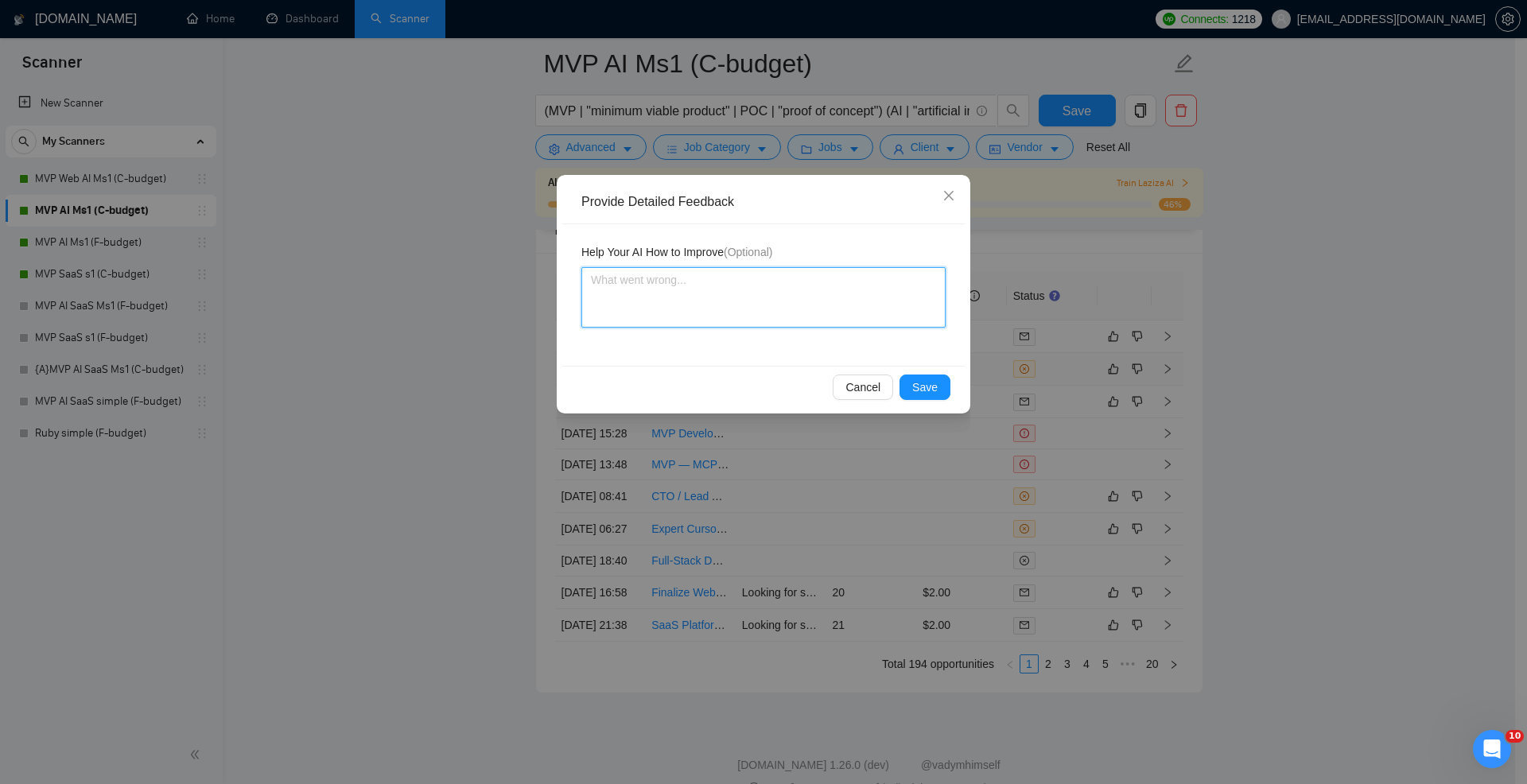
click at [799, 298] on textarea at bounding box center [764, 298] width 364 height 61
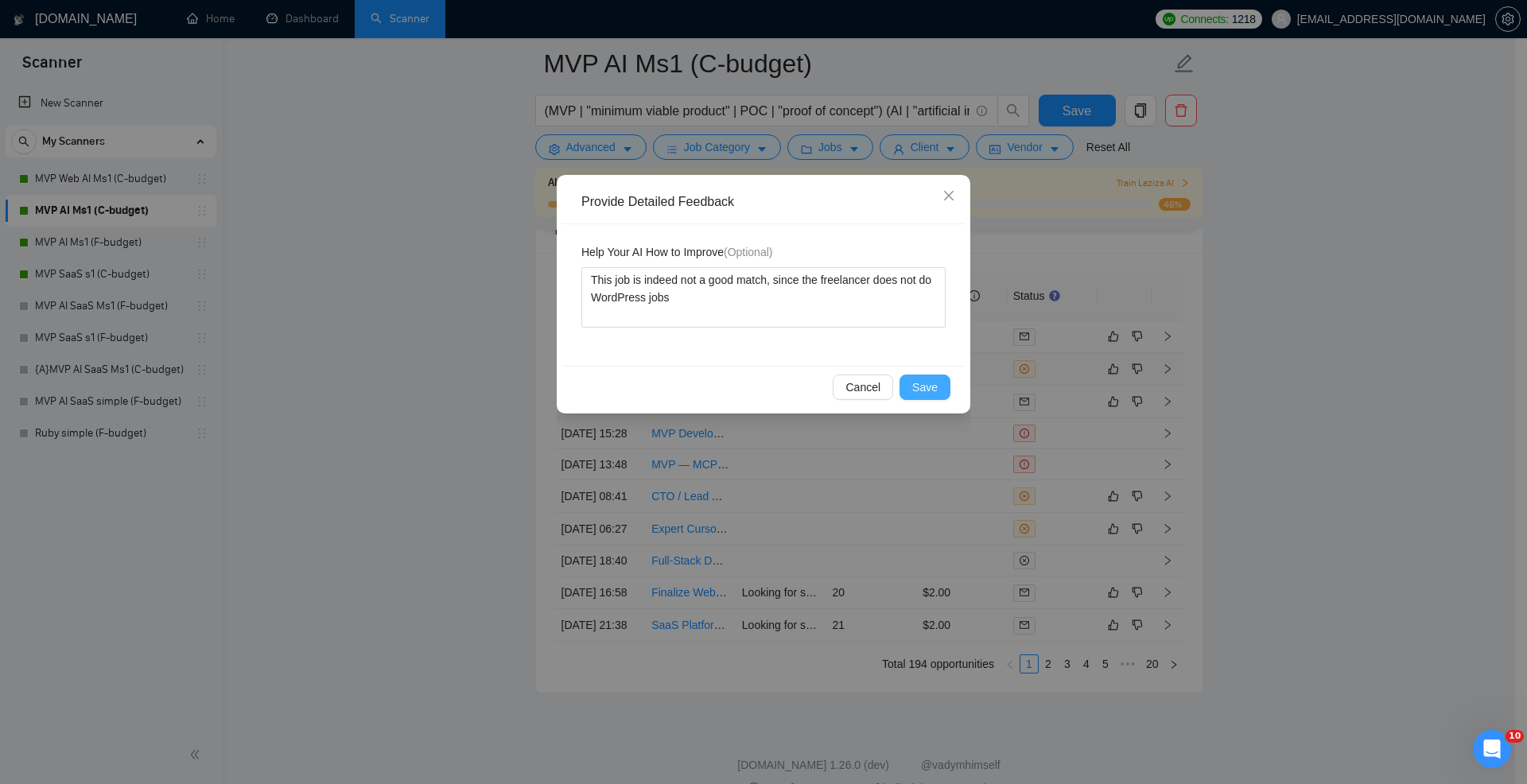
click at [920, 384] on span "Save" at bounding box center [925, 388] width 26 height 18
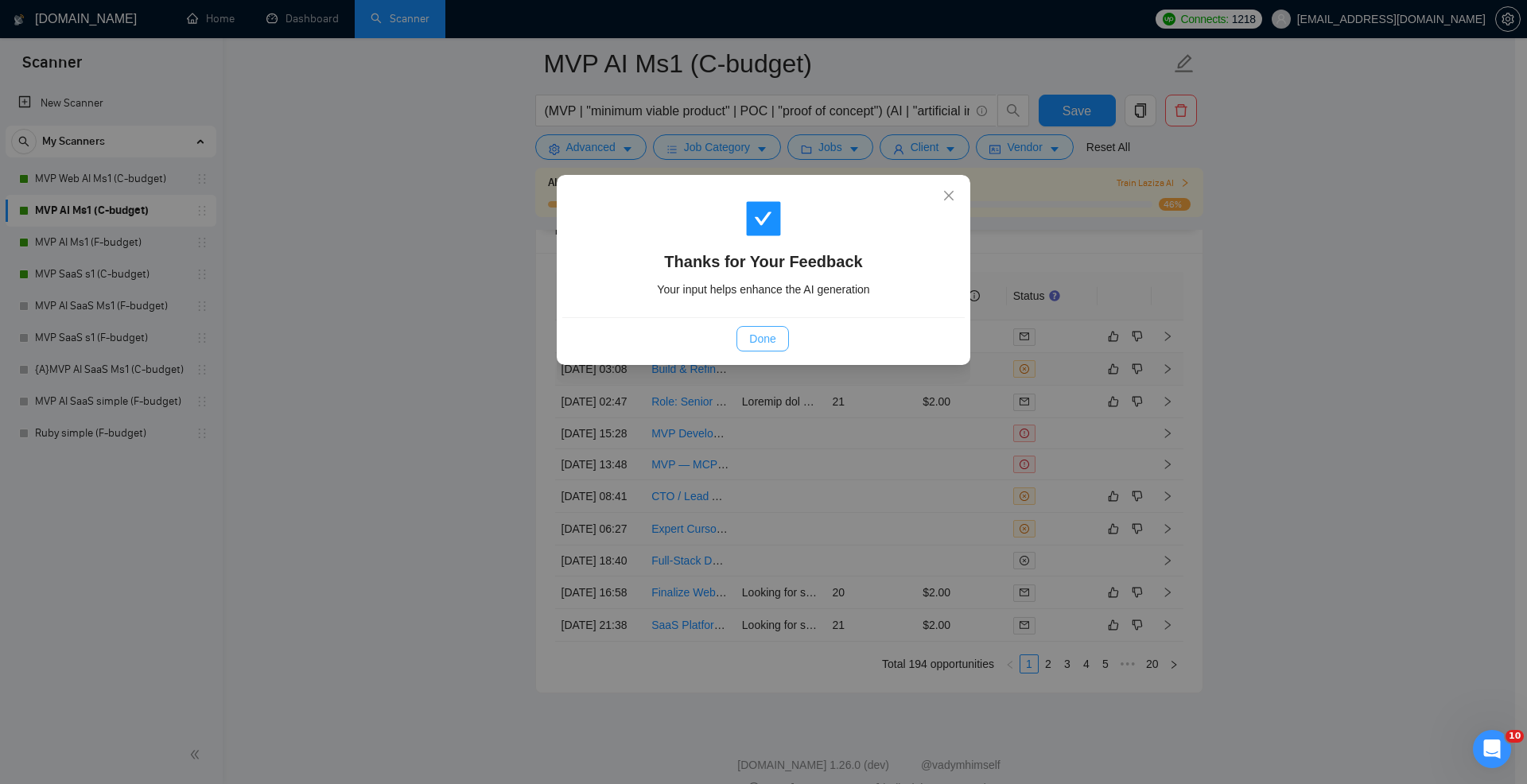
click at [772, 342] on span "Done" at bounding box center [762, 339] width 26 height 18
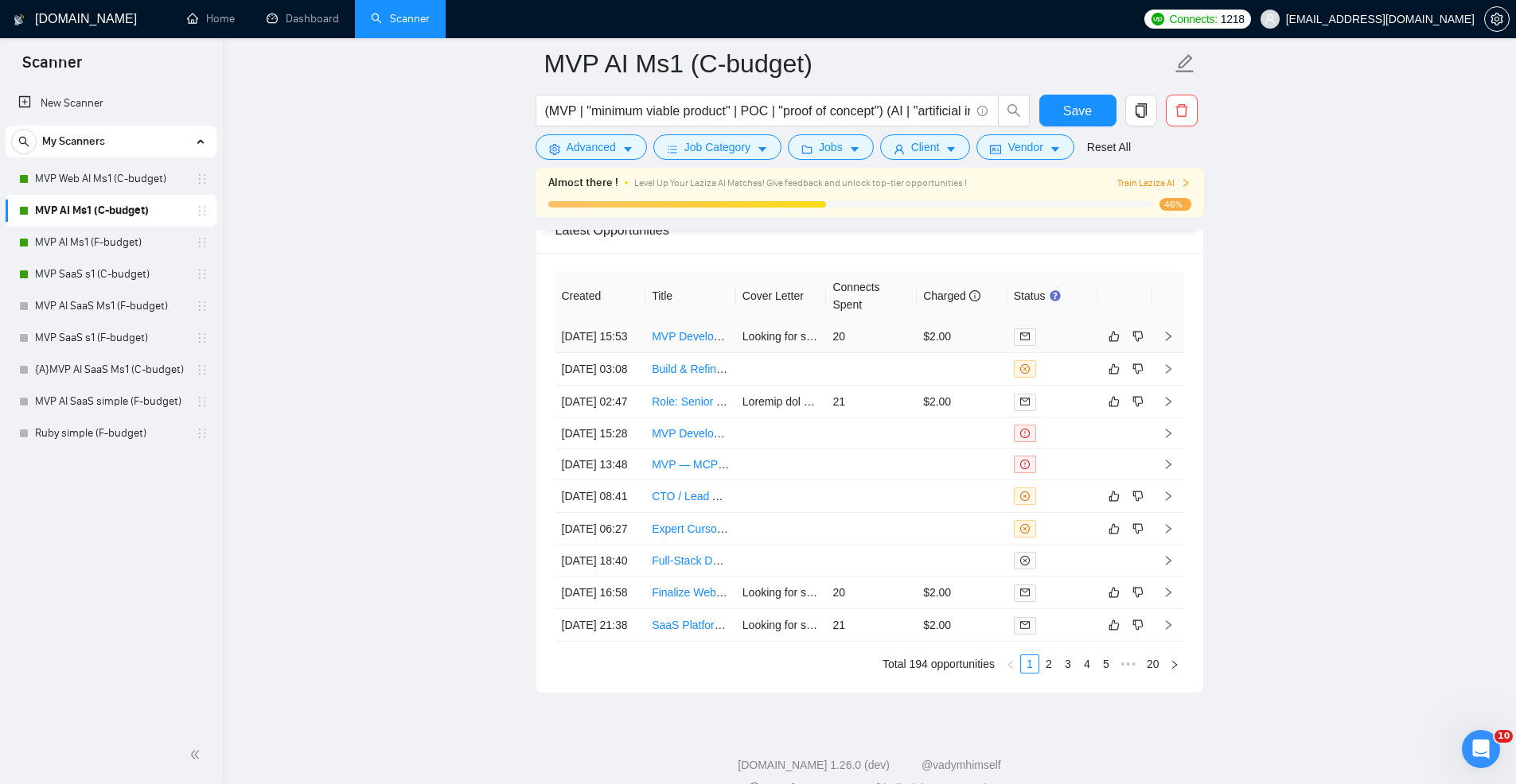
click at [940, 349] on td "$2.00" at bounding box center [962, 336] width 91 height 33
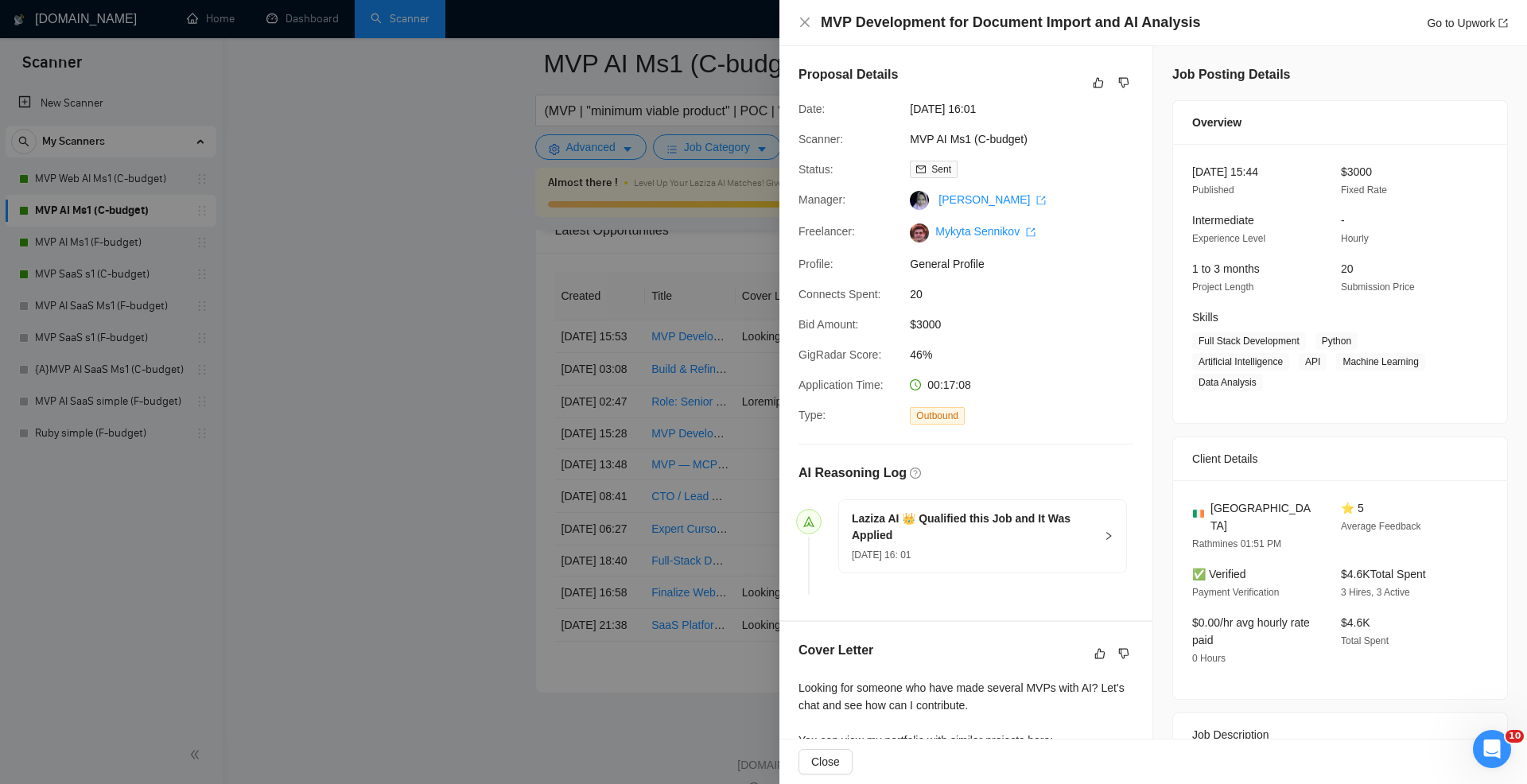
click at [704, 429] on div at bounding box center [764, 392] width 1527 height 784
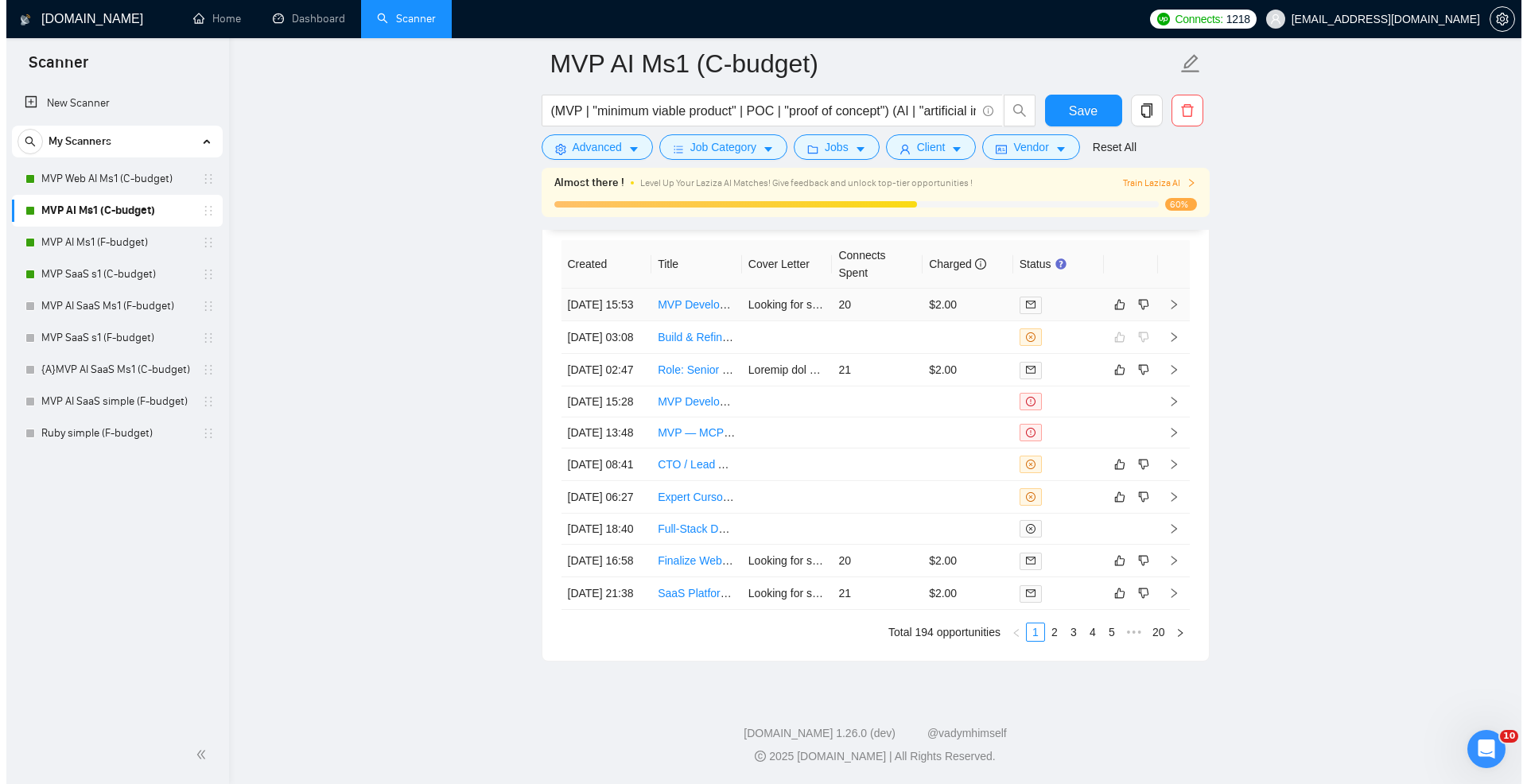
scroll to position [4327, 0]
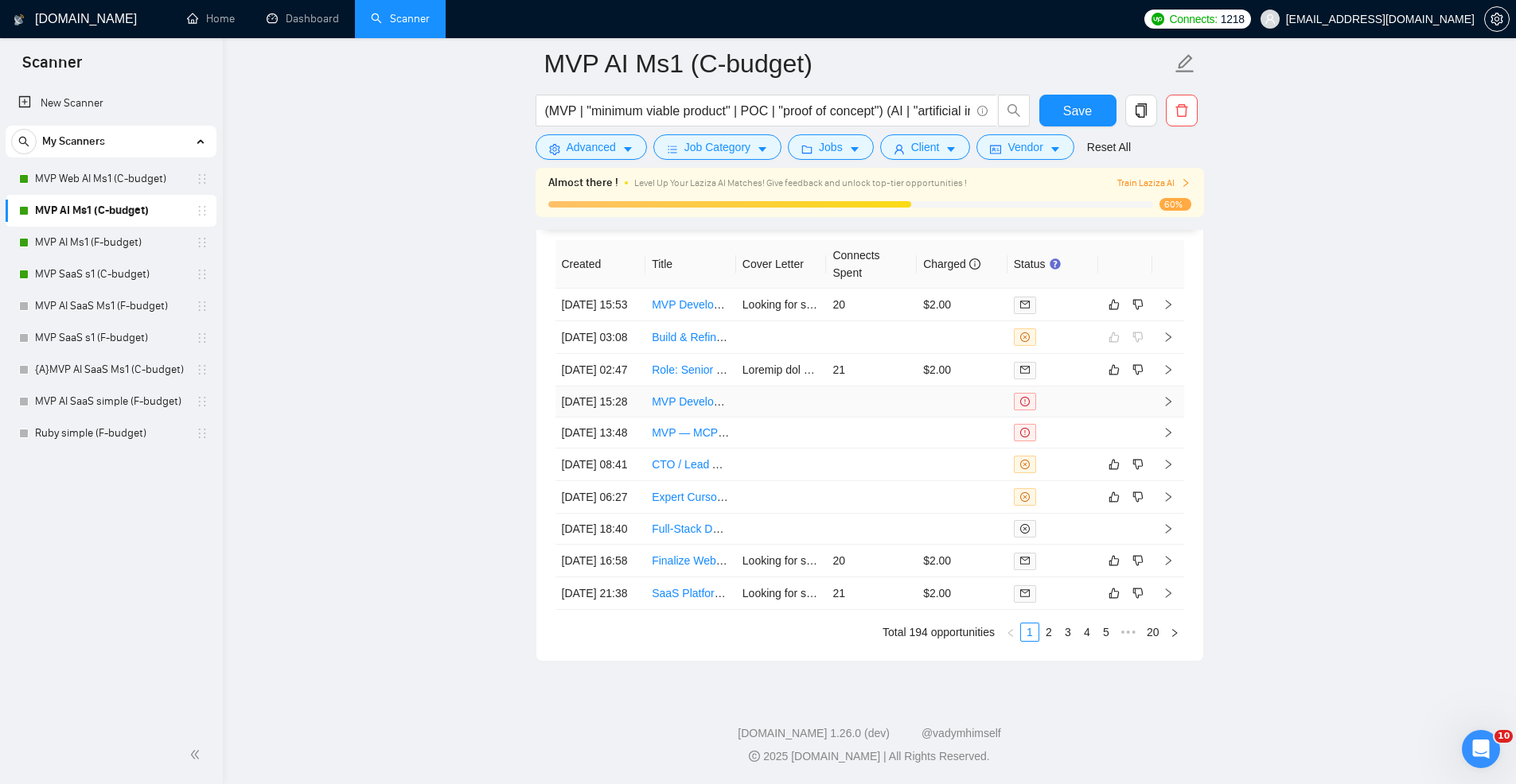
click at [915, 386] on td at bounding box center [872, 401] width 91 height 31
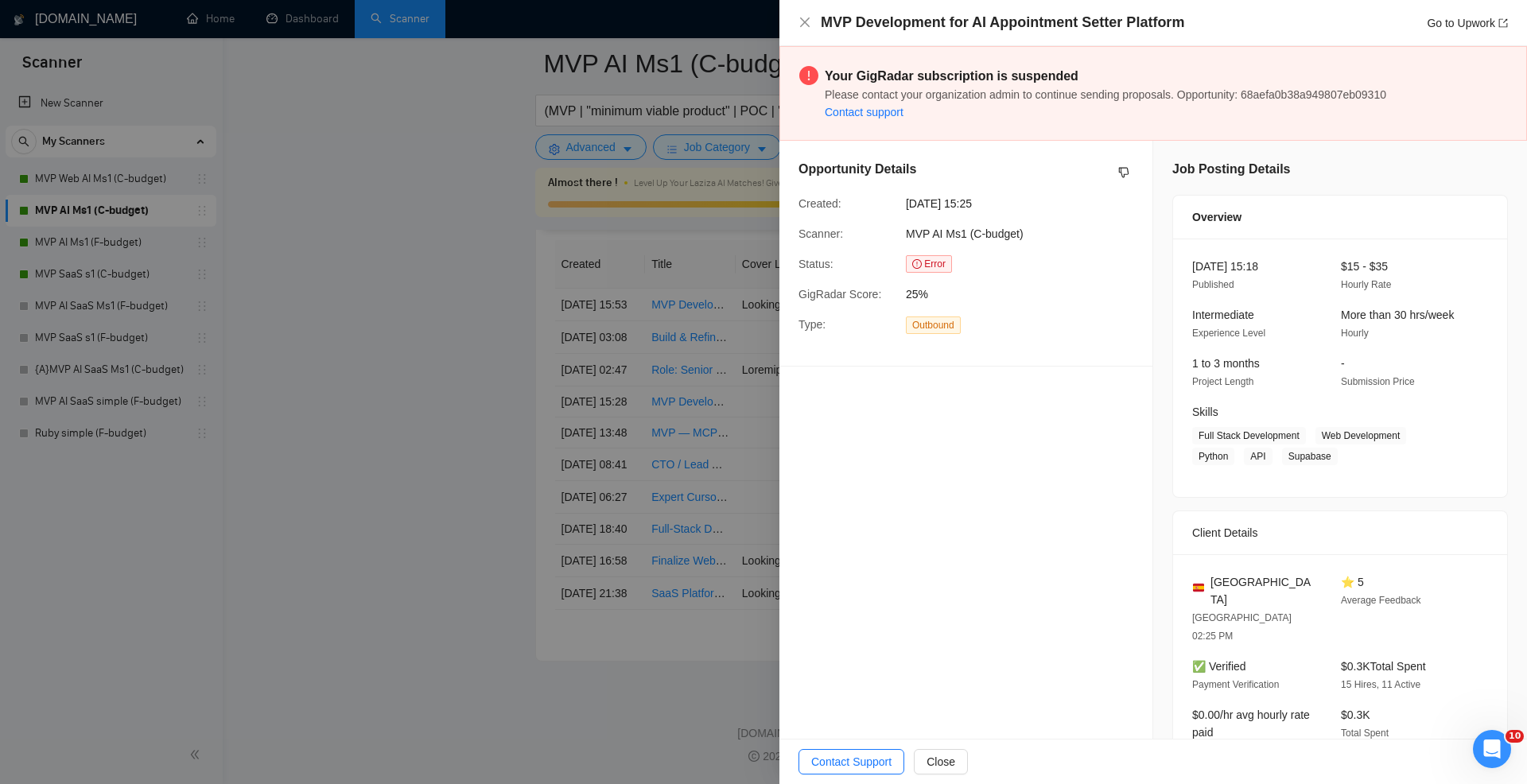
click at [707, 350] on div at bounding box center [764, 392] width 1527 height 784
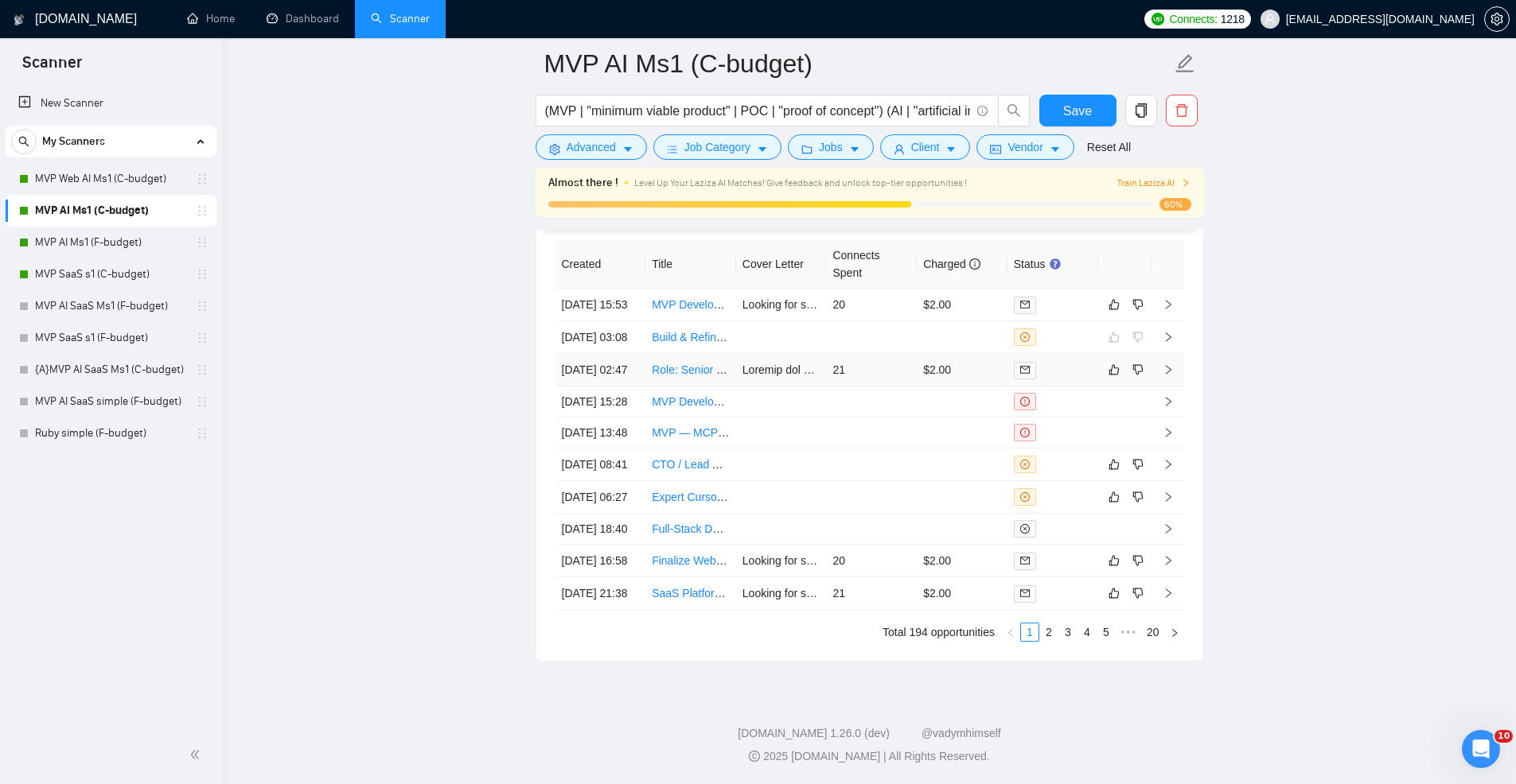
click at [885, 354] on td "21" at bounding box center [872, 370] width 91 height 33
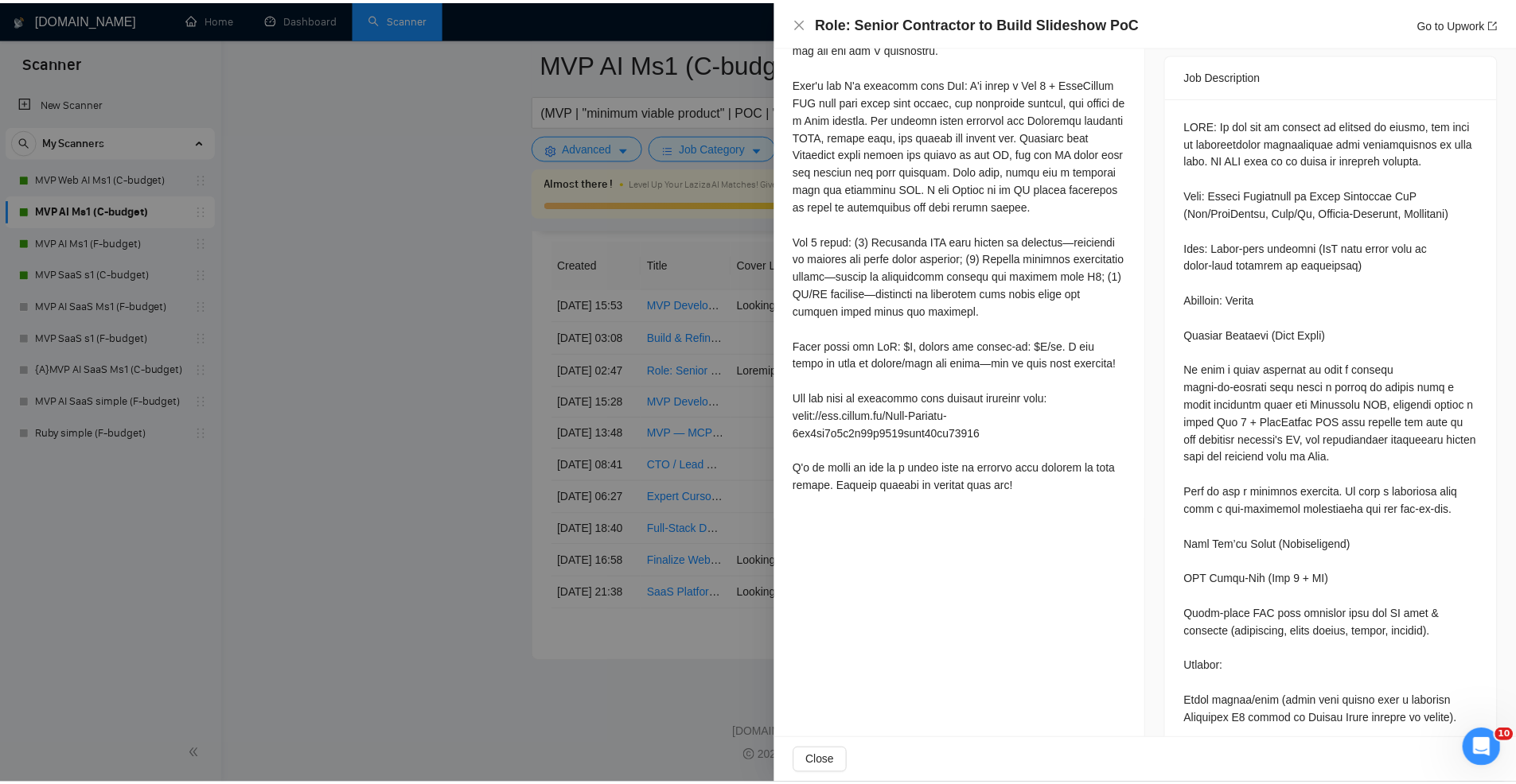
scroll to position [537, 0]
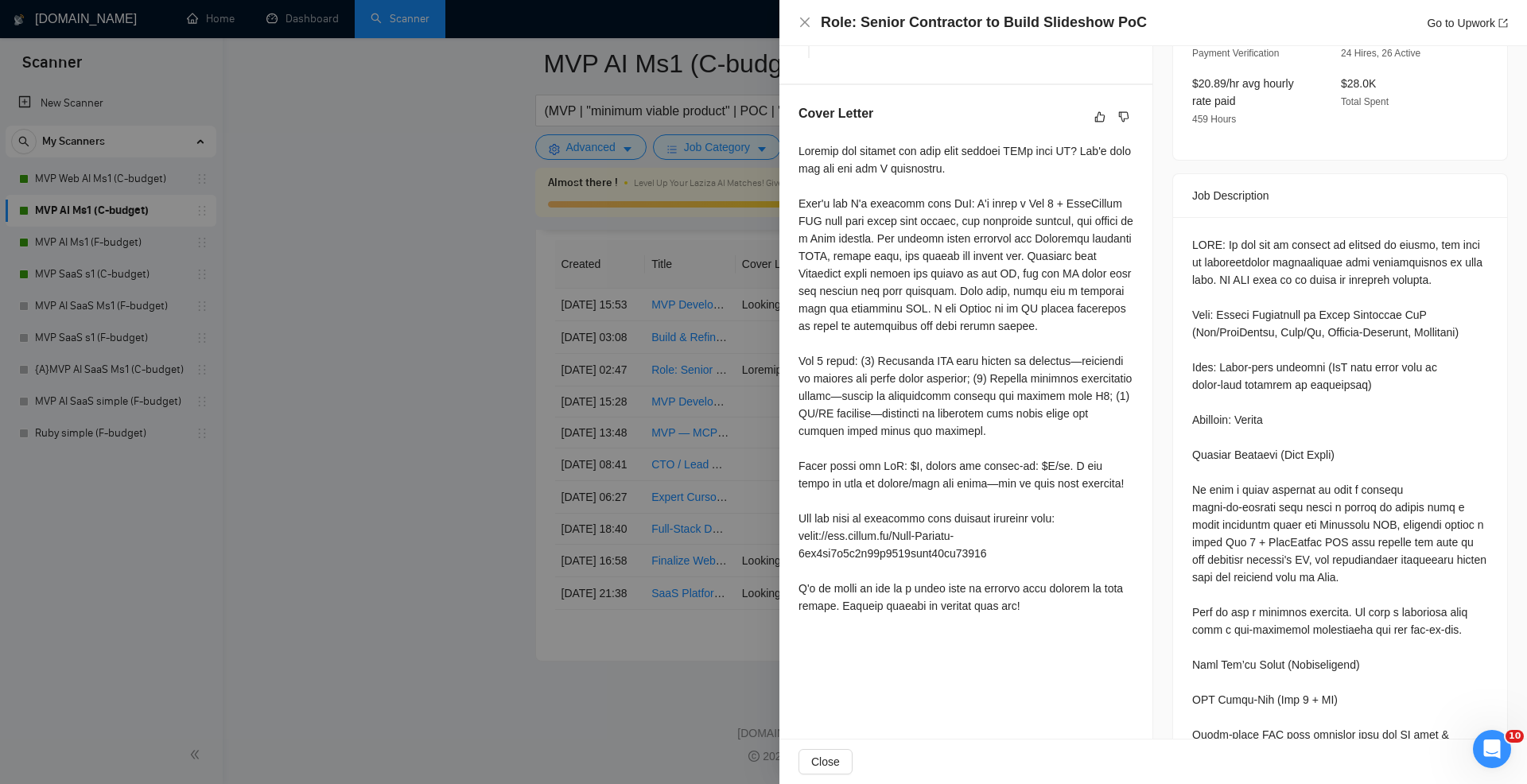
click at [685, 334] on div at bounding box center [764, 392] width 1527 height 784
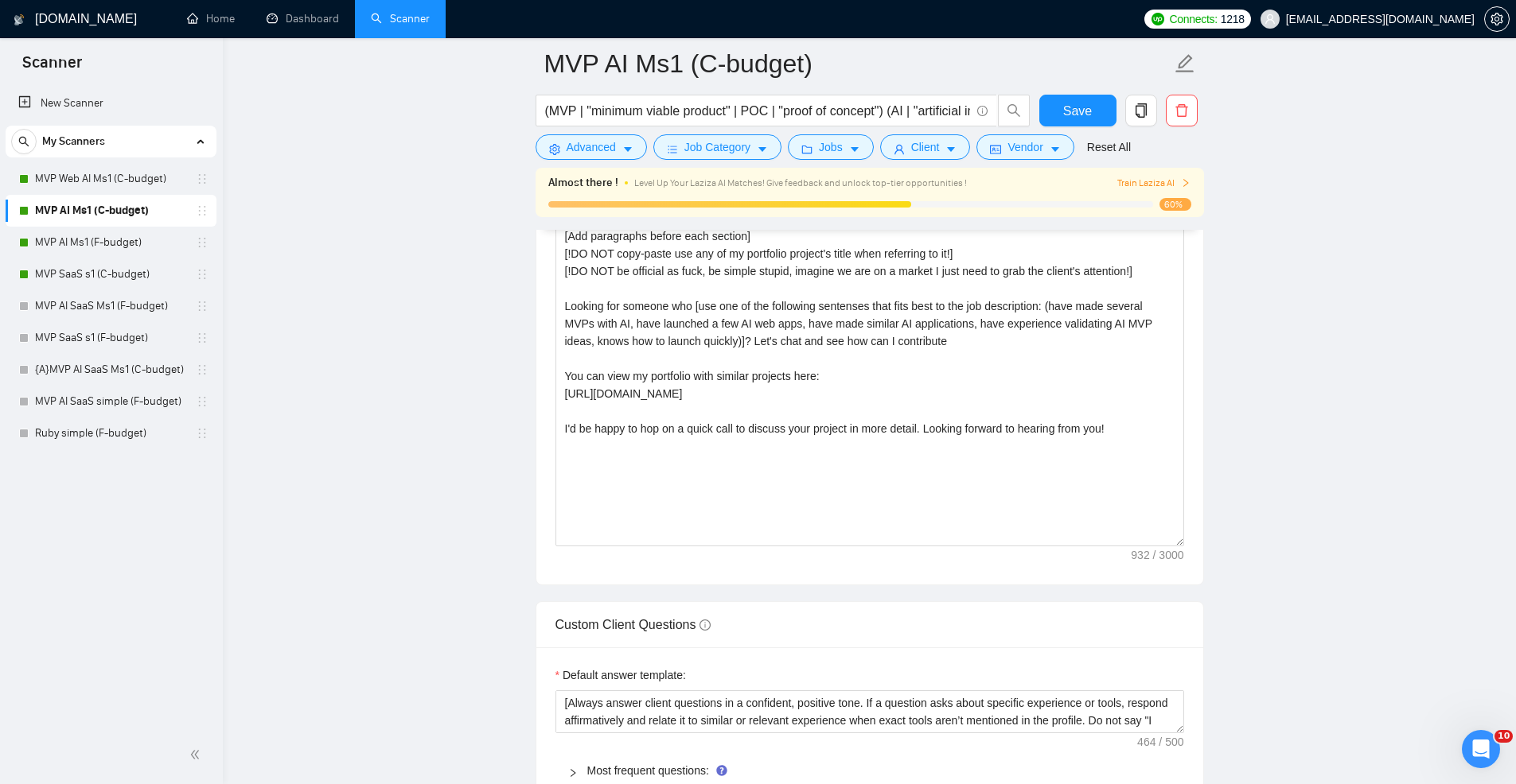
scroll to position [2005, 0]
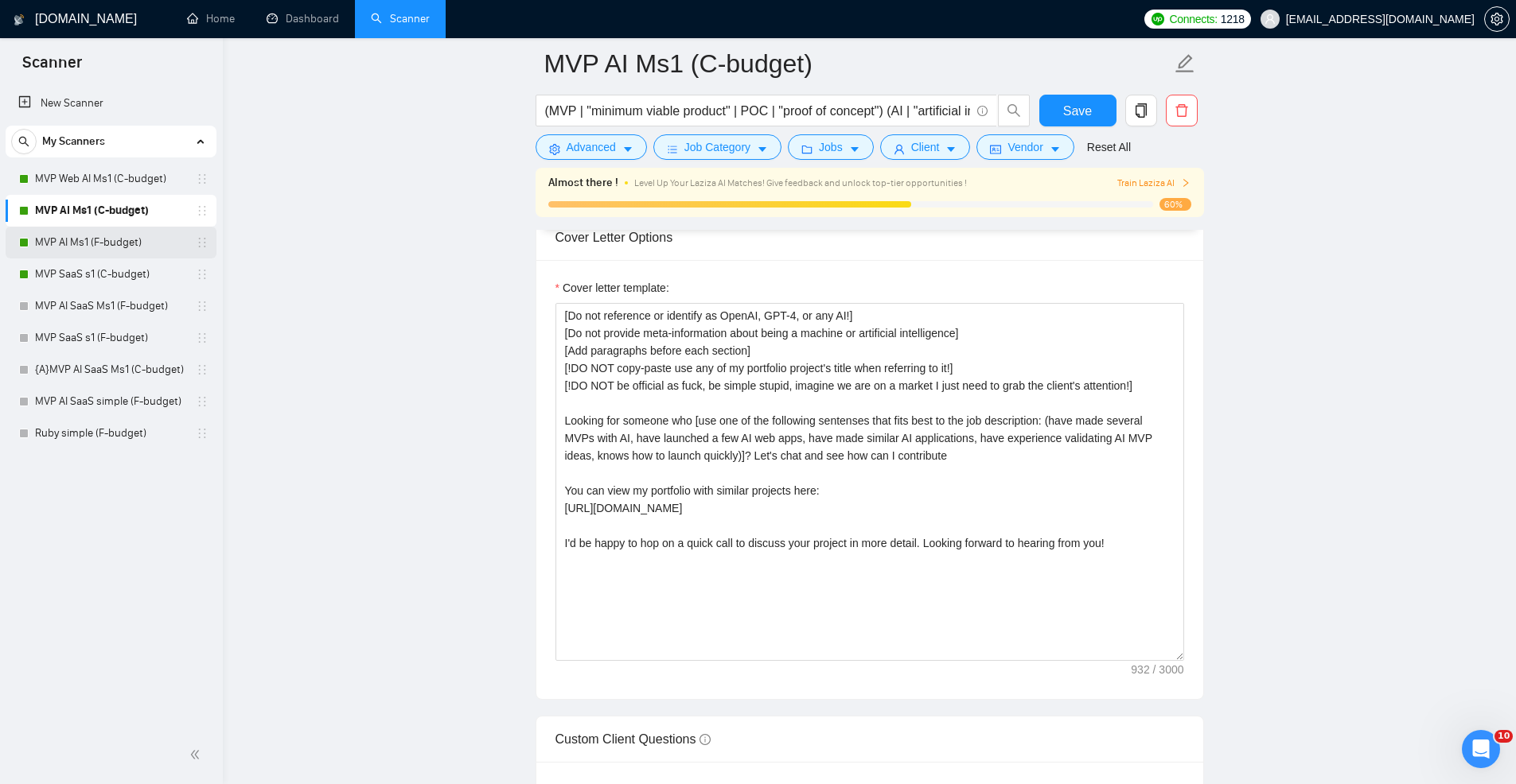
click at [98, 240] on link "MVP AI Ms1 (F-budget)" at bounding box center [110, 243] width 151 height 32
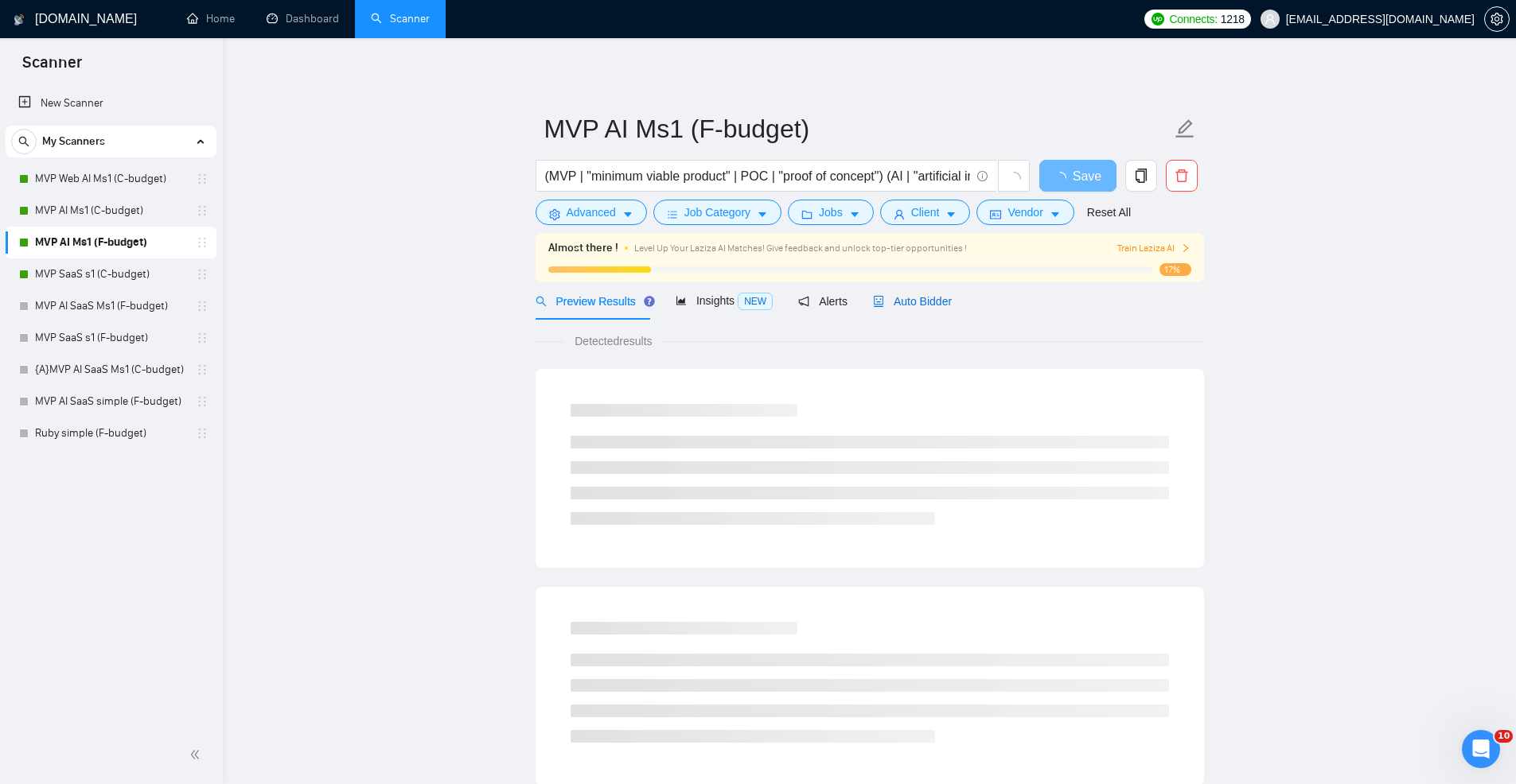
click at [901, 296] on span "Auto Bidder" at bounding box center [912, 301] width 79 height 12
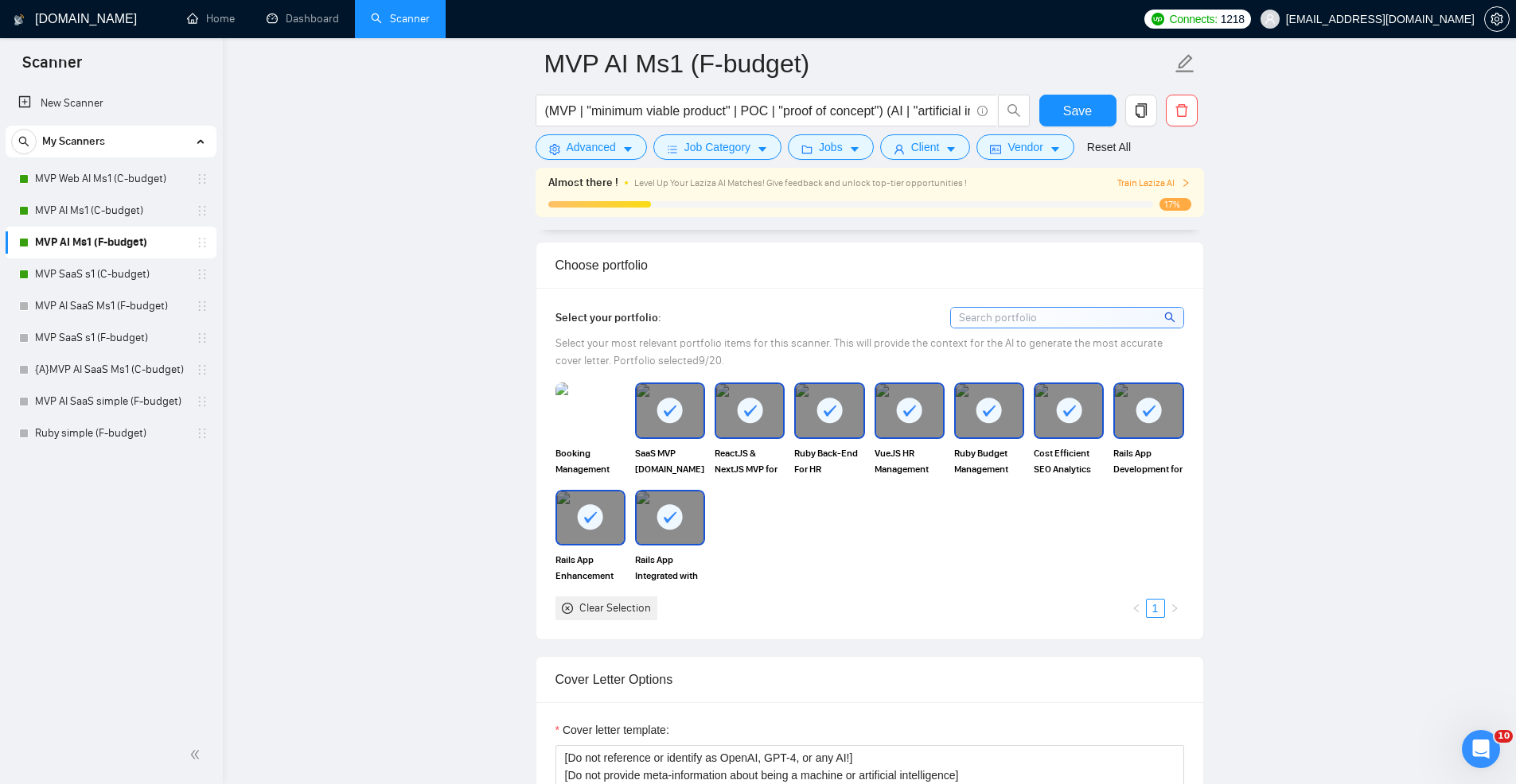
scroll to position [1560, 0]
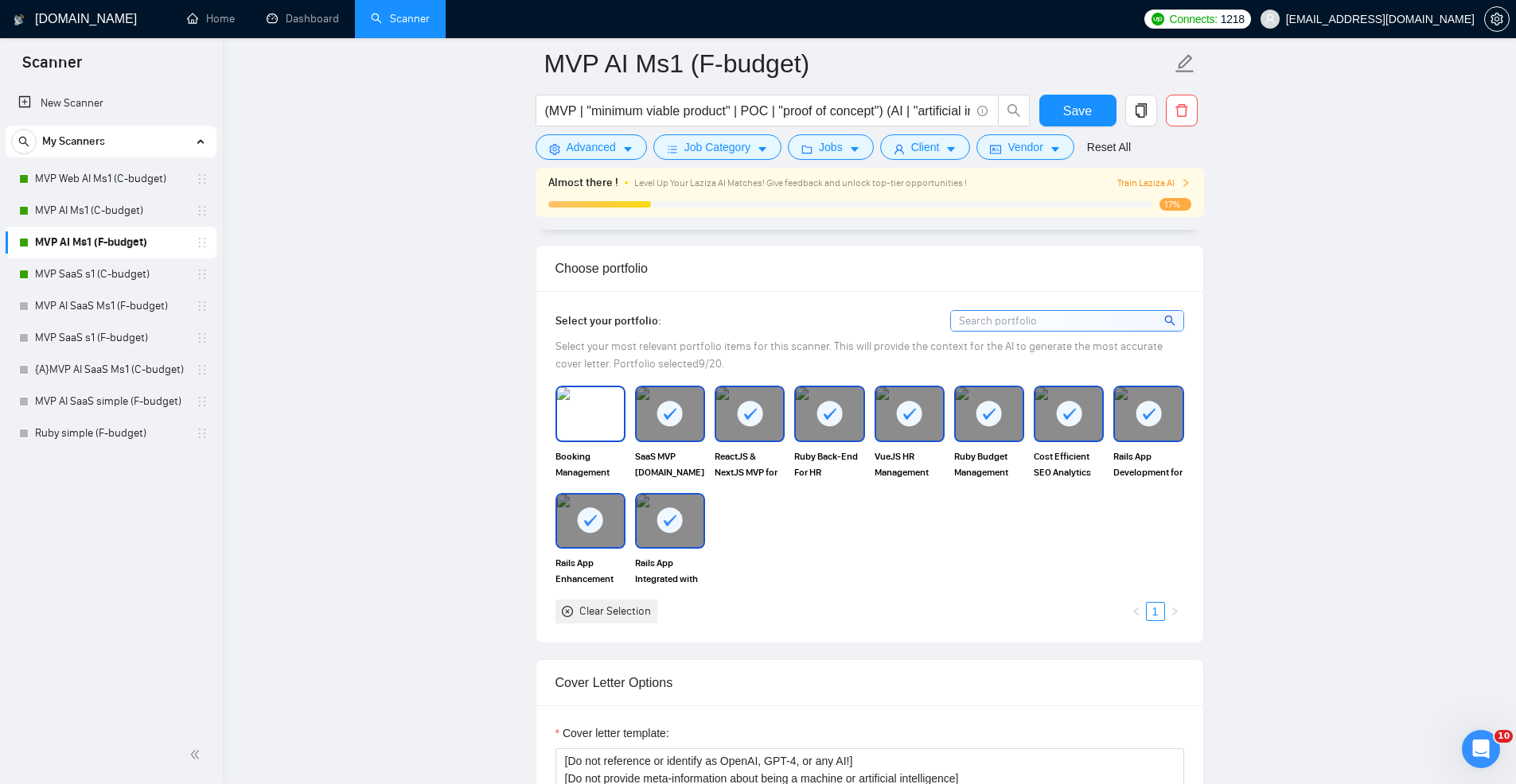
click at [578, 403] on img at bounding box center [590, 413] width 67 height 53
click at [1086, 111] on span "Save" at bounding box center [1077, 111] width 29 height 20
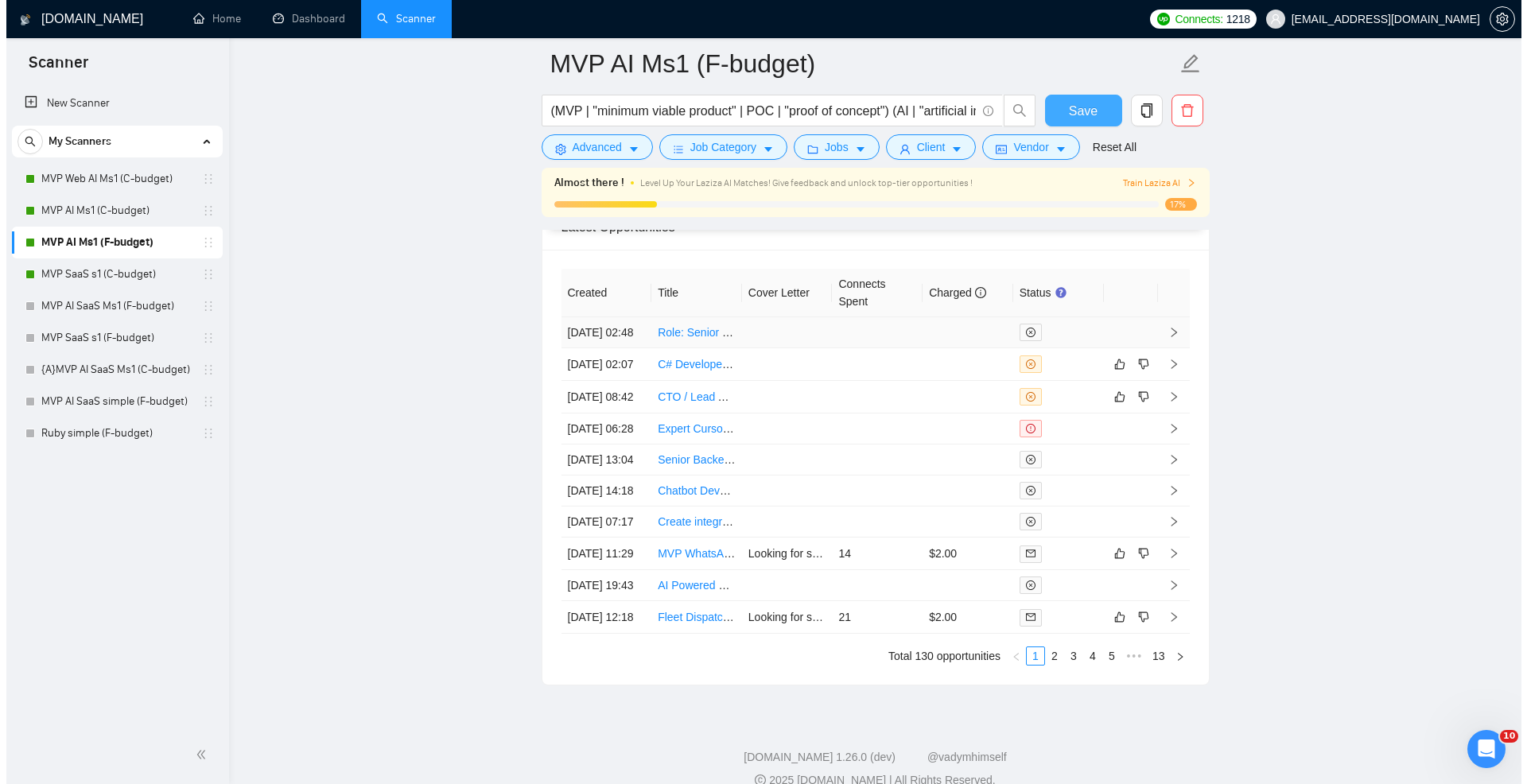
scroll to position [3992, 0]
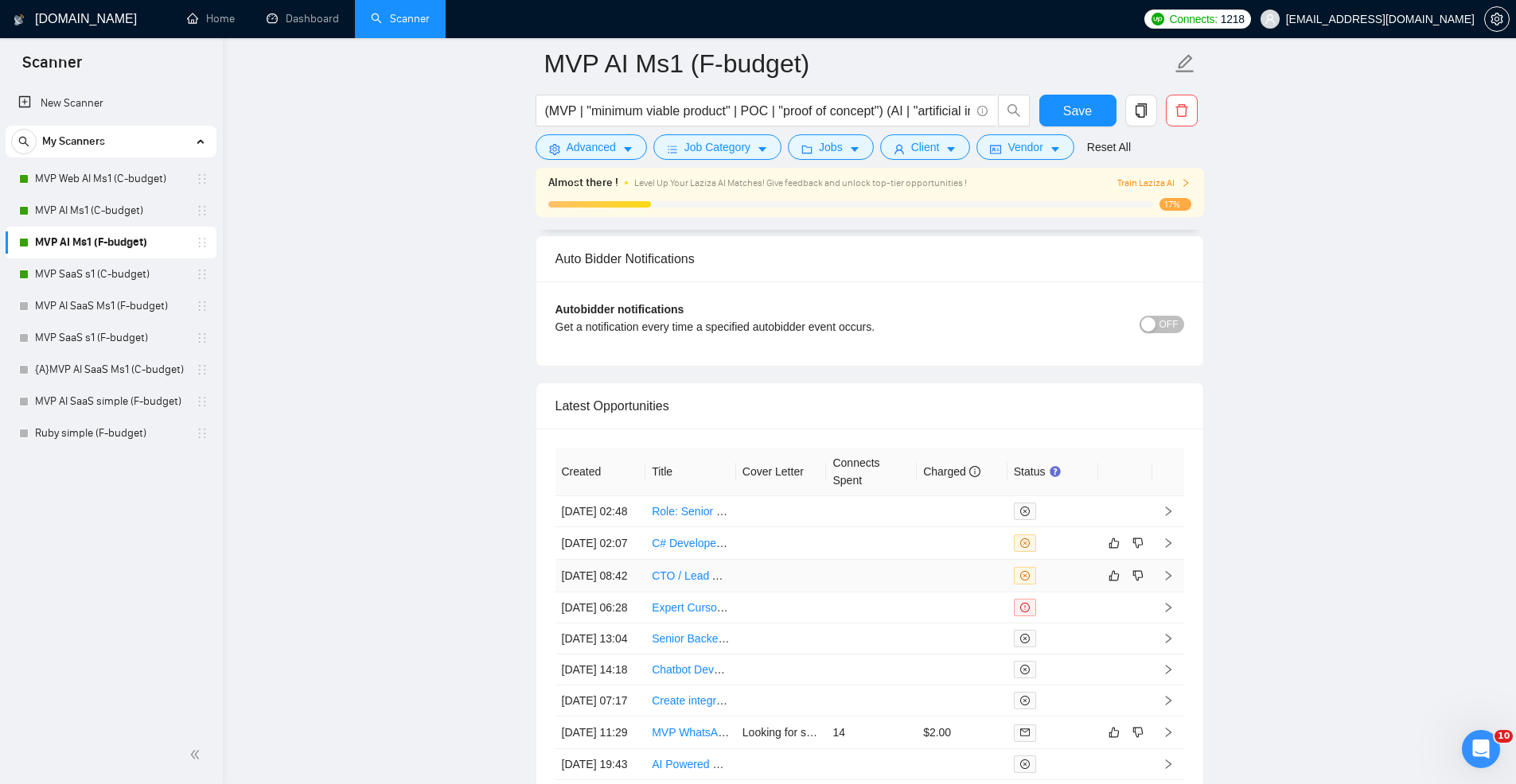
click at [915, 592] on td at bounding box center [872, 576] width 91 height 33
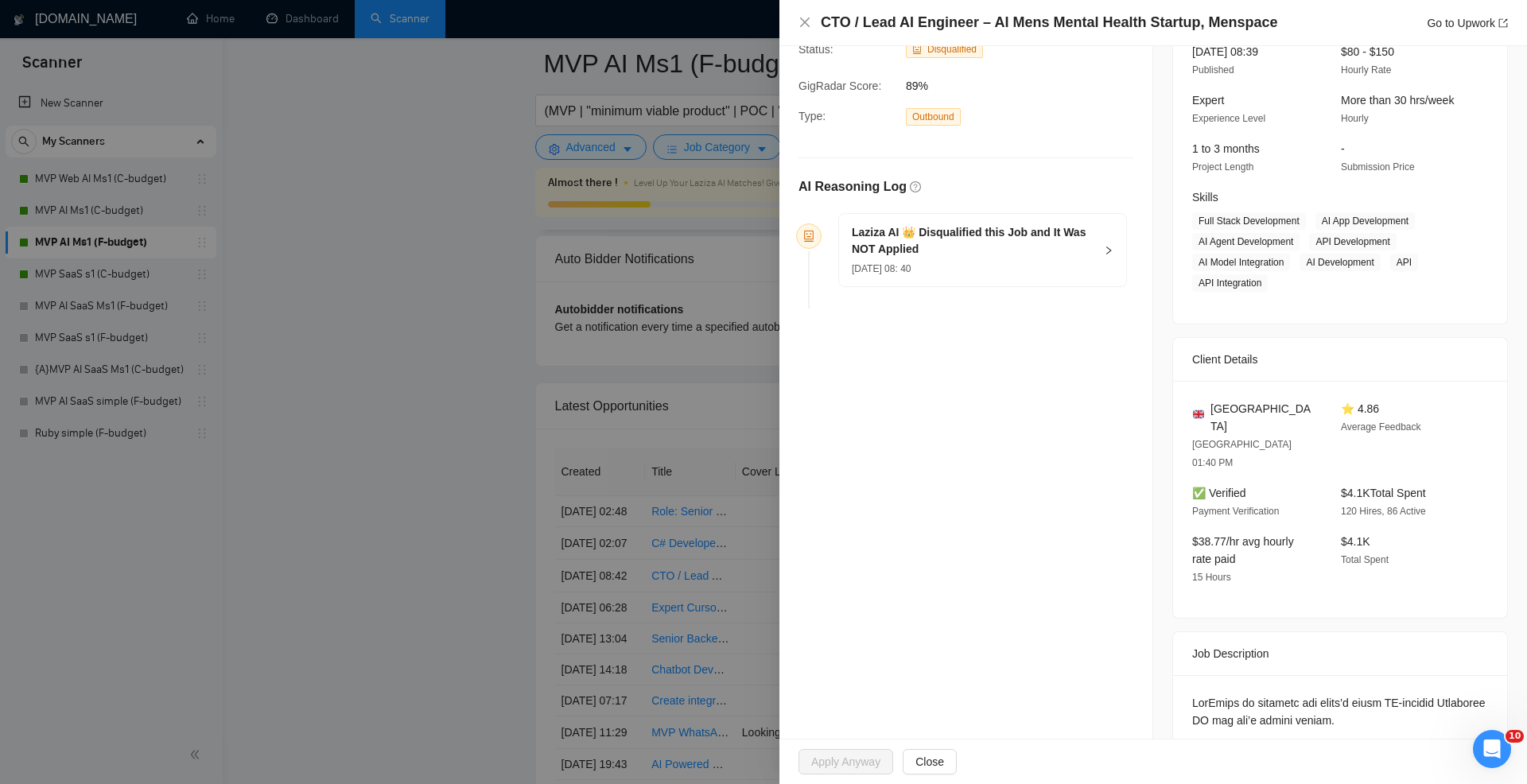
scroll to position [50, 0]
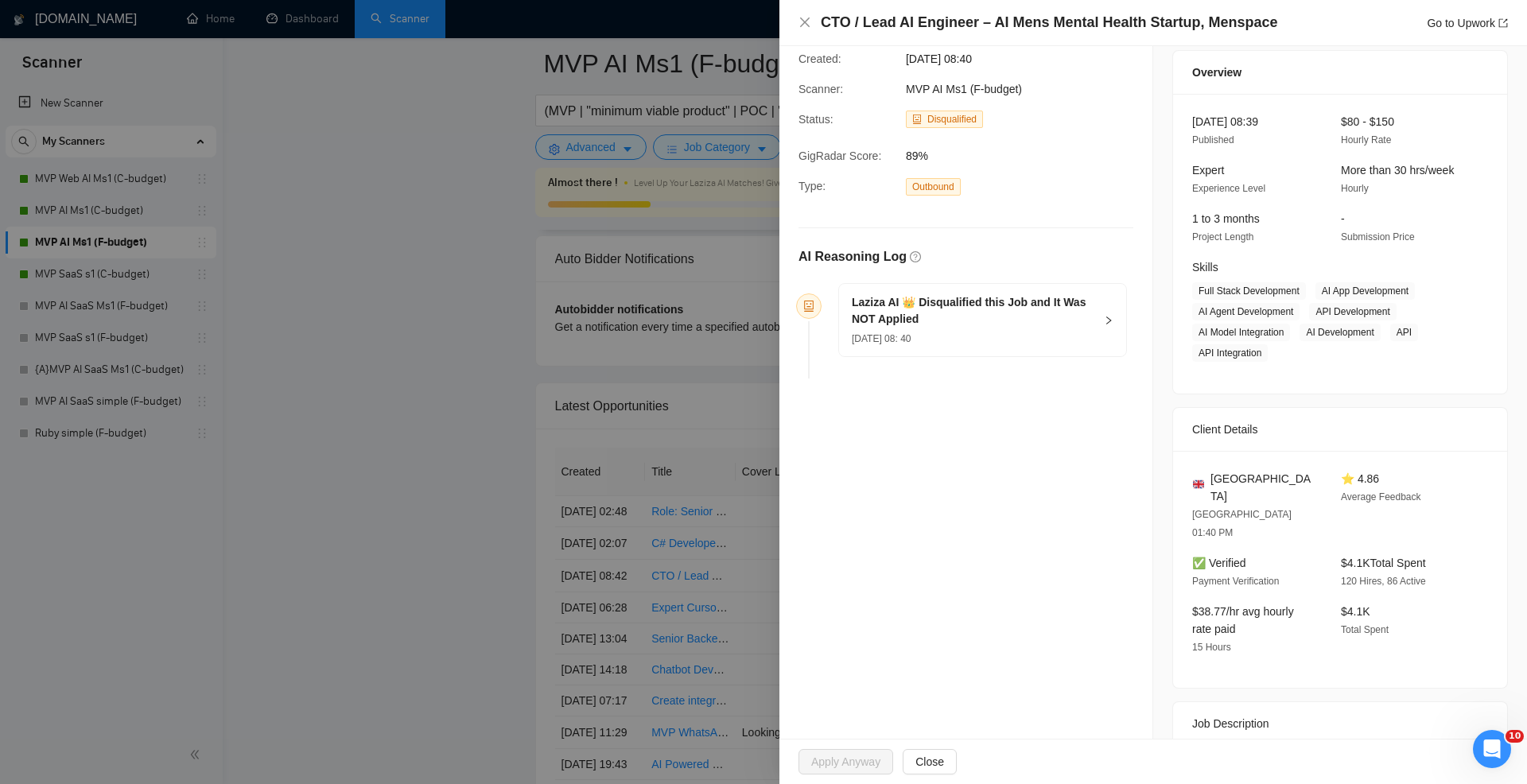
click at [970, 307] on h5 "Laziza AI 👑 Disqualified this Job and It Was NOT Applied" at bounding box center [973, 310] width 243 height 33
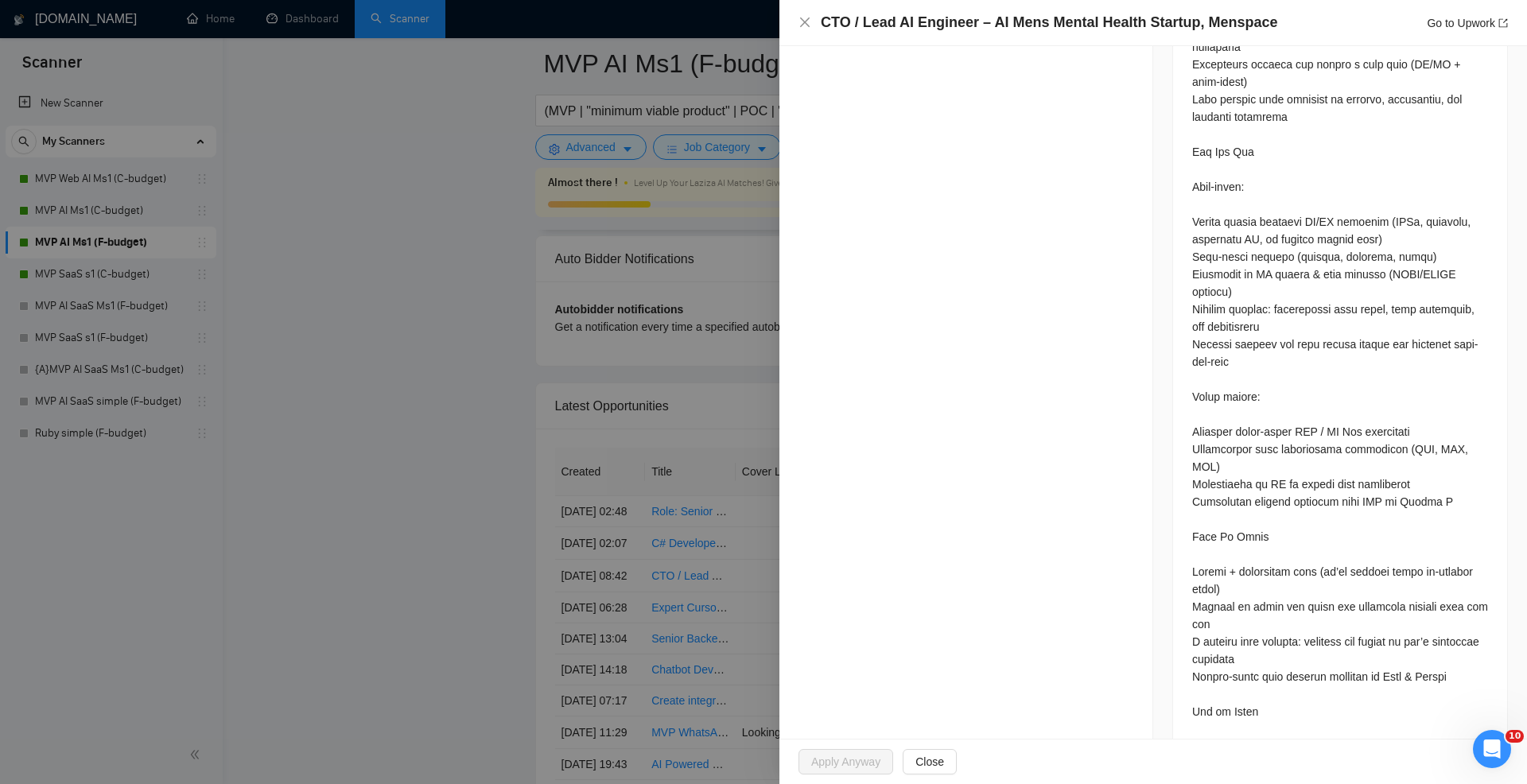
scroll to position [1432, 0]
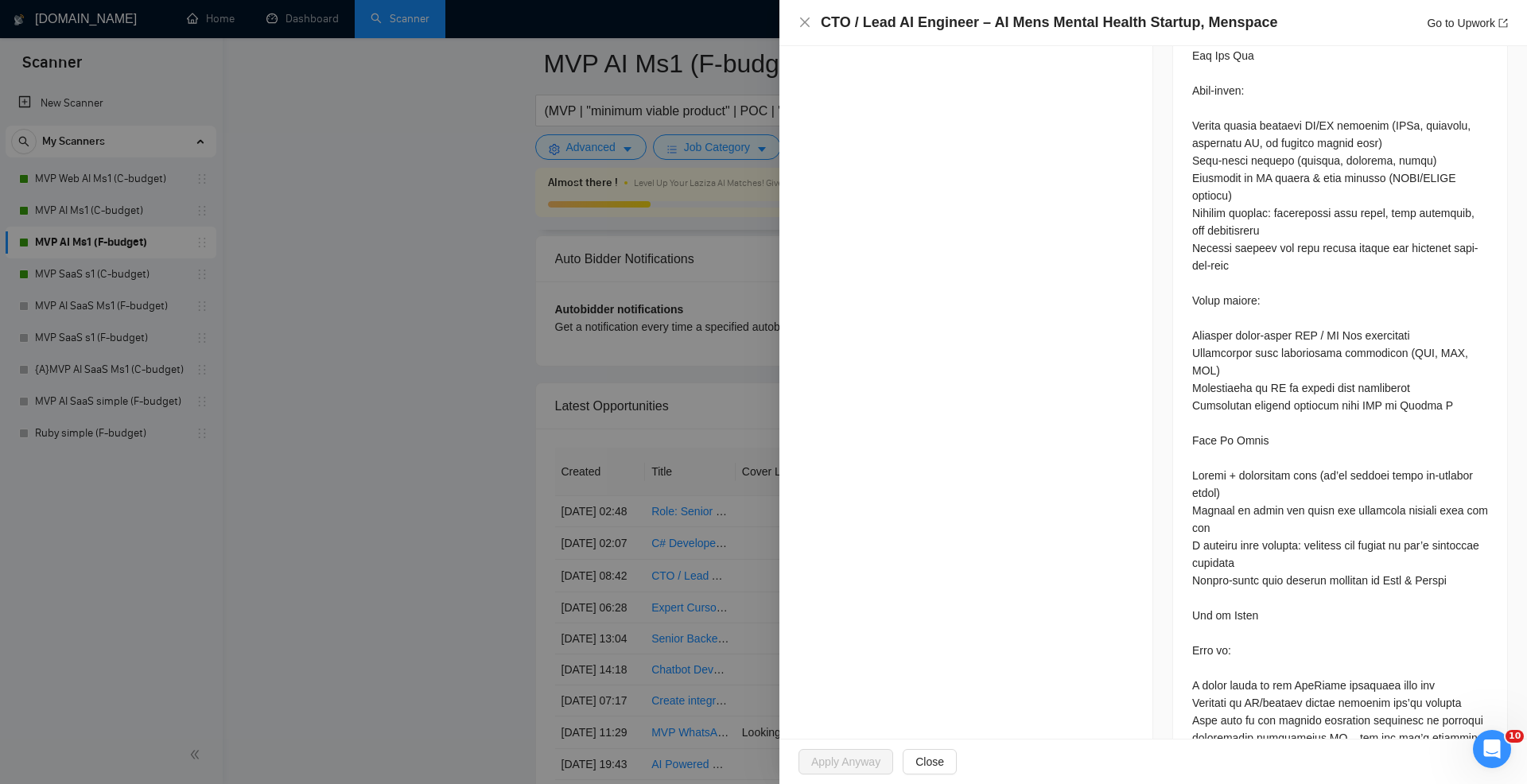
click at [662, 422] on div at bounding box center [764, 392] width 1527 height 784
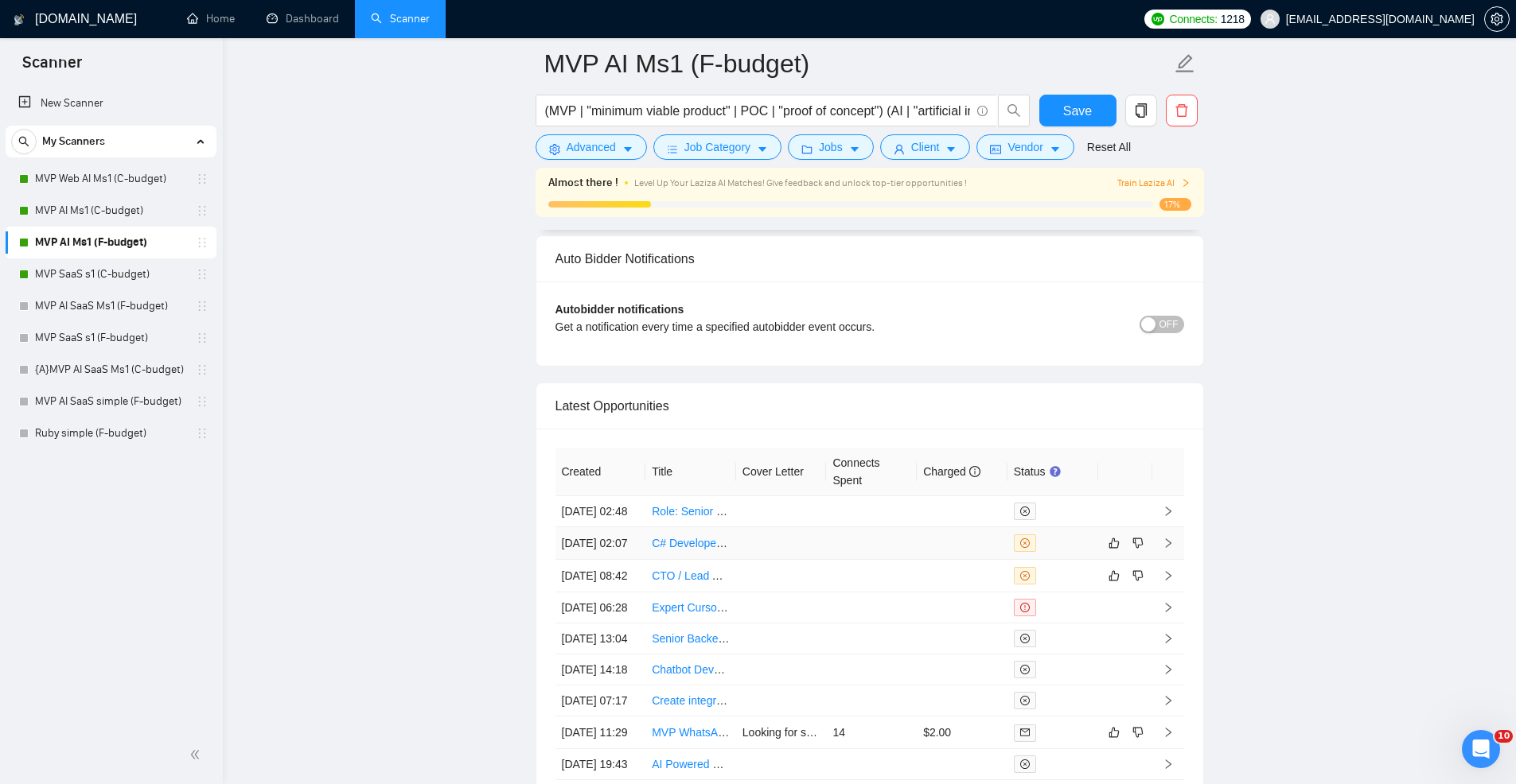
click at [824, 557] on td at bounding box center [782, 543] width 91 height 33
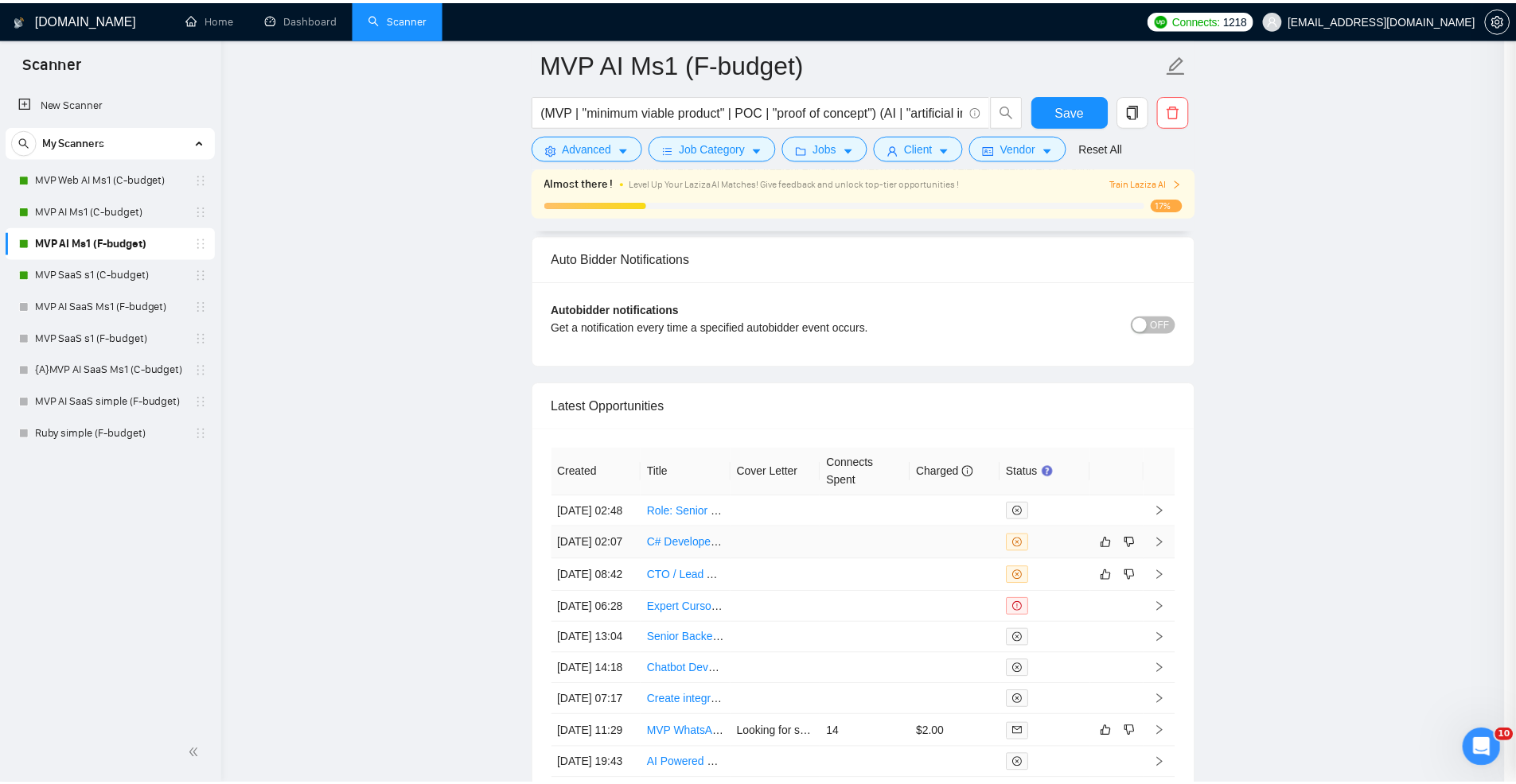
scroll to position [253, 0]
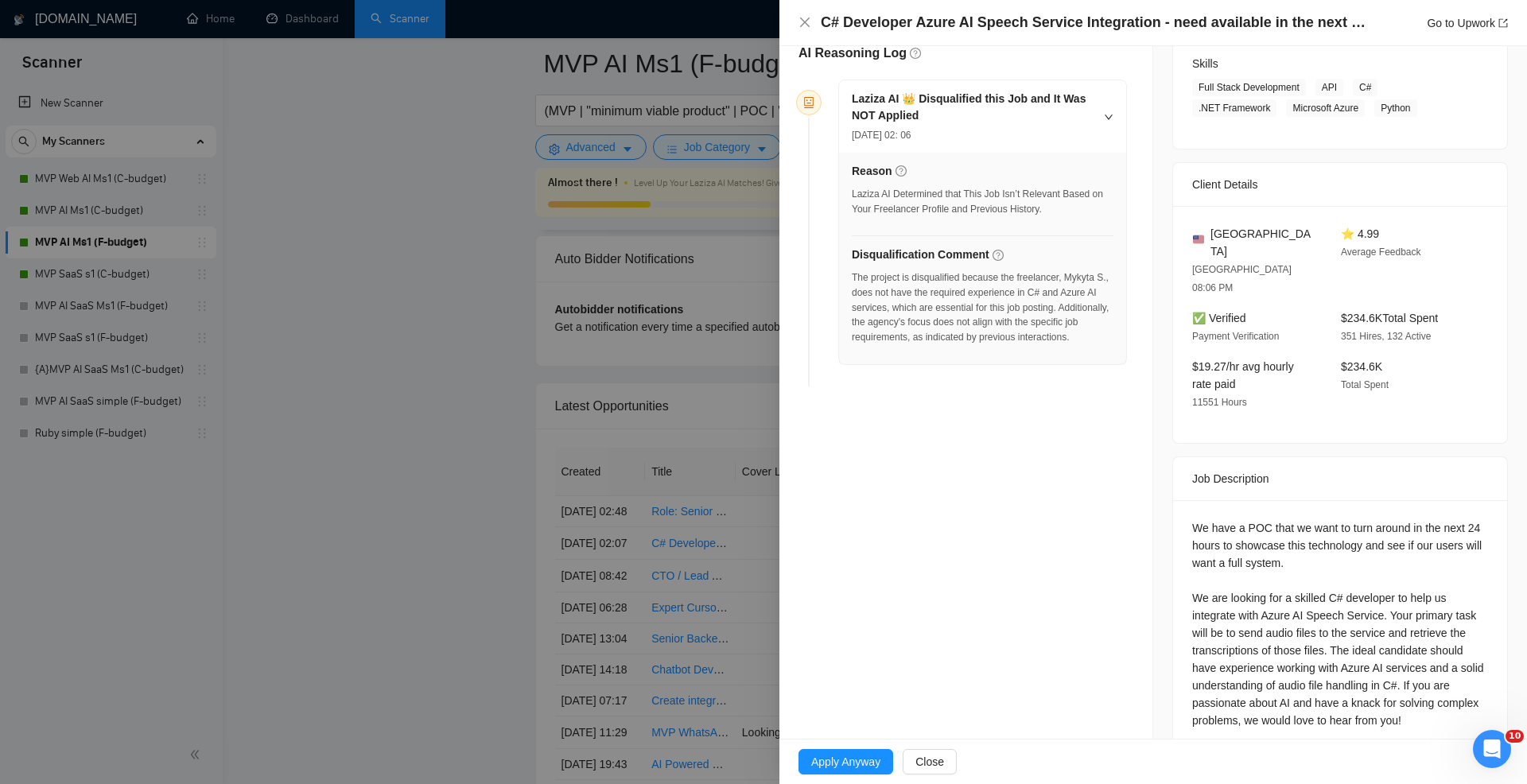
click at [680, 435] on div at bounding box center [764, 392] width 1527 height 784
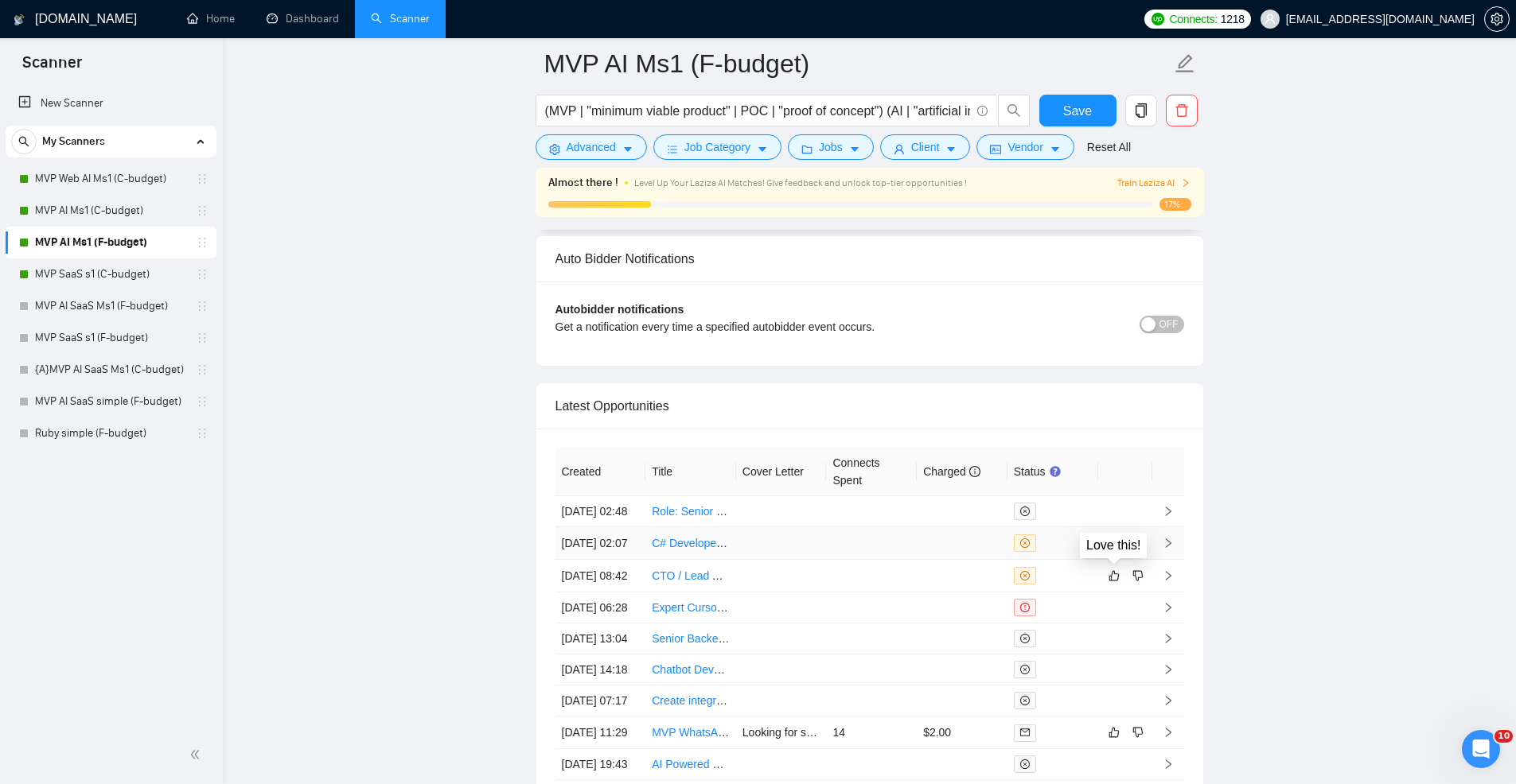
click at [1121, 553] on button "button" at bounding box center [1114, 542] width 19 height 19
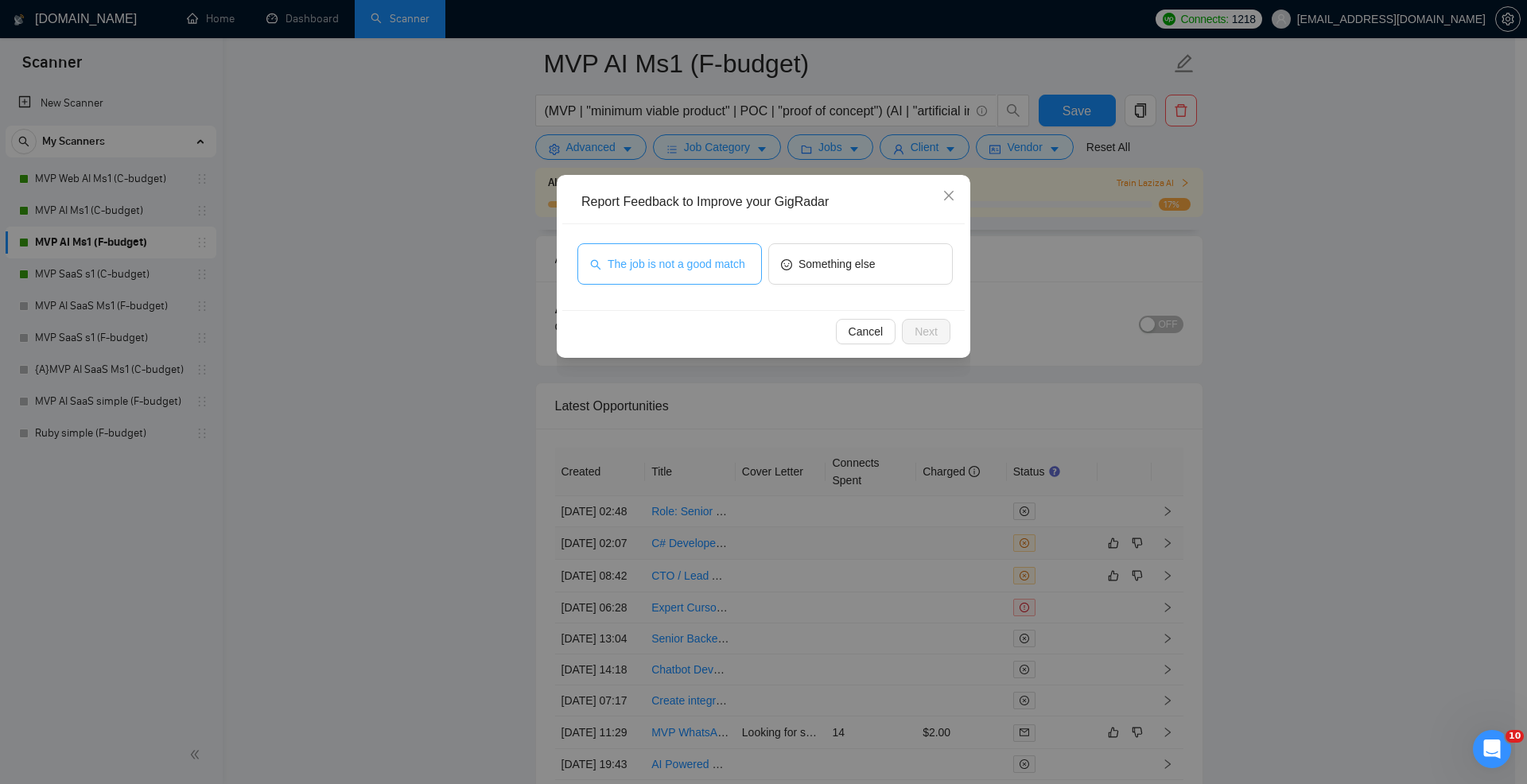
click at [677, 268] on span "The job is not a good match" at bounding box center [676, 264] width 137 height 18
click at [938, 334] on button "Next" at bounding box center [926, 332] width 48 height 26
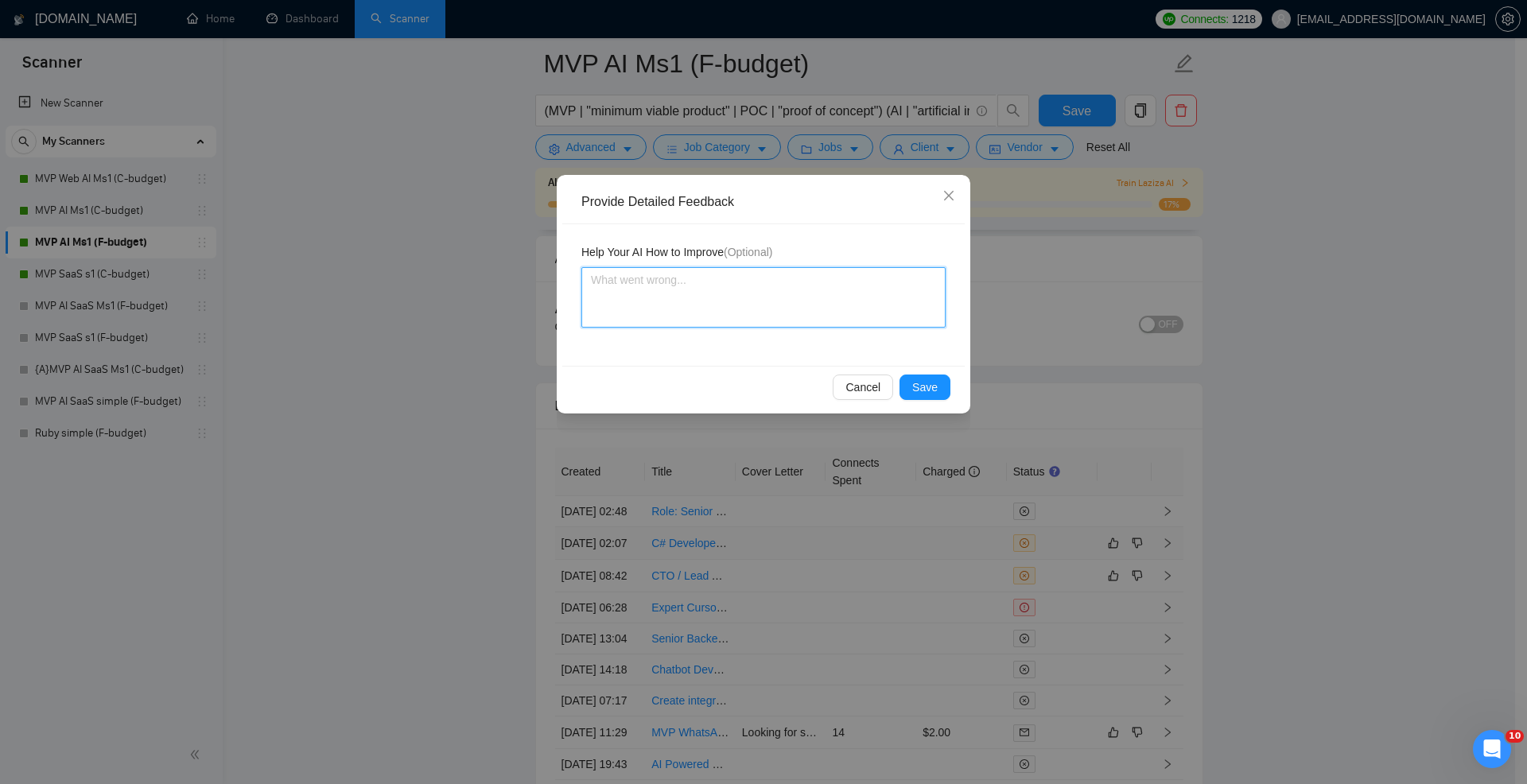
click at [747, 306] on textarea at bounding box center [764, 298] width 364 height 61
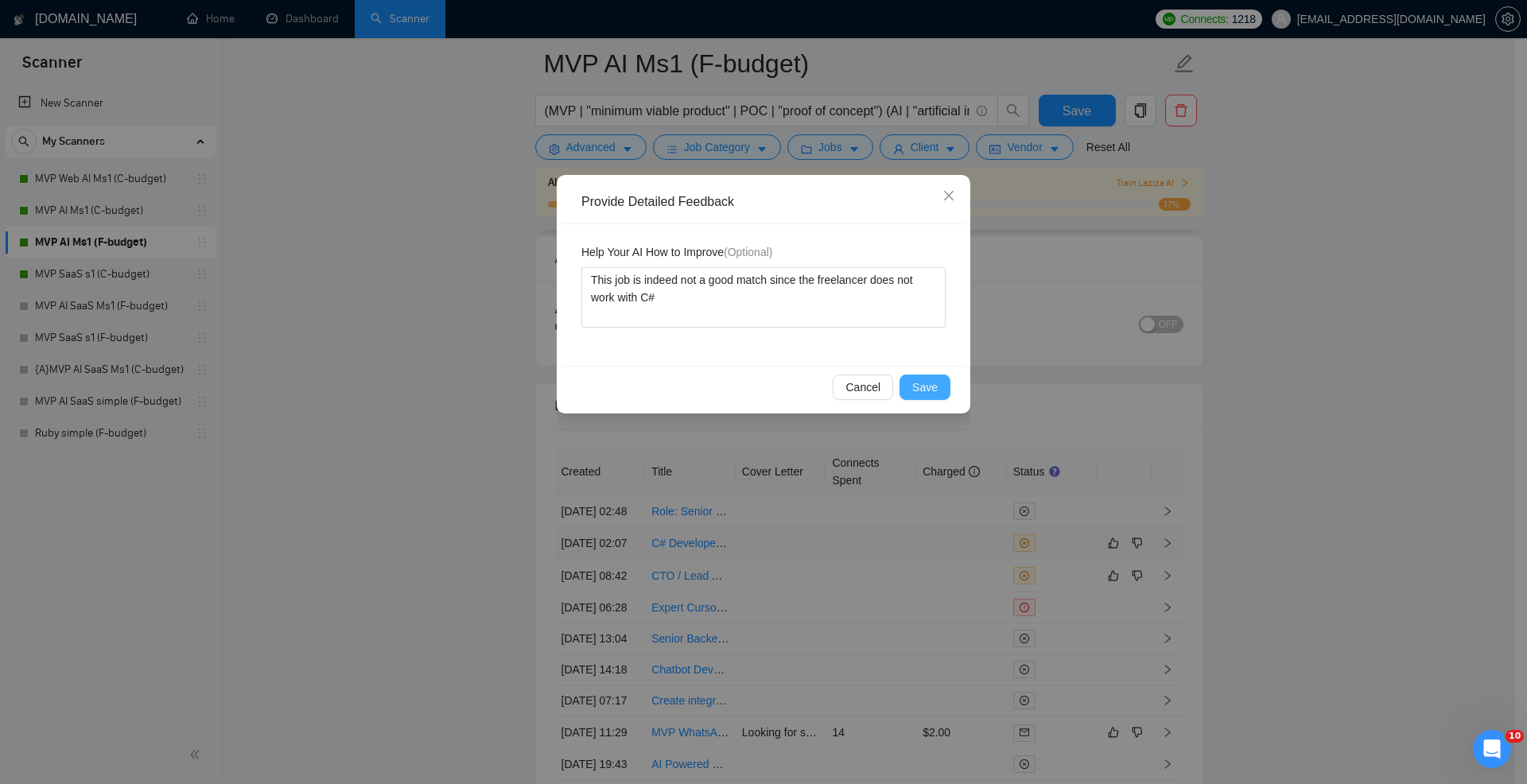
click at [913, 382] on span "Save" at bounding box center [925, 388] width 26 height 18
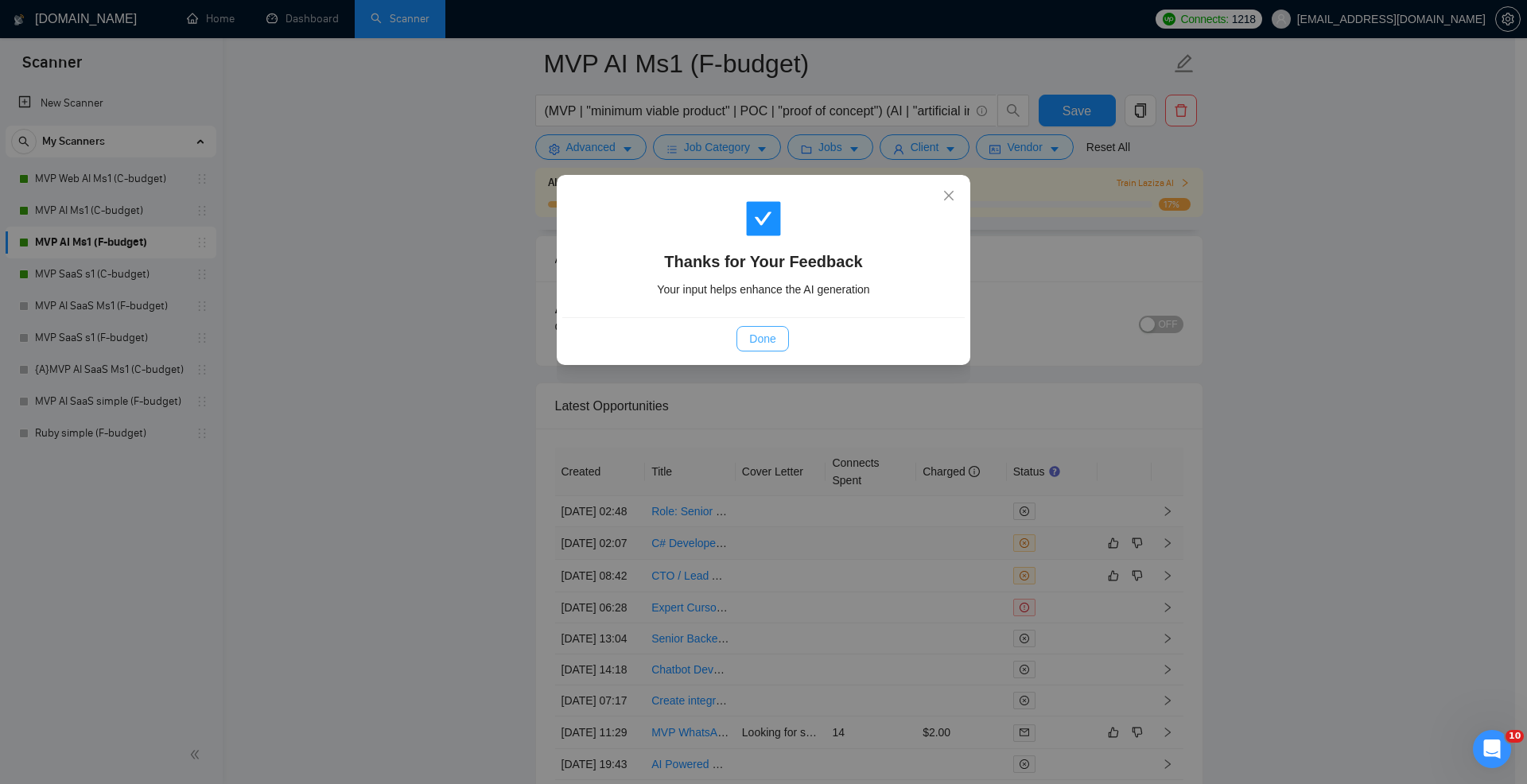
click at [747, 334] on button "Done" at bounding box center [763, 339] width 52 height 26
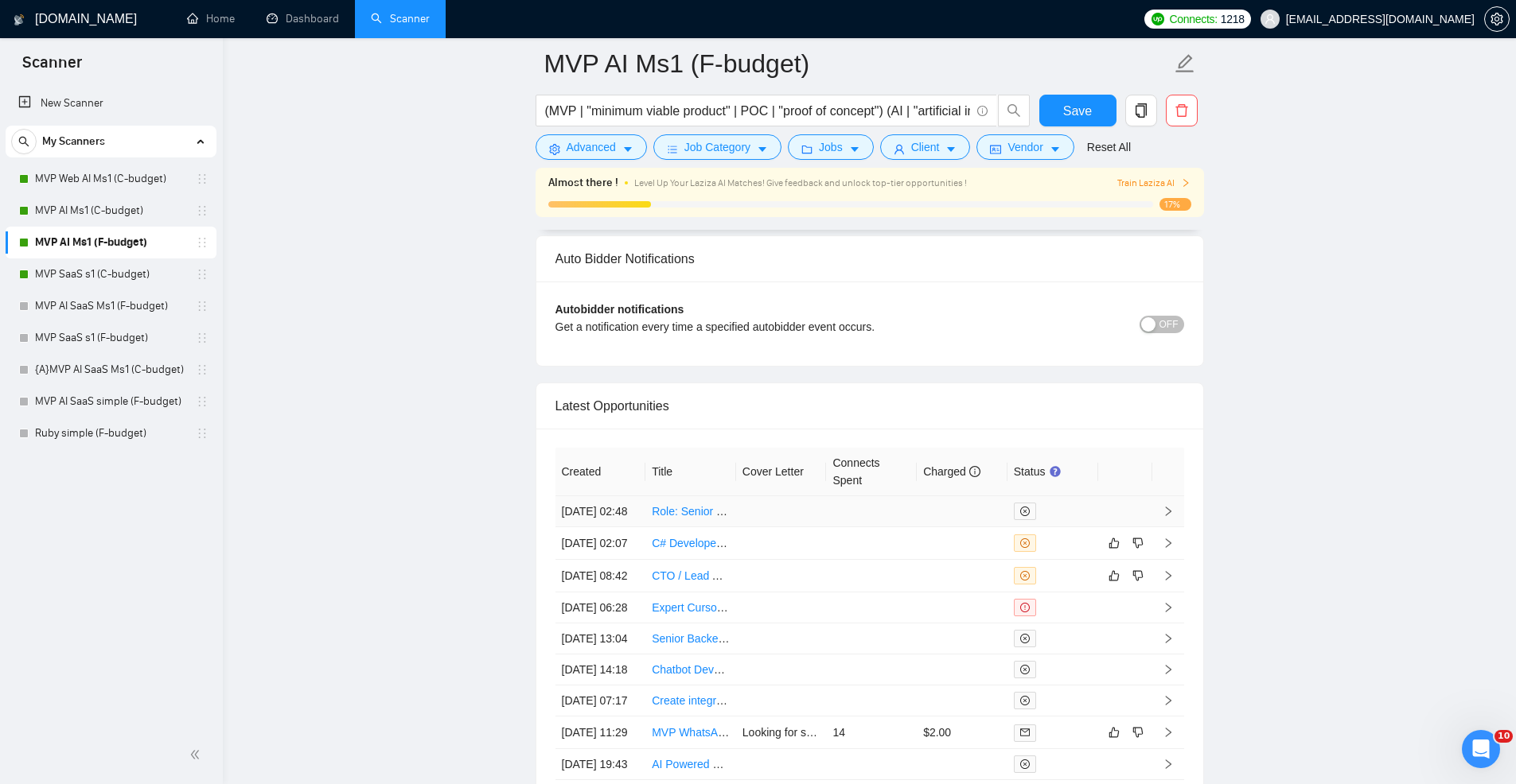
click at [851, 525] on td at bounding box center [872, 511] width 91 height 31
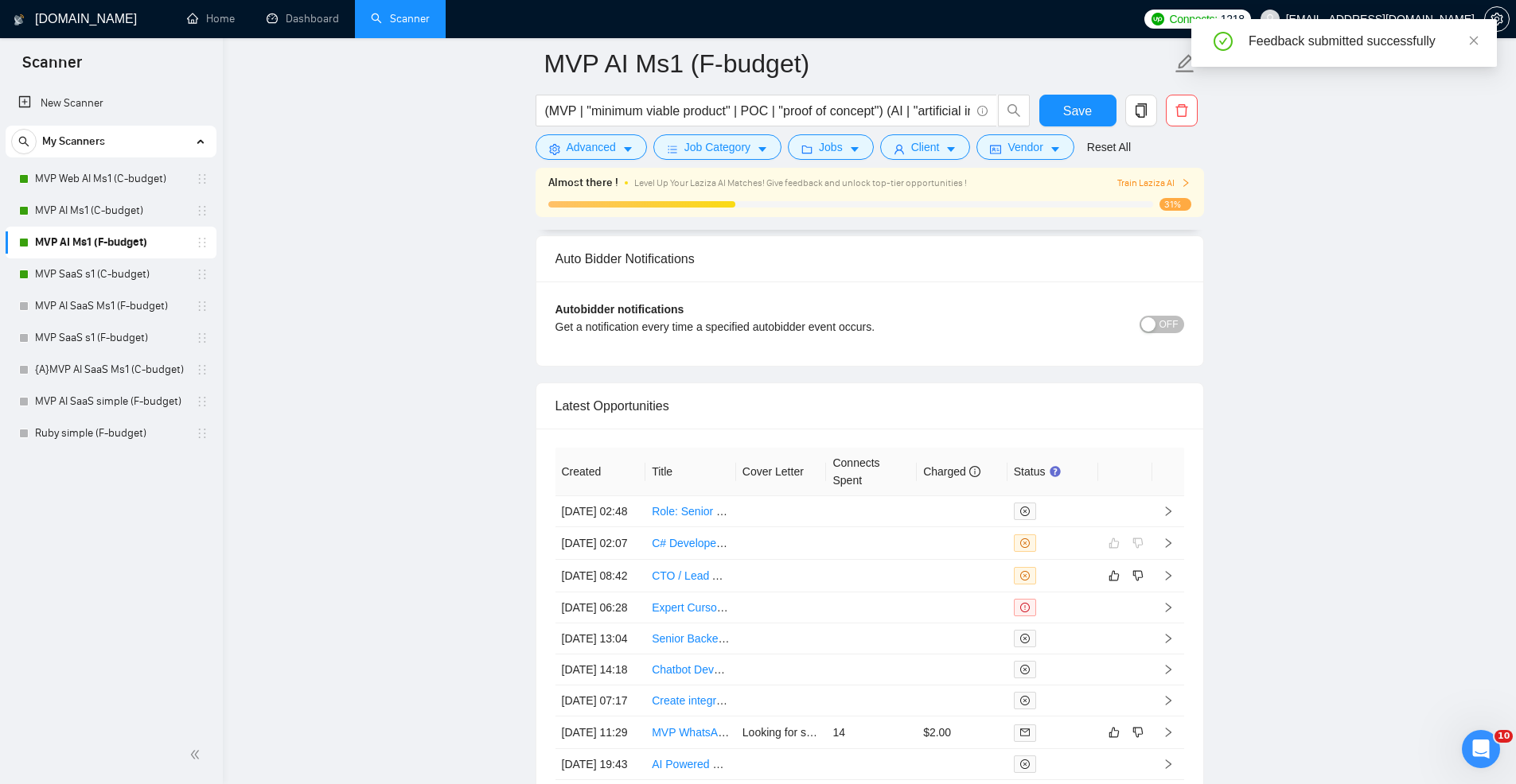
scroll to position [4123, 0]
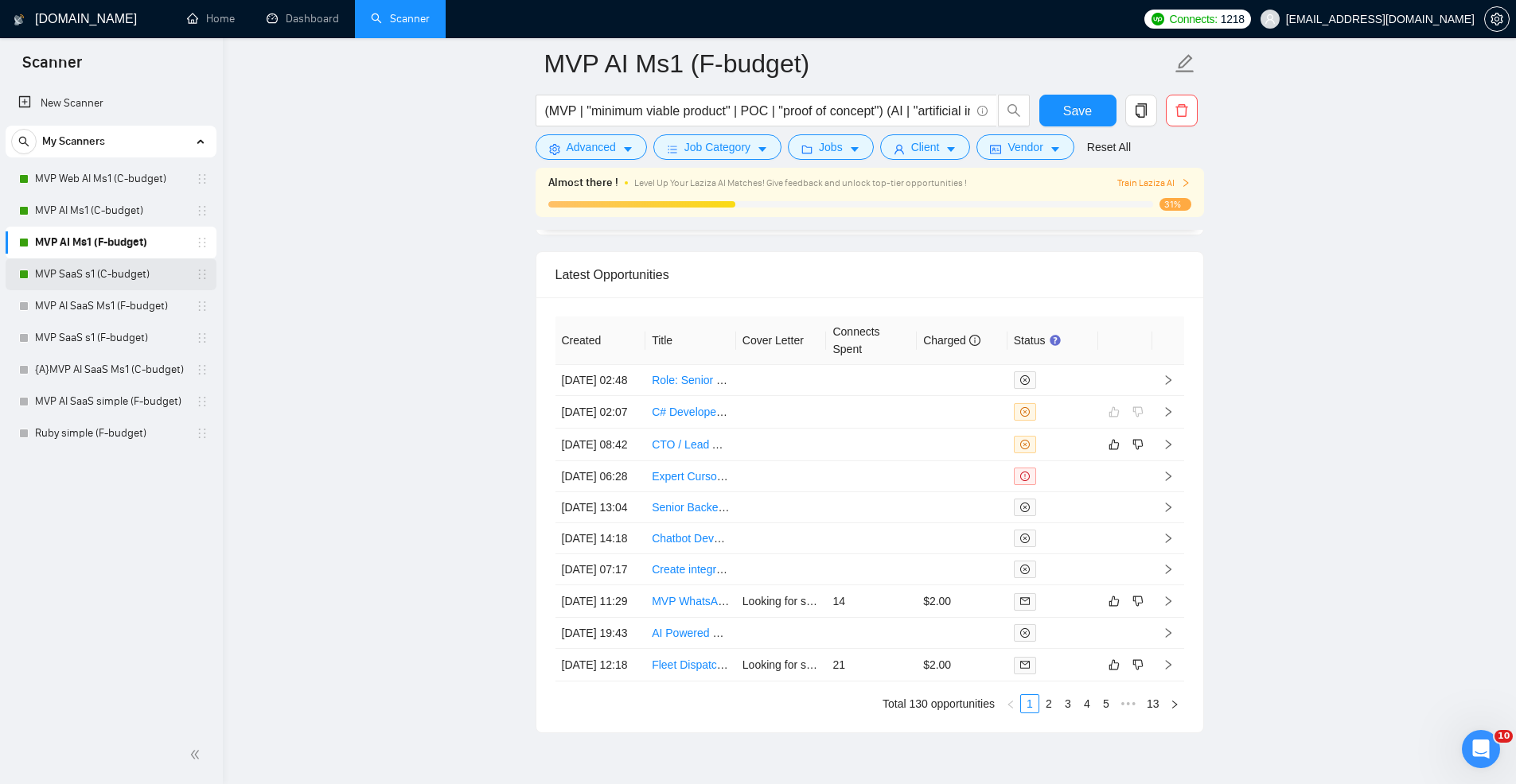
click at [128, 281] on link "MVP SaaS s1 (C-budget)" at bounding box center [110, 275] width 151 height 32
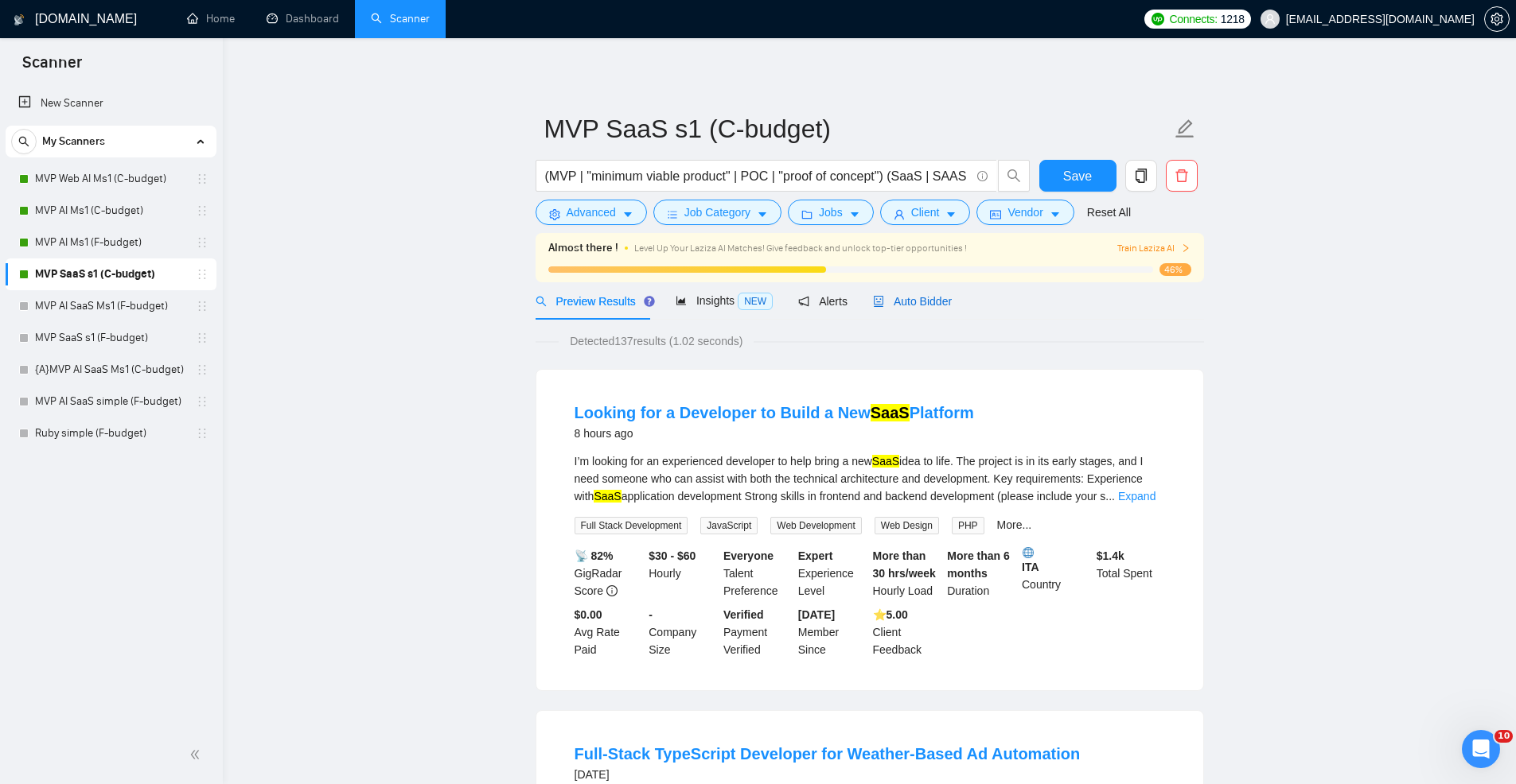
click at [924, 293] on div "Auto Bidder" at bounding box center [912, 301] width 79 height 18
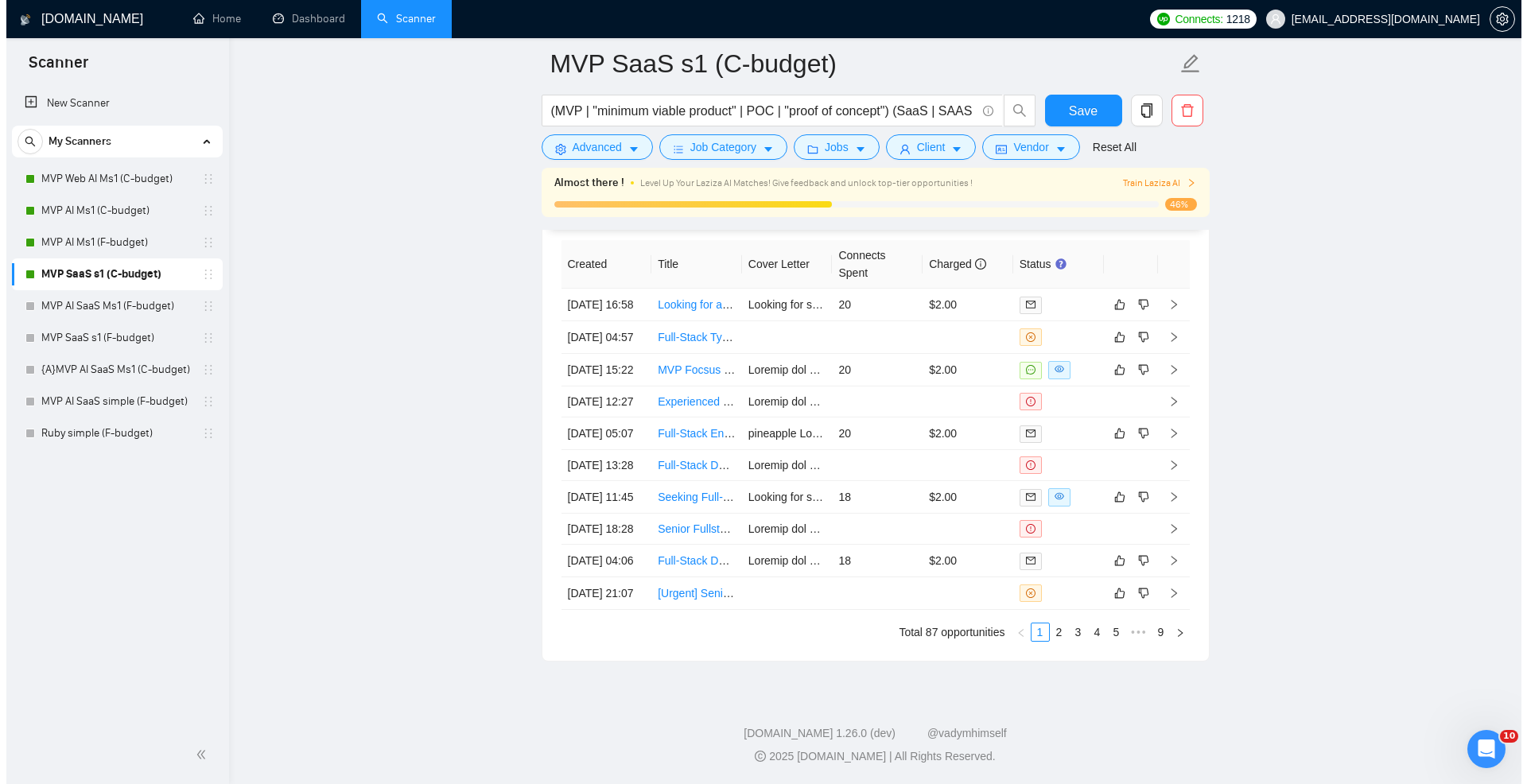
scroll to position [4258, 0]
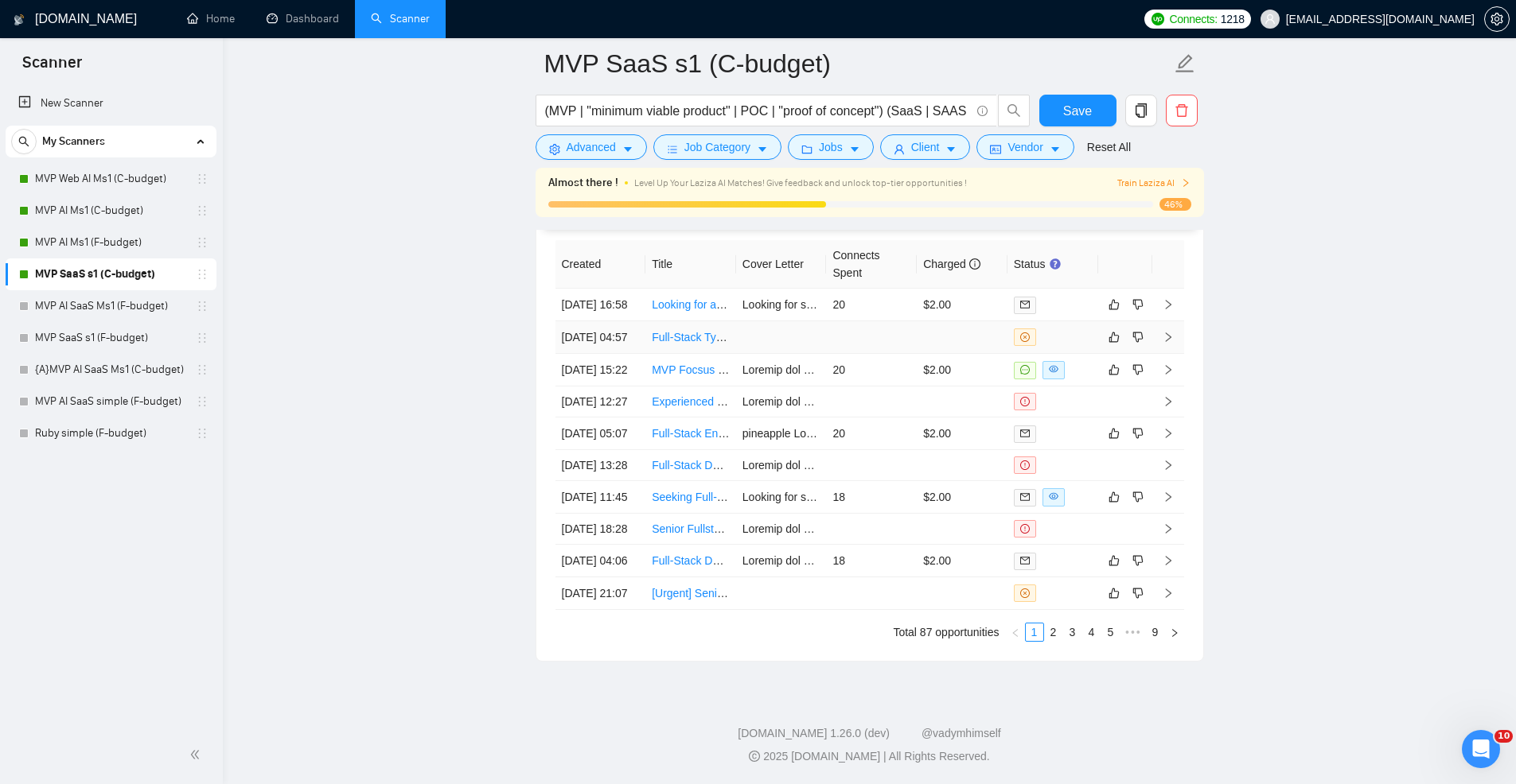
click at [915, 345] on td at bounding box center [872, 337] width 91 height 33
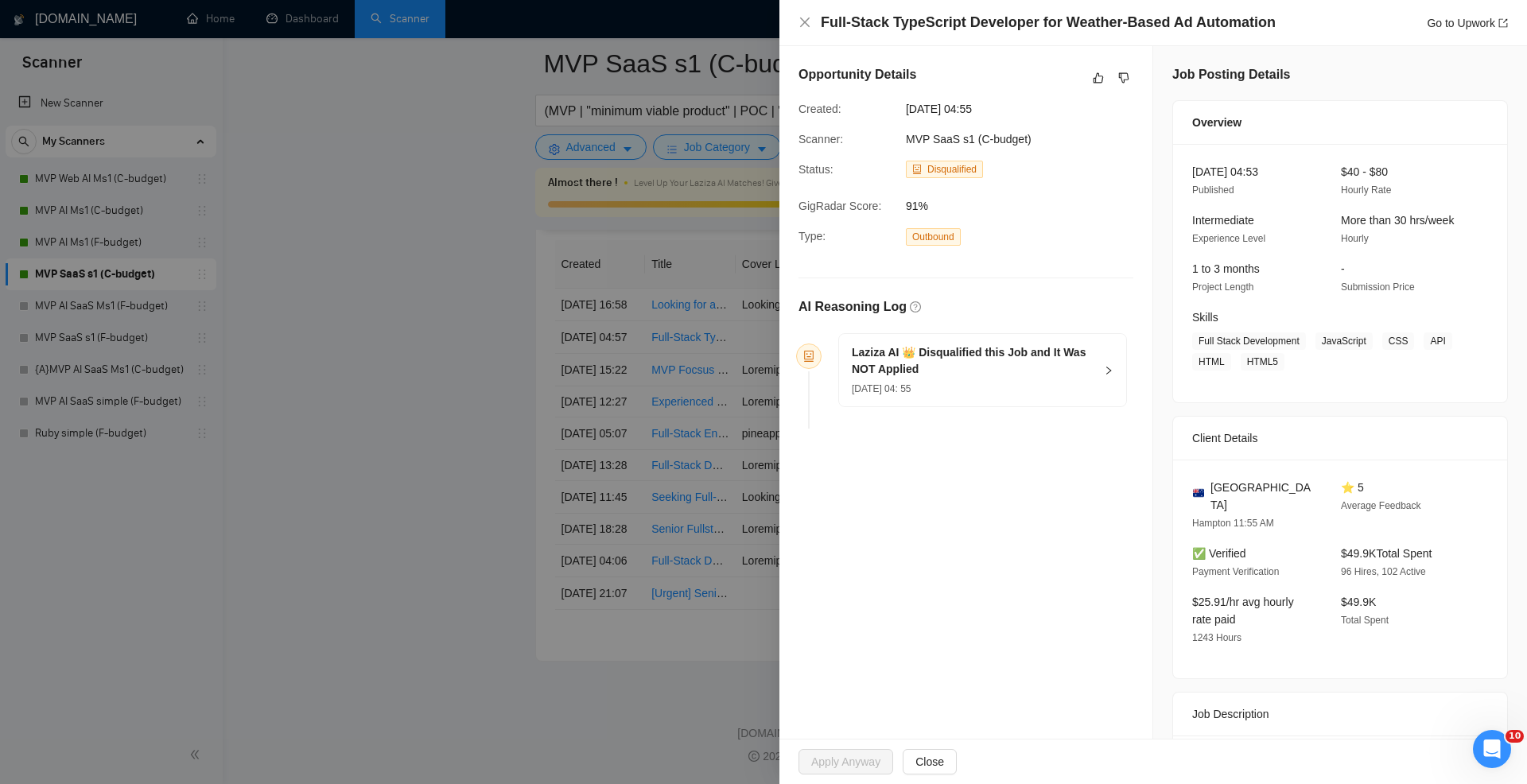
click at [1061, 371] on h5 "Laziza AI 👑 Disqualified this Job and It Was NOT Applied" at bounding box center [973, 360] width 243 height 33
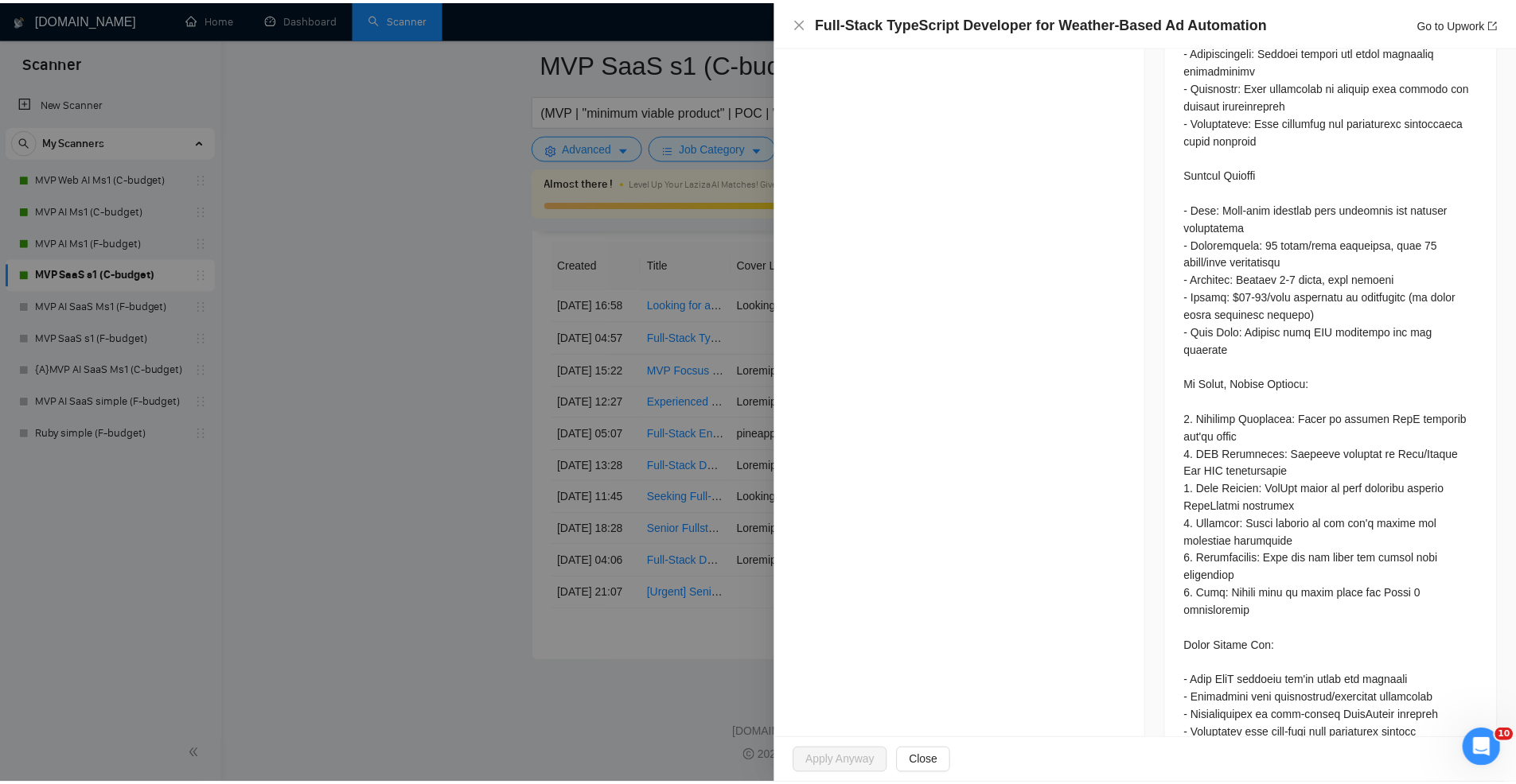
scroll to position [2546, 0]
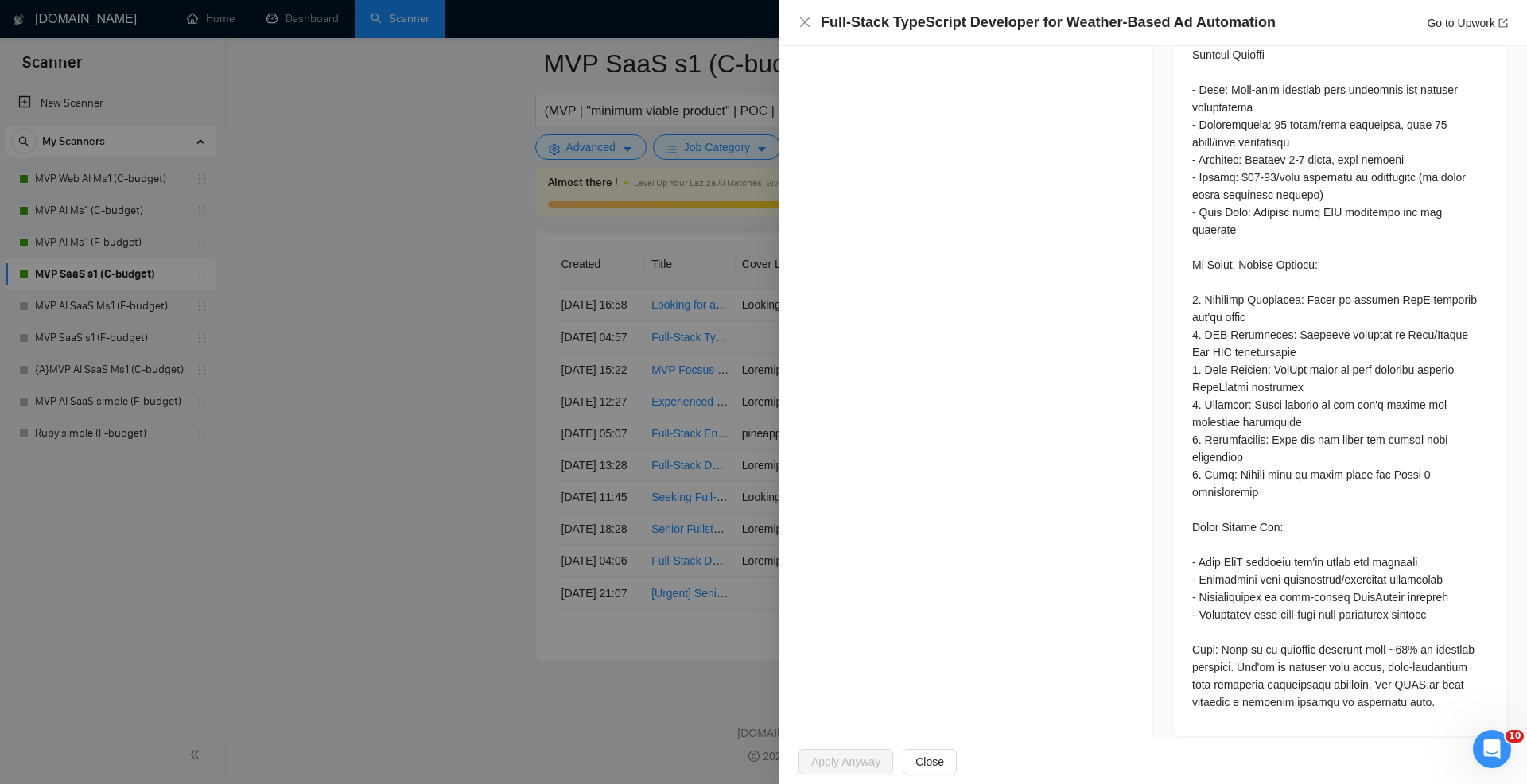
click at [676, 432] on div at bounding box center [764, 392] width 1527 height 784
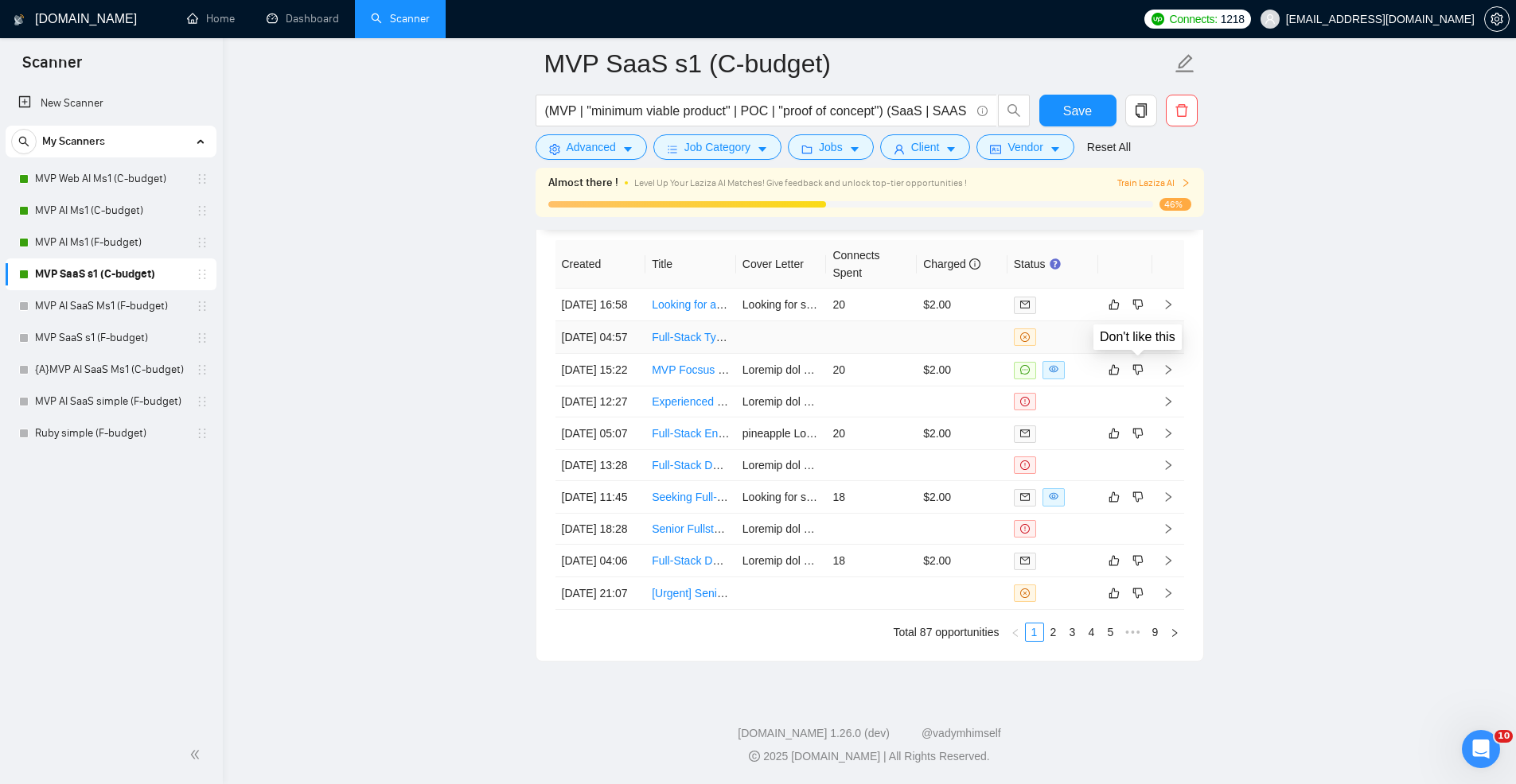
click at [1134, 343] on icon "dislike" at bounding box center [1138, 337] width 11 height 12
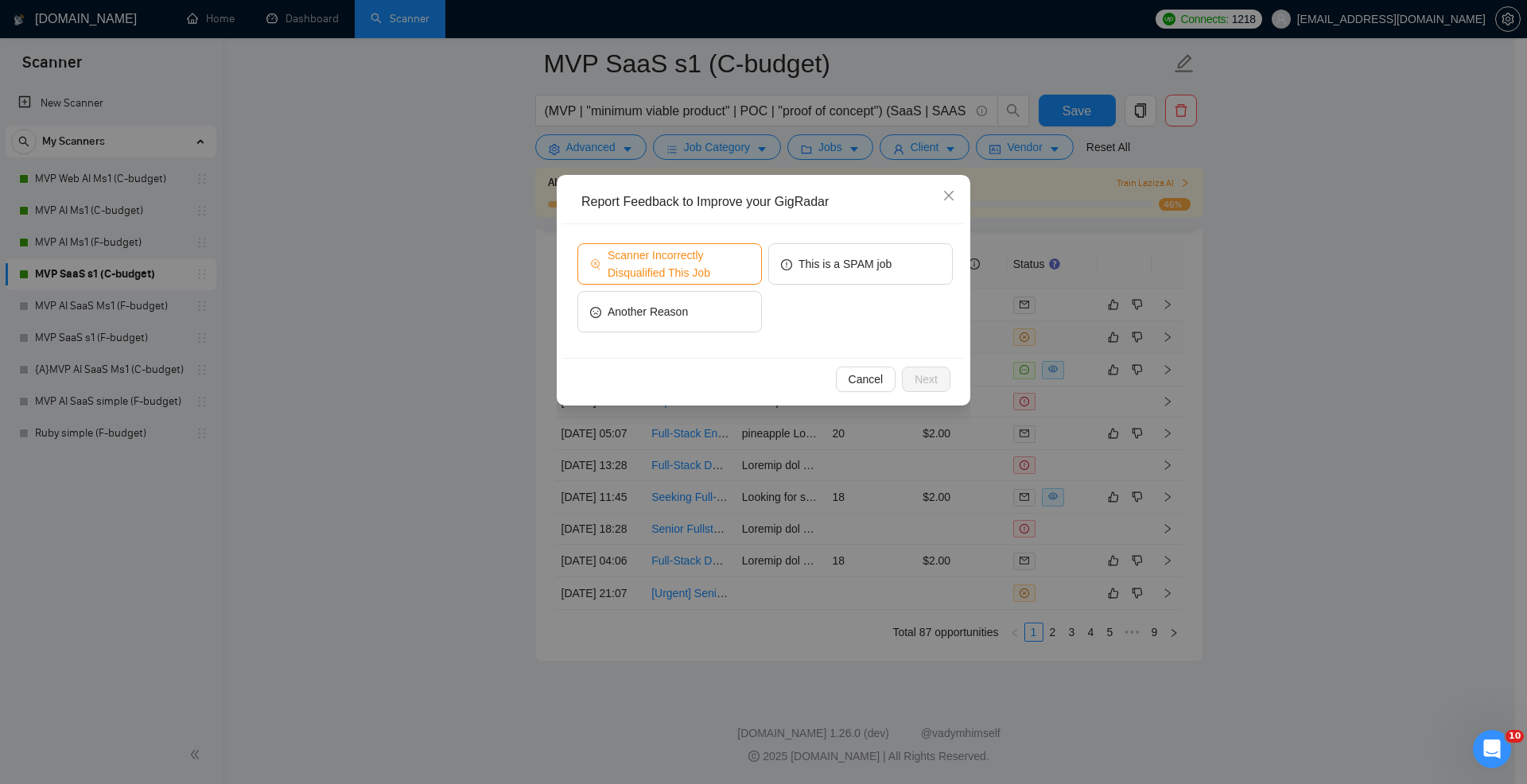
click at [680, 263] on span "Scanner Incorrectly Disqualified This Job" at bounding box center [678, 263] width 142 height 35
click at [929, 380] on span "Next" at bounding box center [927, 380] width 23 height 18
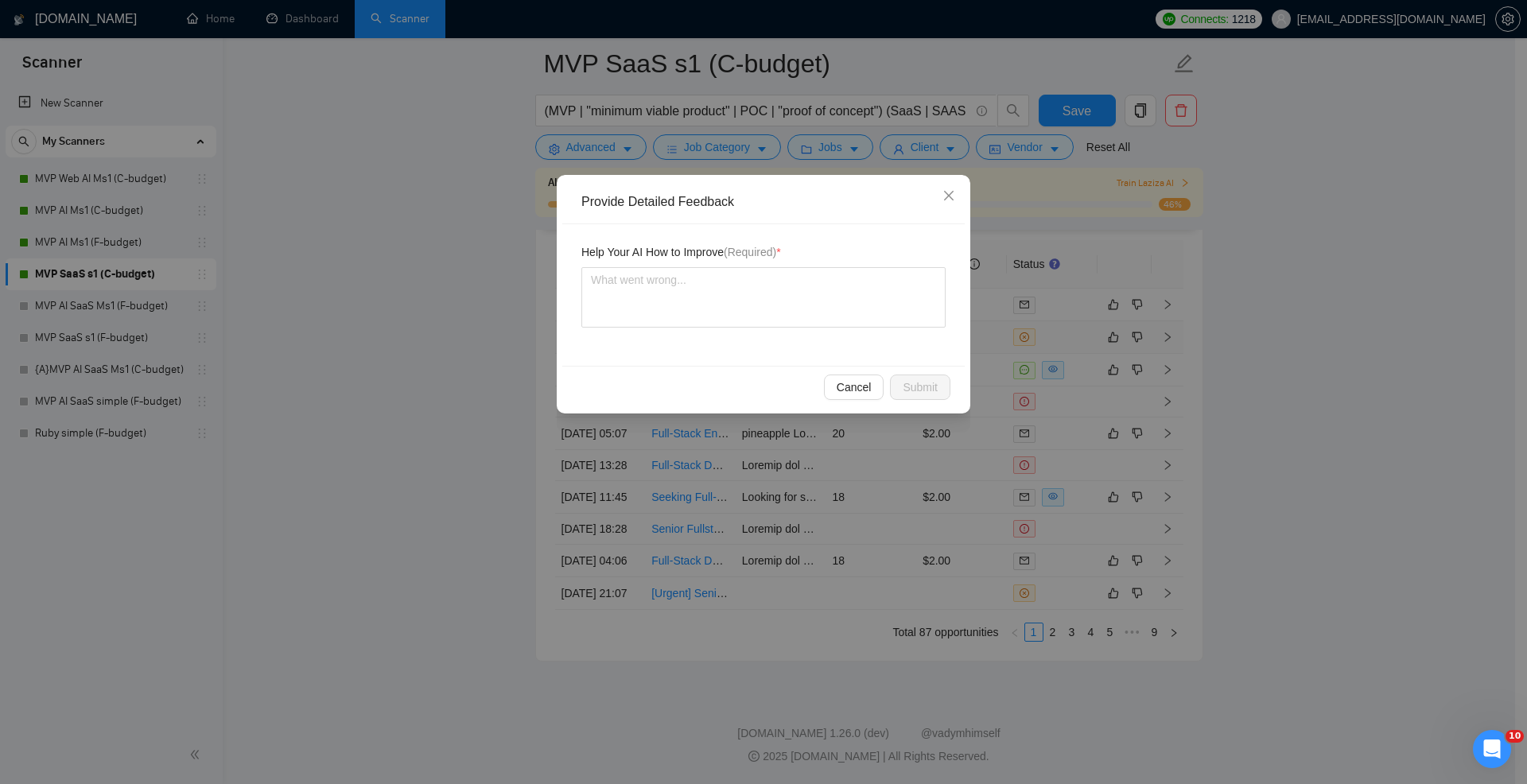
click at [756, 328] on div "Help Your AI How to Improve (Required) *" at bounding box center [764, 294] width 402 height 142
click at [721, 297] on textarea at bounding box center [764, 298] width 364 height 61
click at [922, 385] on span "Submit" at bounding box center [920, 388] width 35 height 18
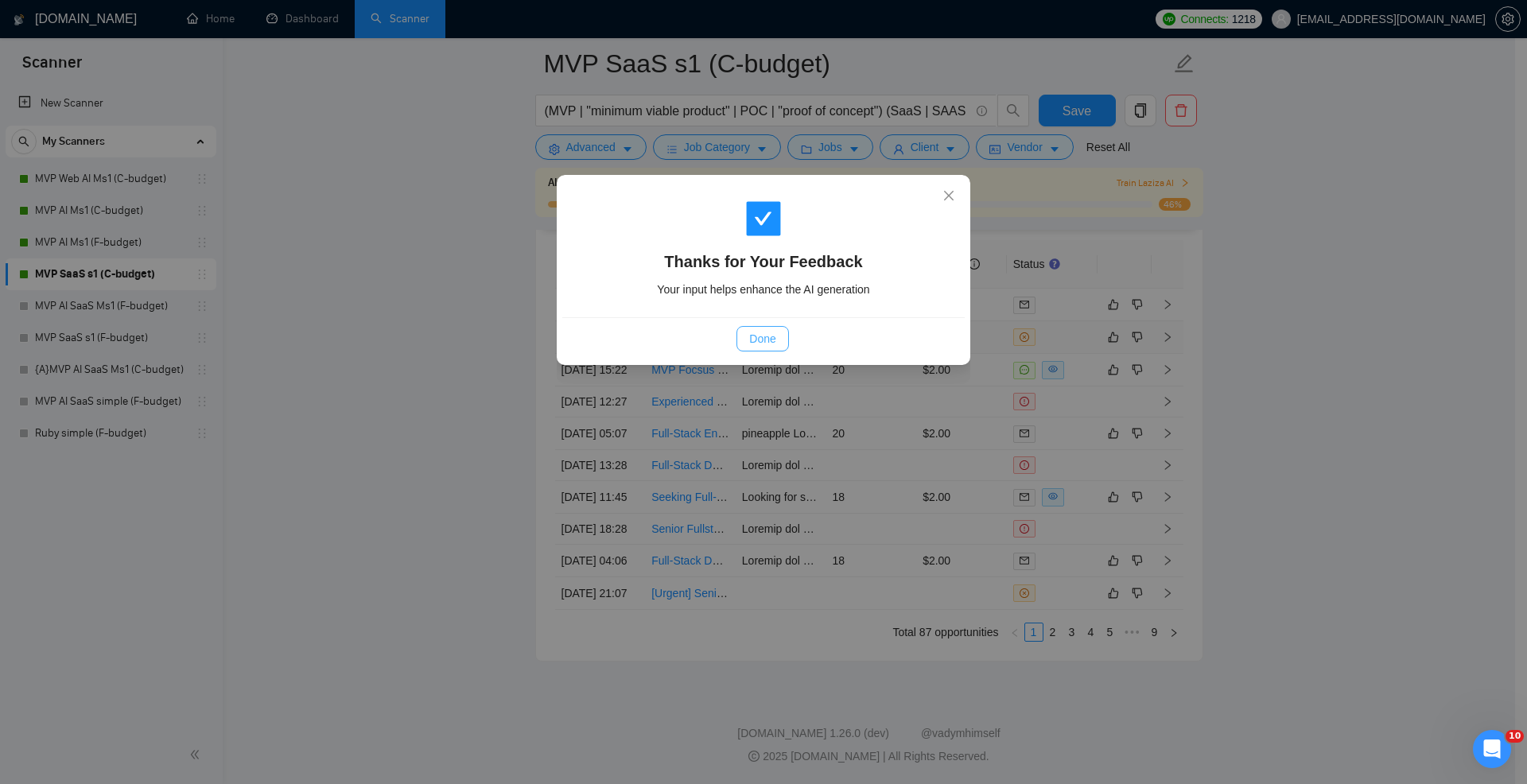
click at [753, 342] on span "Done" at bounding box center [762, 339] width 26 height 18
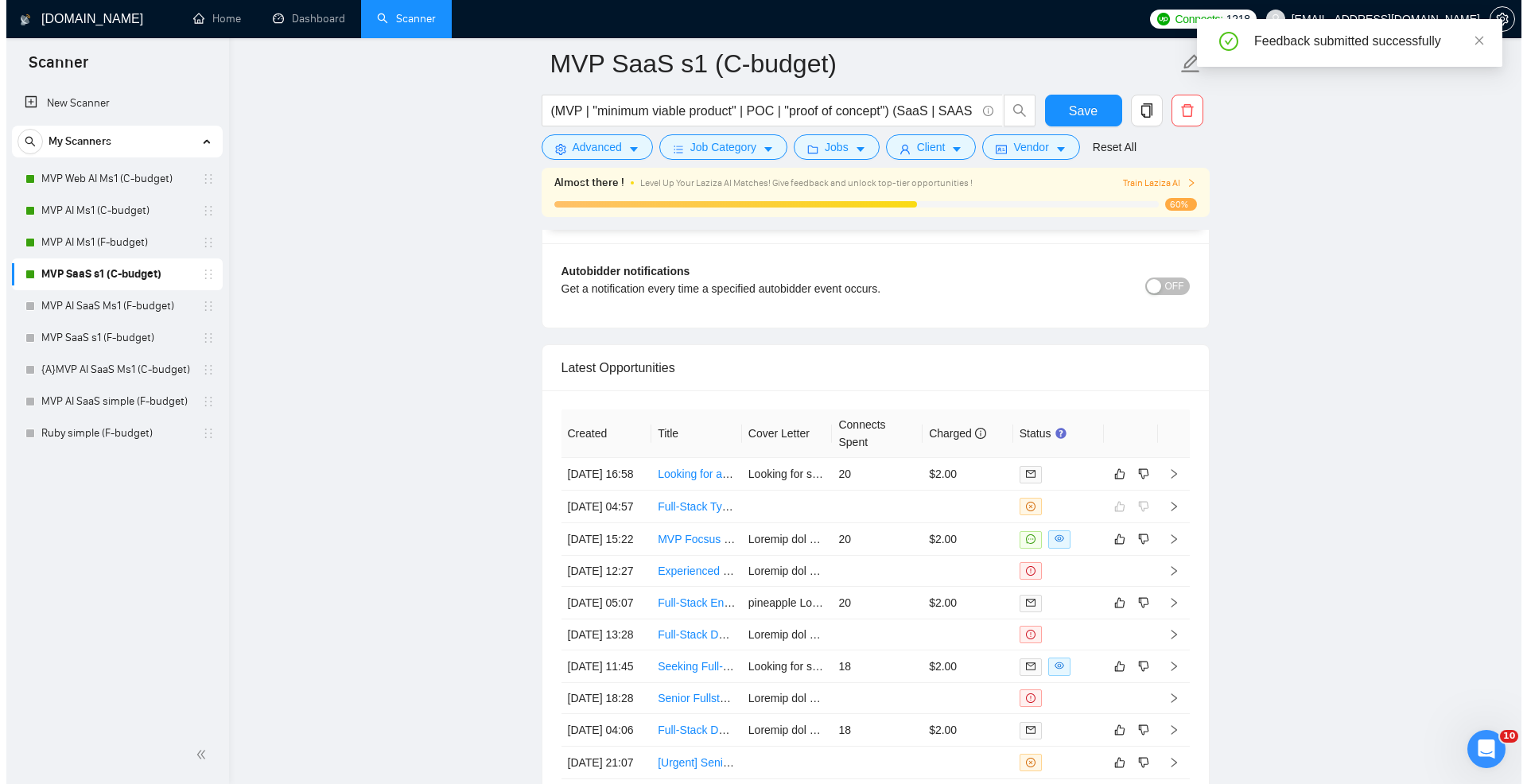
scroll to position [4068, 0]
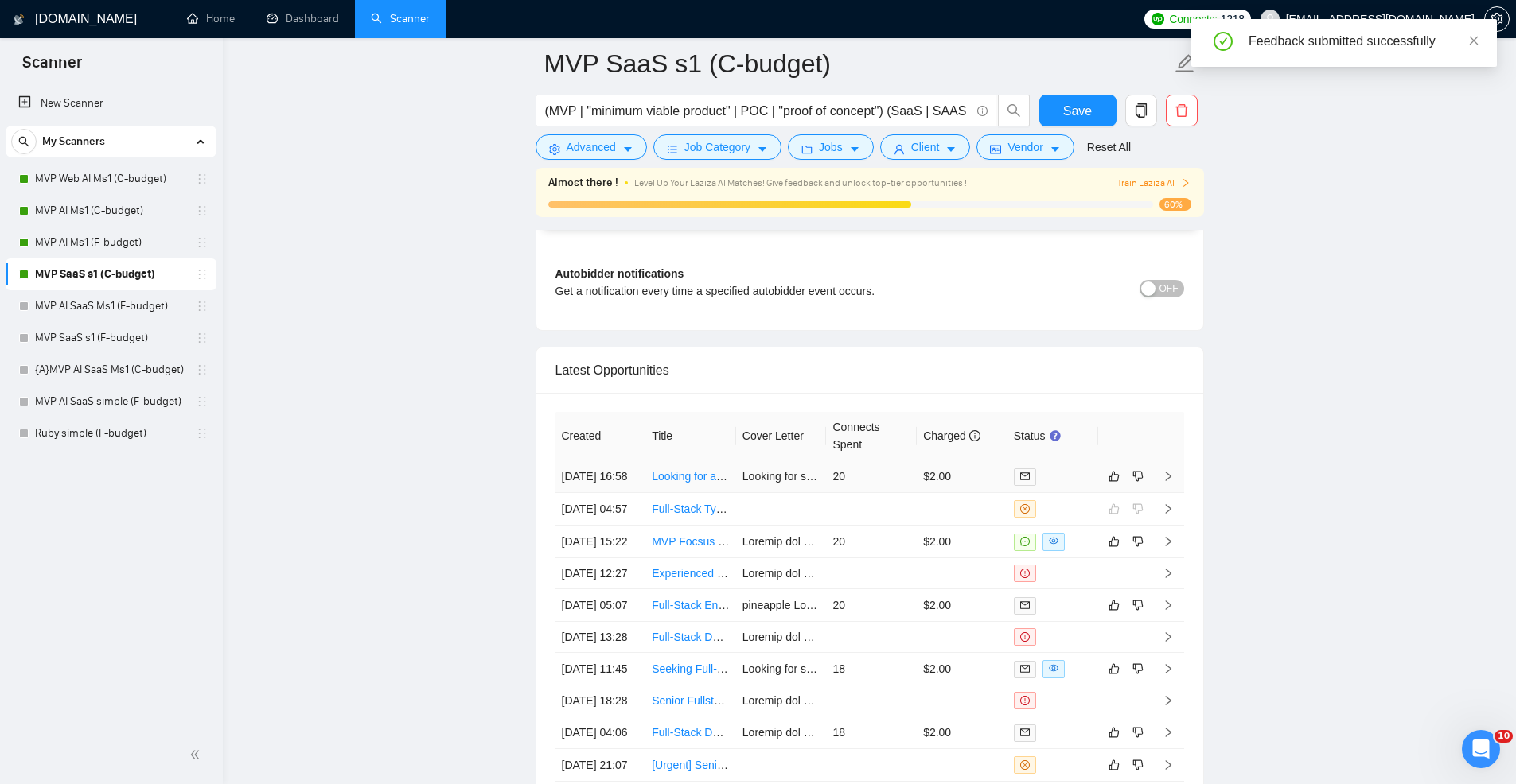
click at [888, 489] on td "20" at bounding box center [872, 476] width 91 height 33
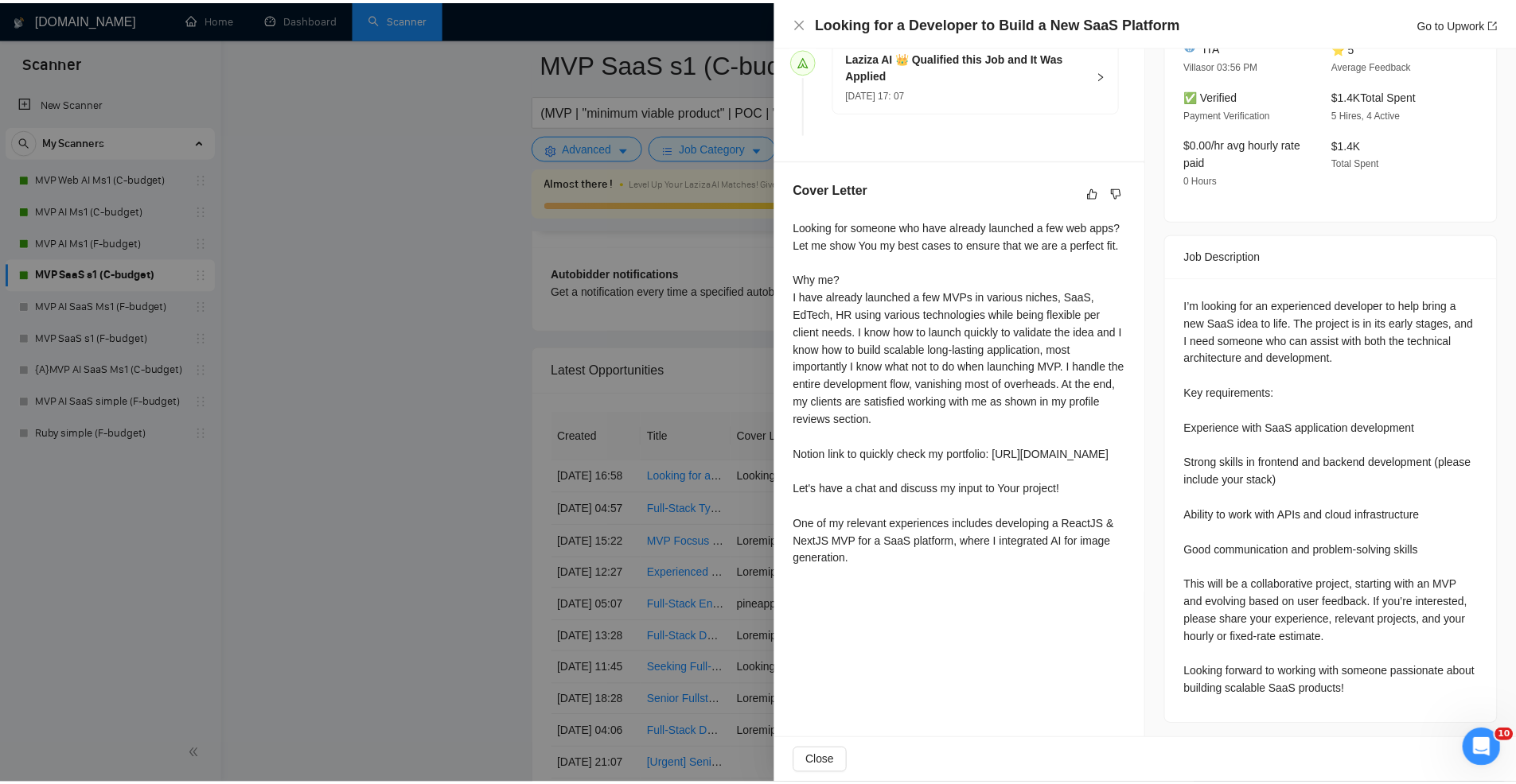
scroll to position [466, 0]
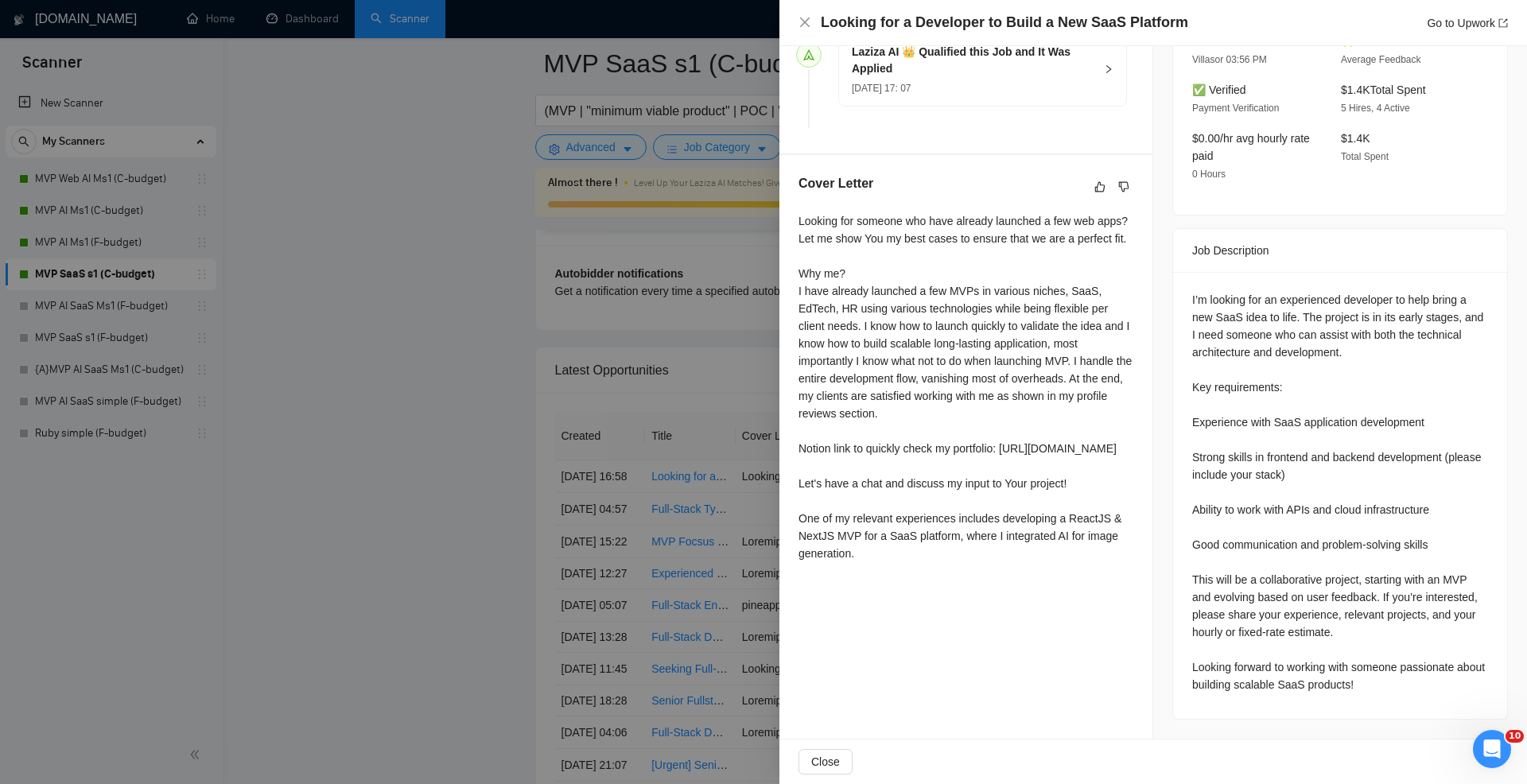
click at [677, 371] on div at bounding box center [764, 392] width 1527 height 784
